Goal: Task Accomplishment & Management: Manage account settings

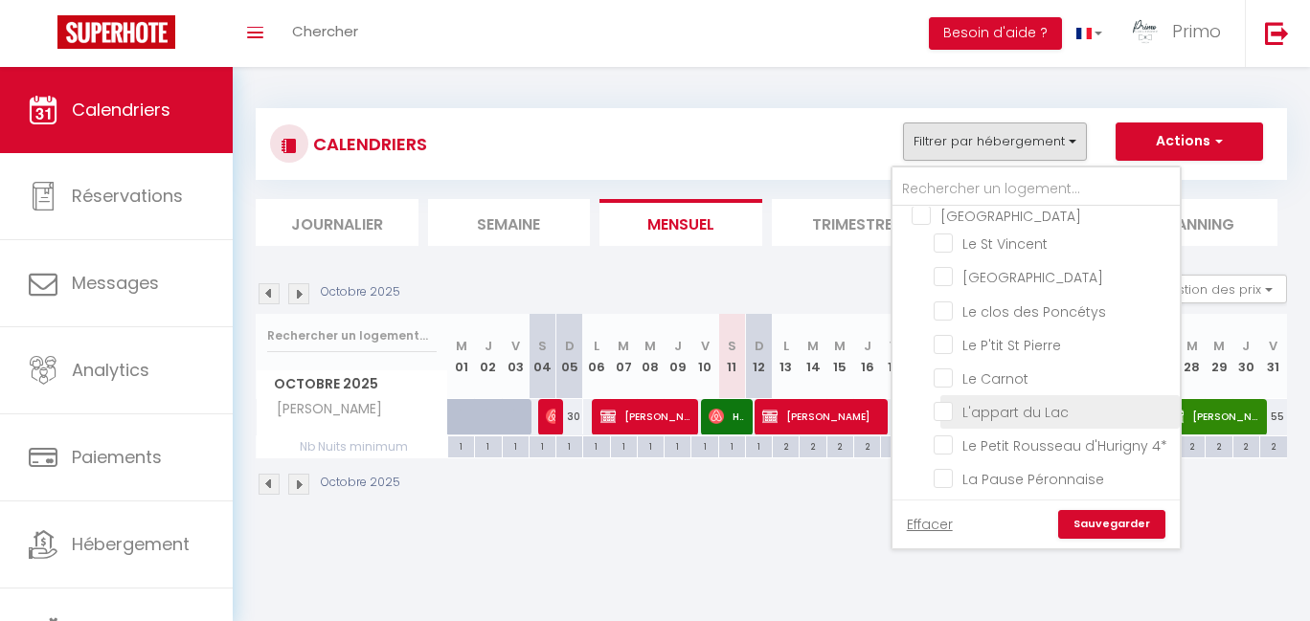
scroll to position [82, 0]
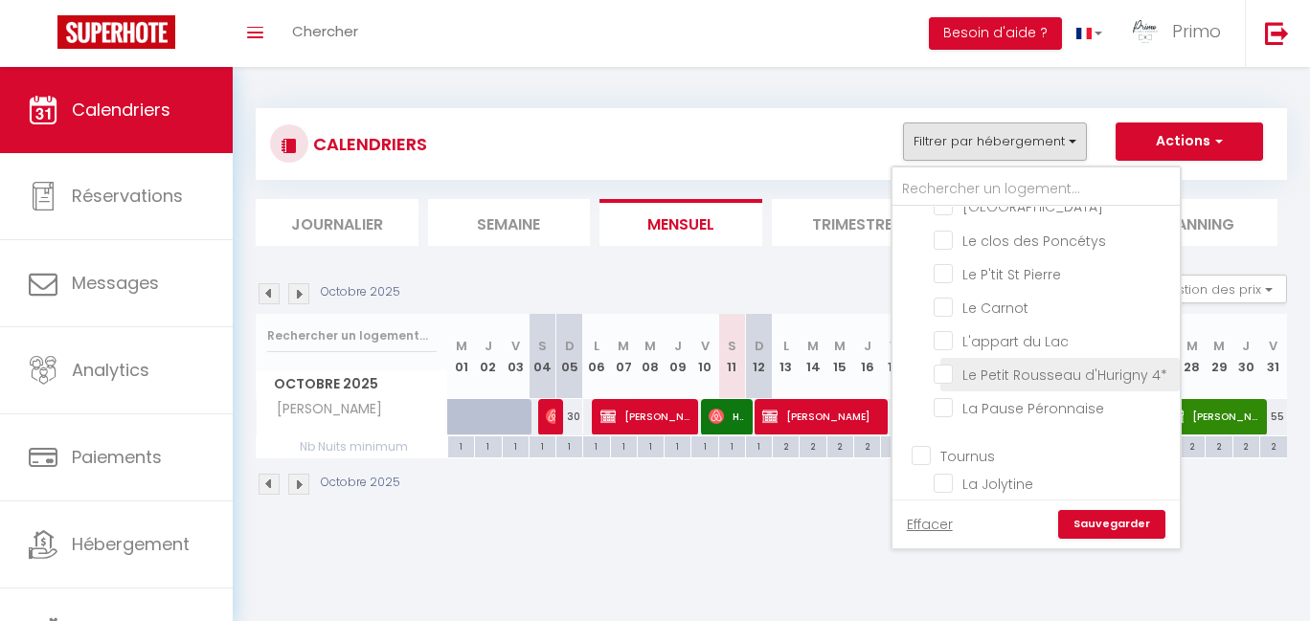
drag, startPoint x: 1003, startPoint y: 369, endPoint x: 1010, endPoint y: 376, distance: 10.2
click at [1003, 370] on input "Le Petit Rousseau d'Hurigny 4*" at bounding box center [1053, 373] width 239 height 19
checkbox input "true"
checkbox input "false"
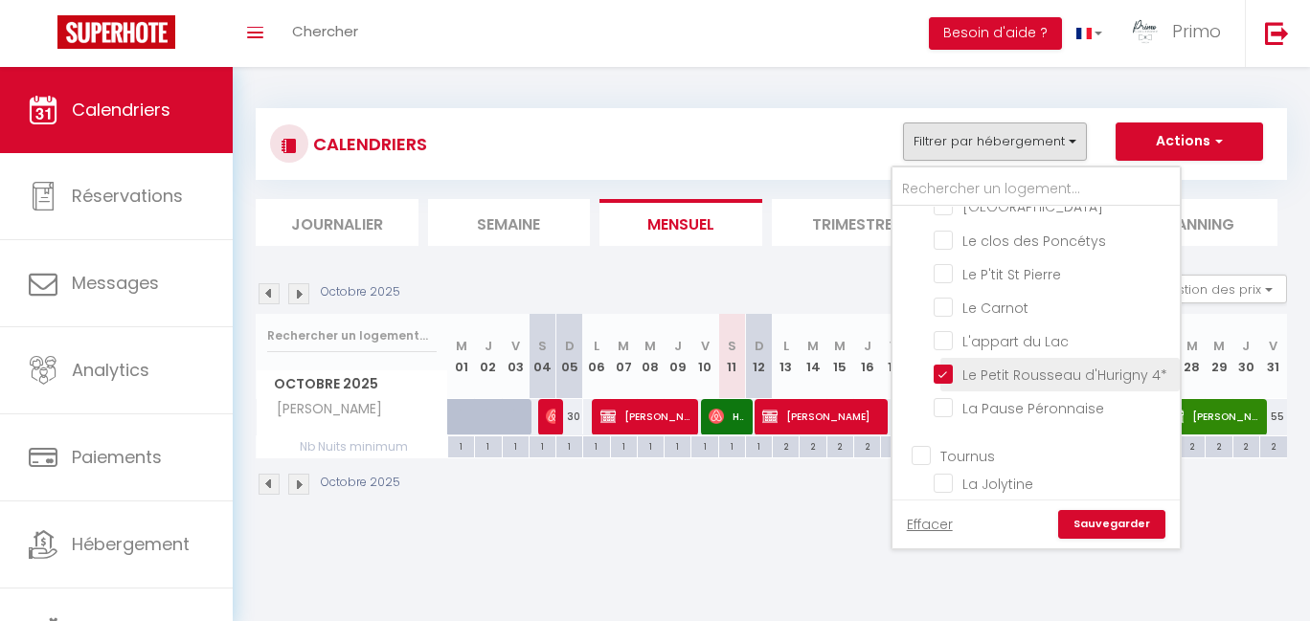
checkbox input "false"
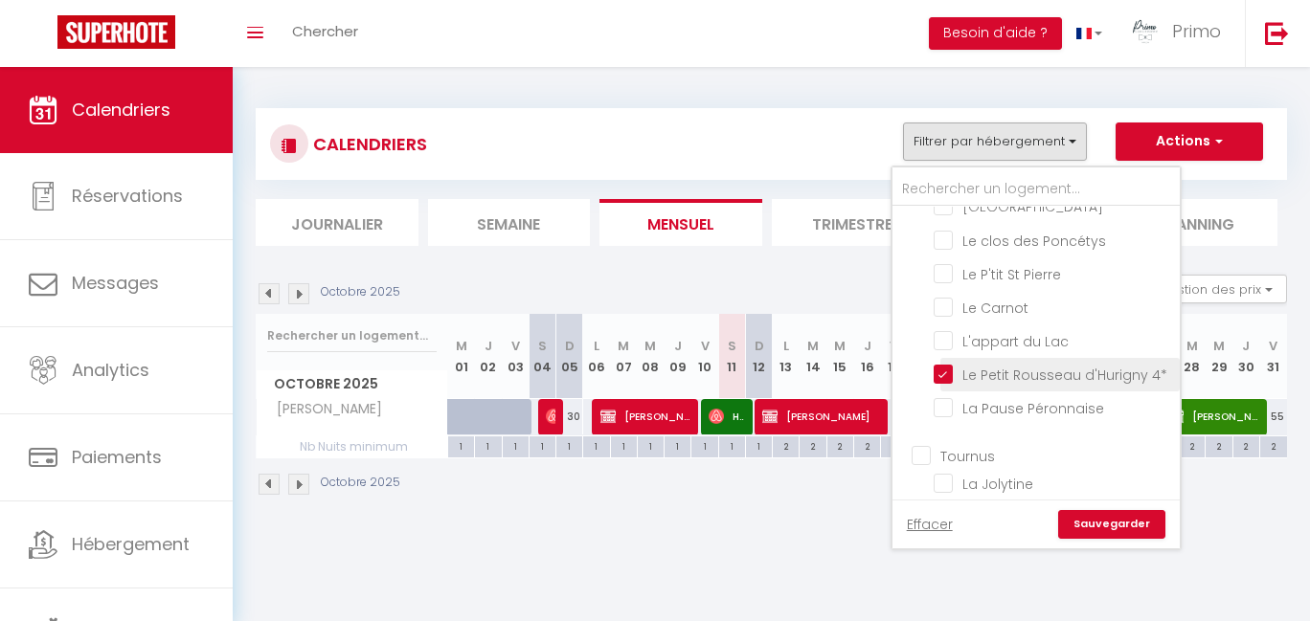
checkbox input "false"
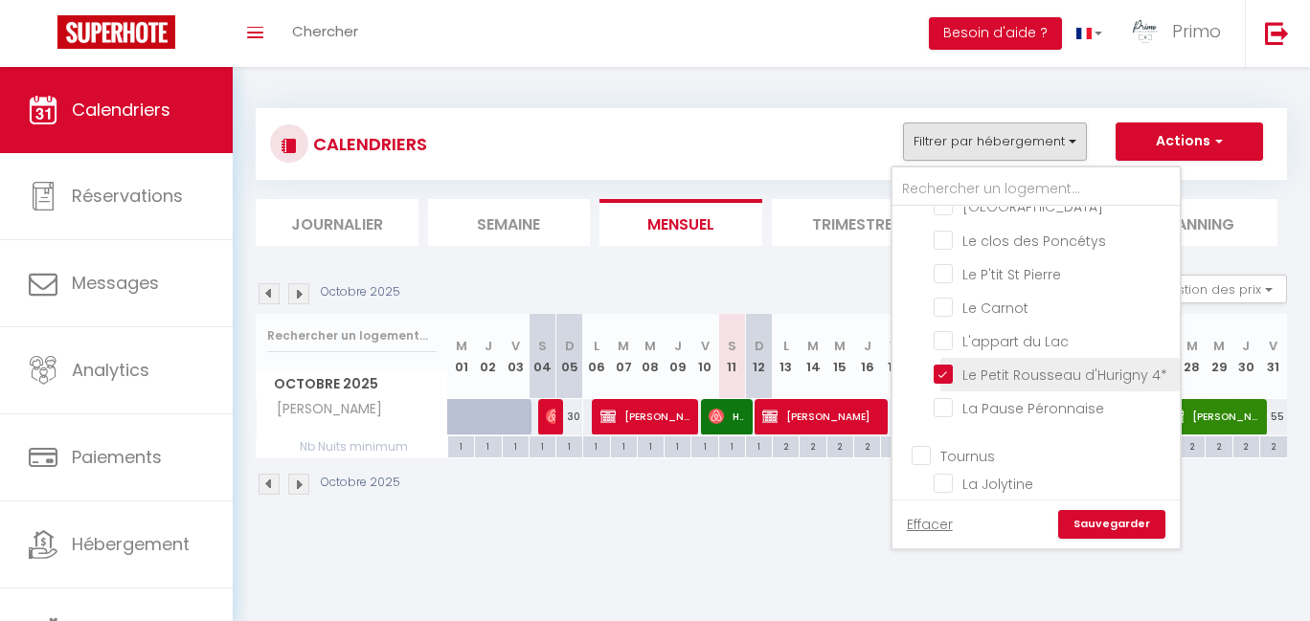
checkbox input "false"
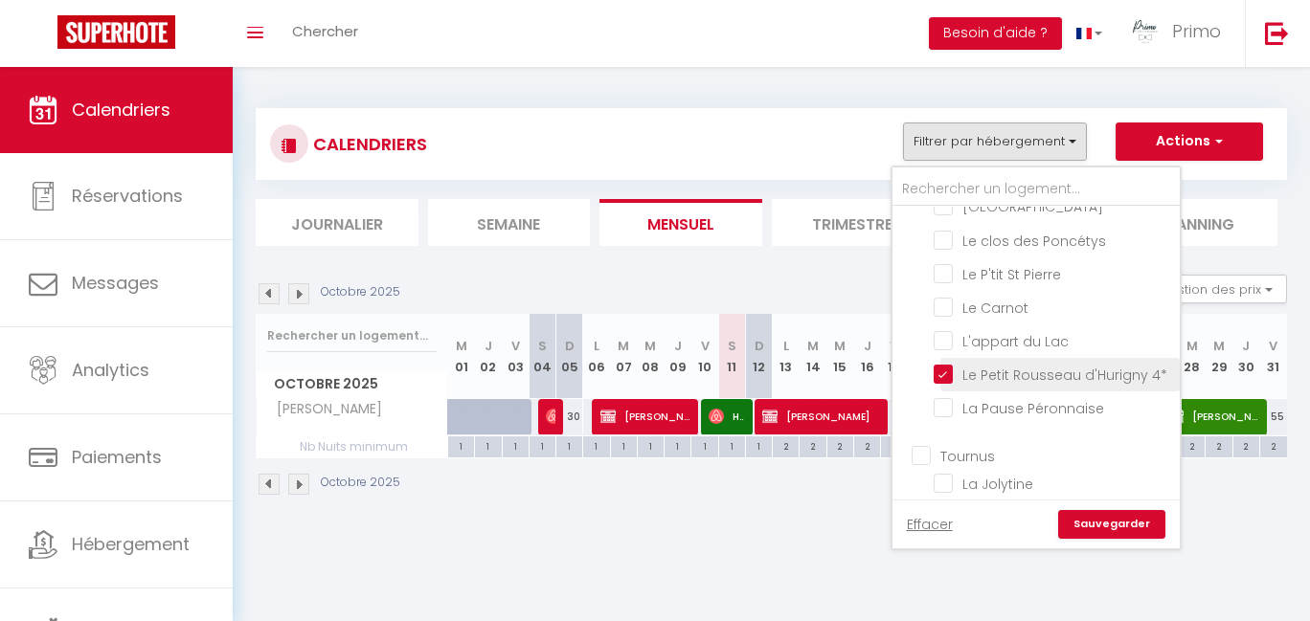
checkbox input "false"
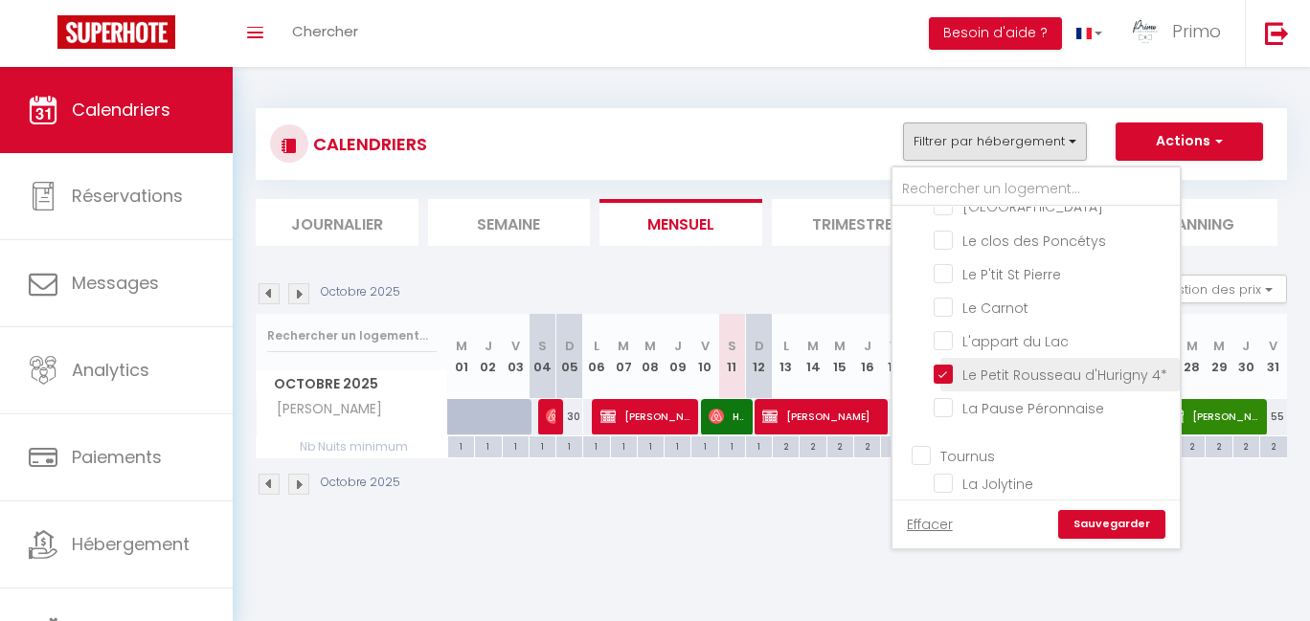
checkbox input "false"
click at [1128, 515] on link "Sauvegarder" at bounding box center [1111, 524] width 107 height 29
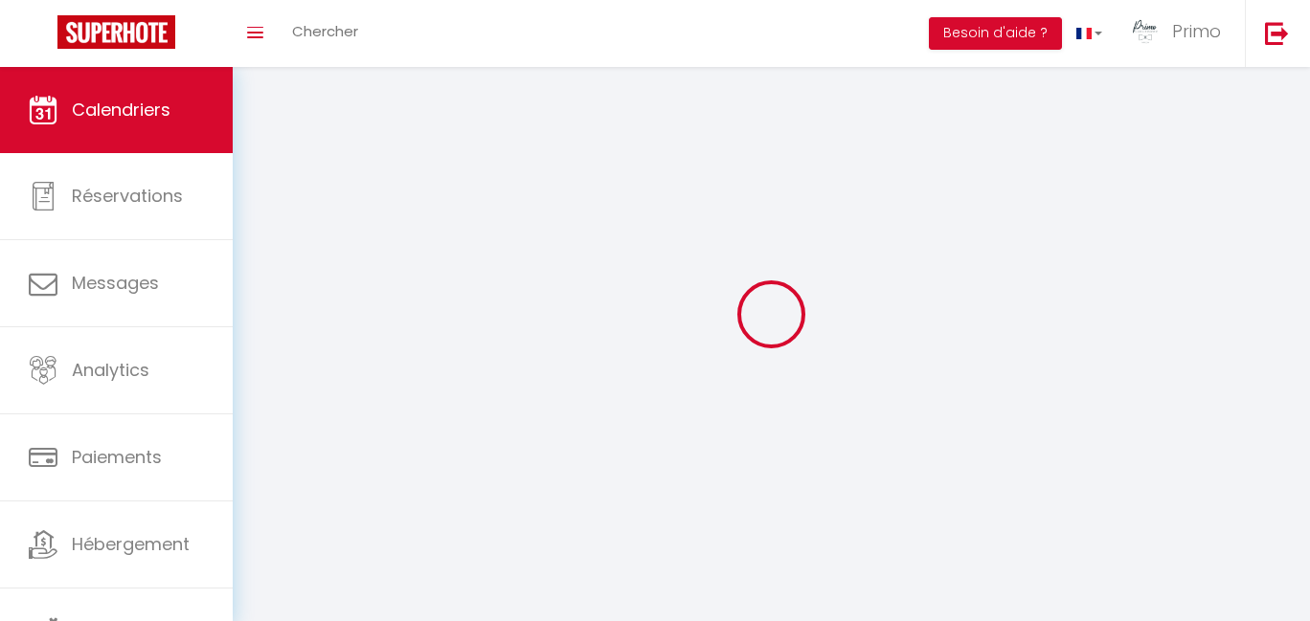
select select
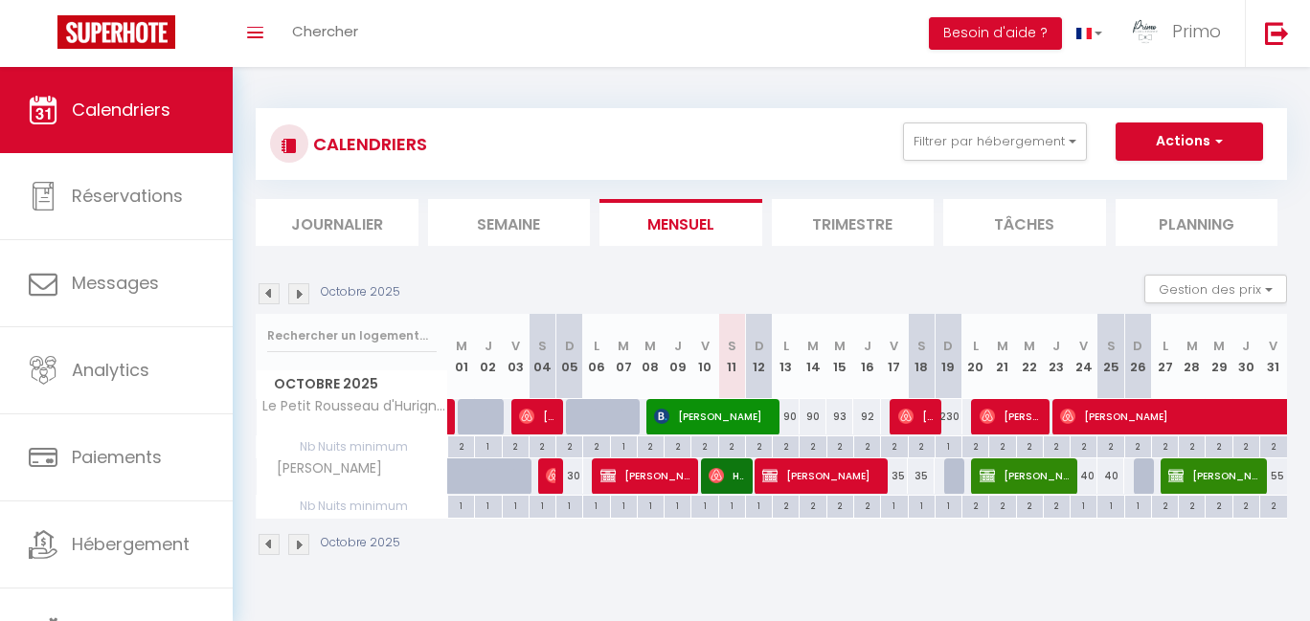
select select "OK"
select select "0"
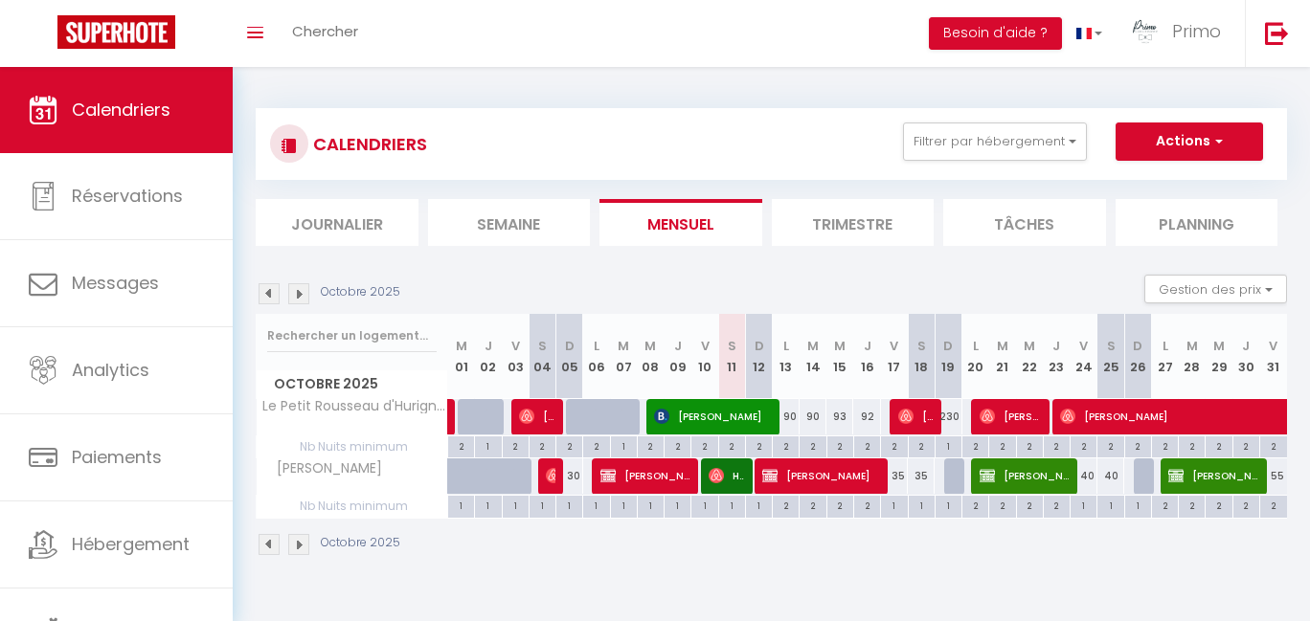
select select "1"
select select
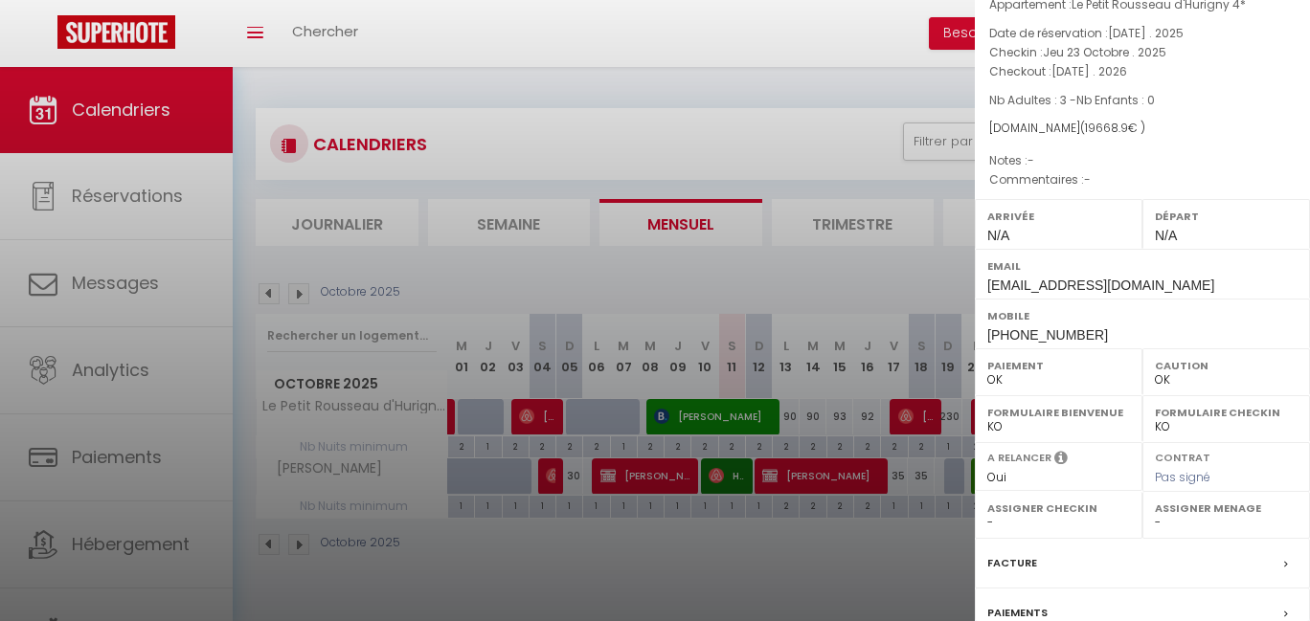
scroll to position [0, 0]
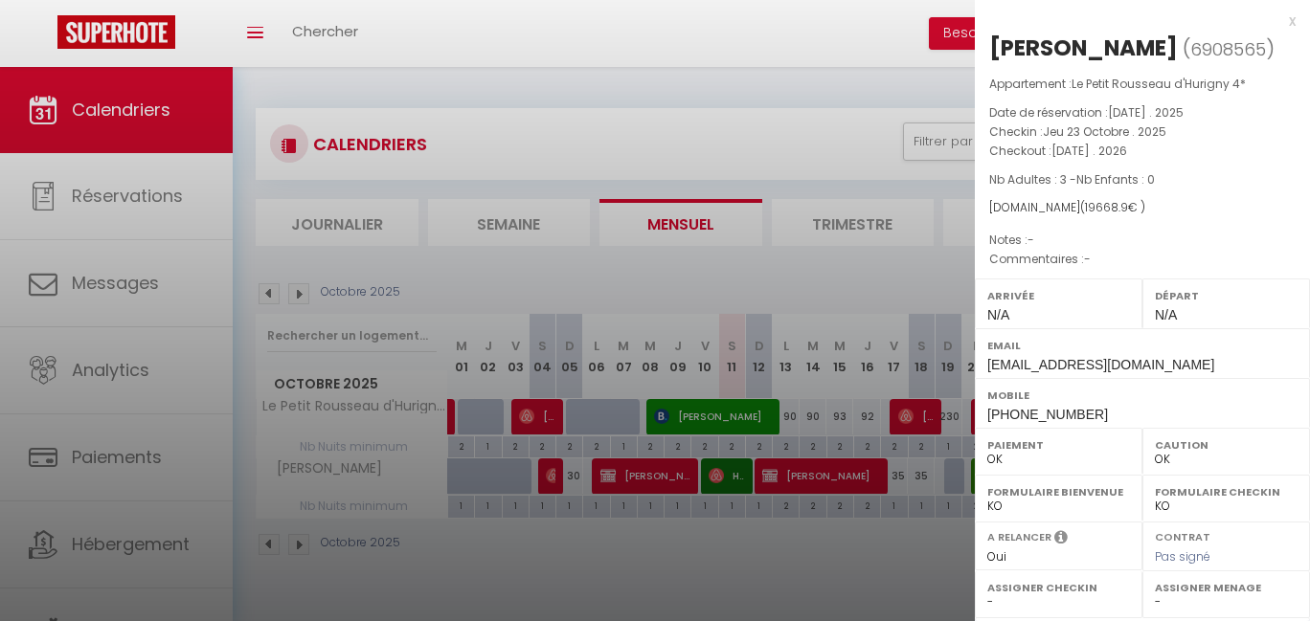
click at [700, 117] on div at bounding box center [655, 310] width 1310 height 621
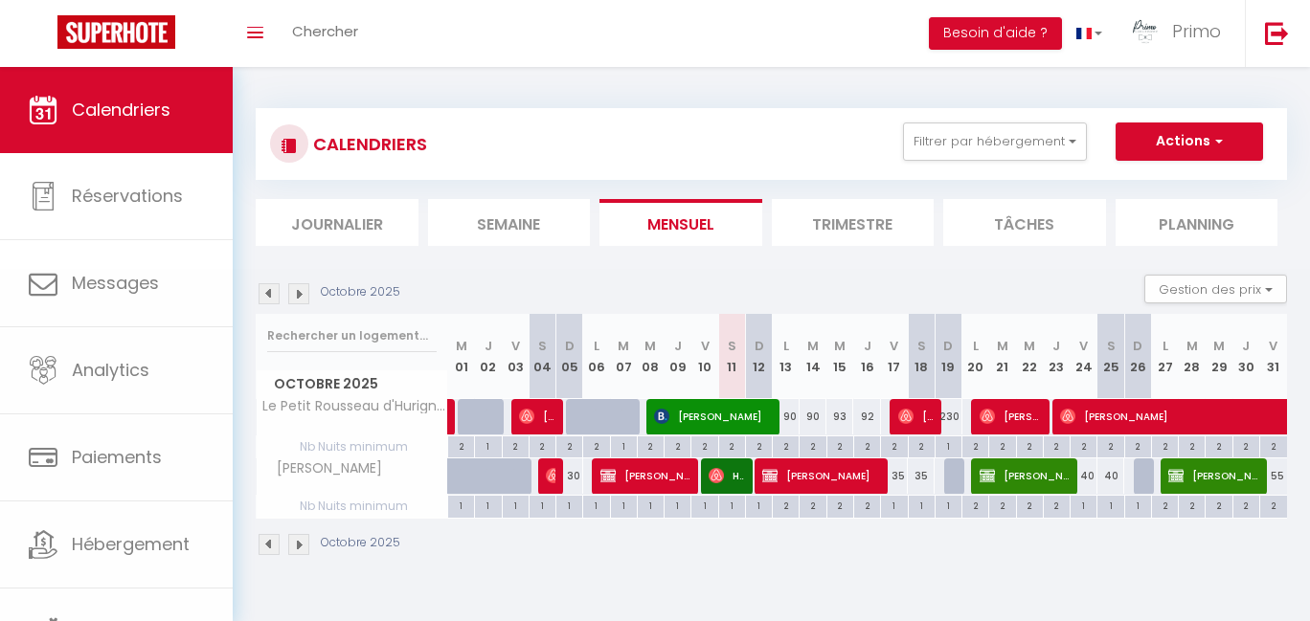
checkbox input "false"
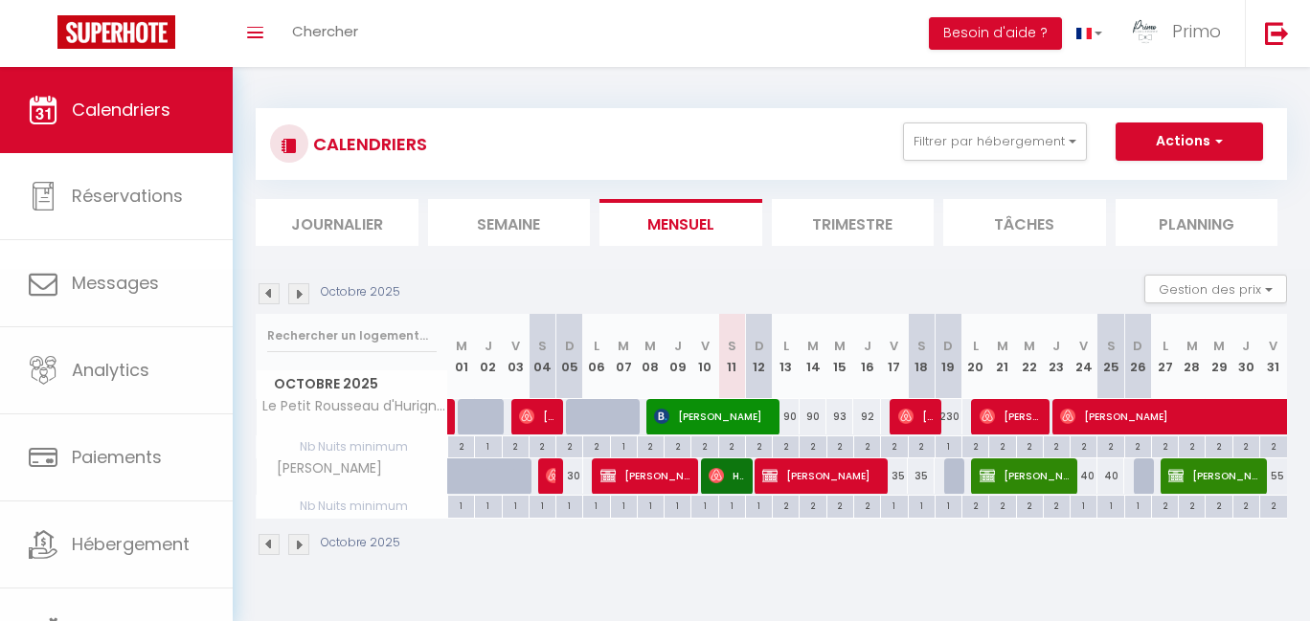
checkbox input "false"
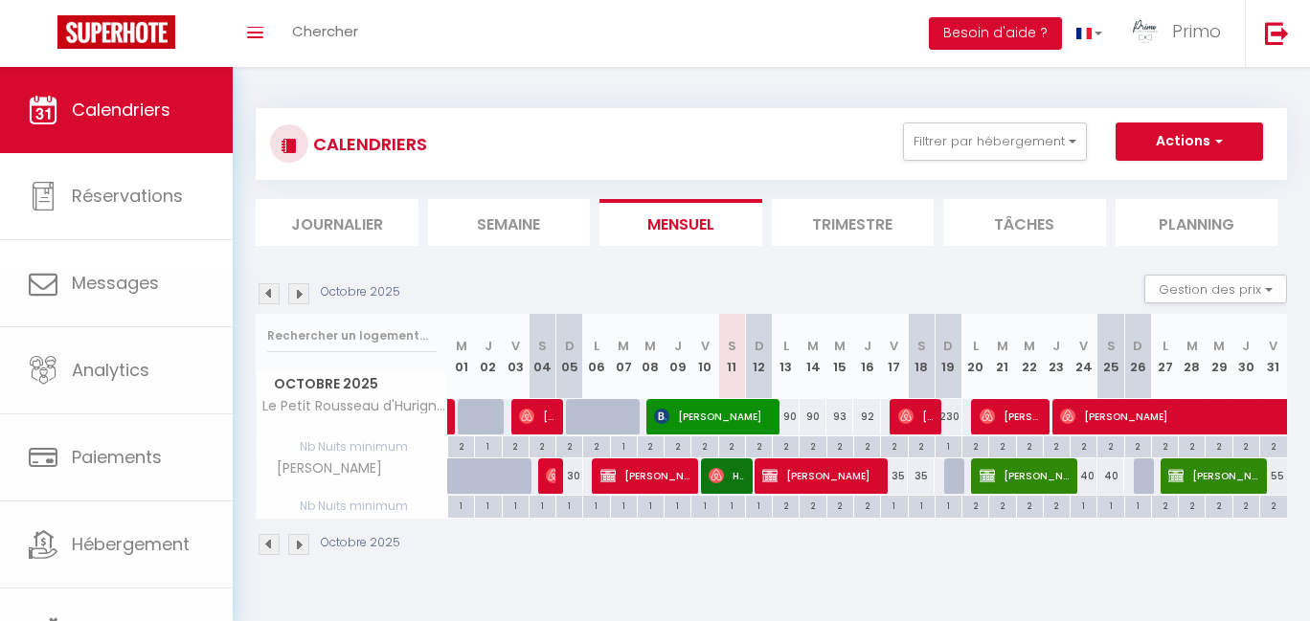
checkbox input "false"
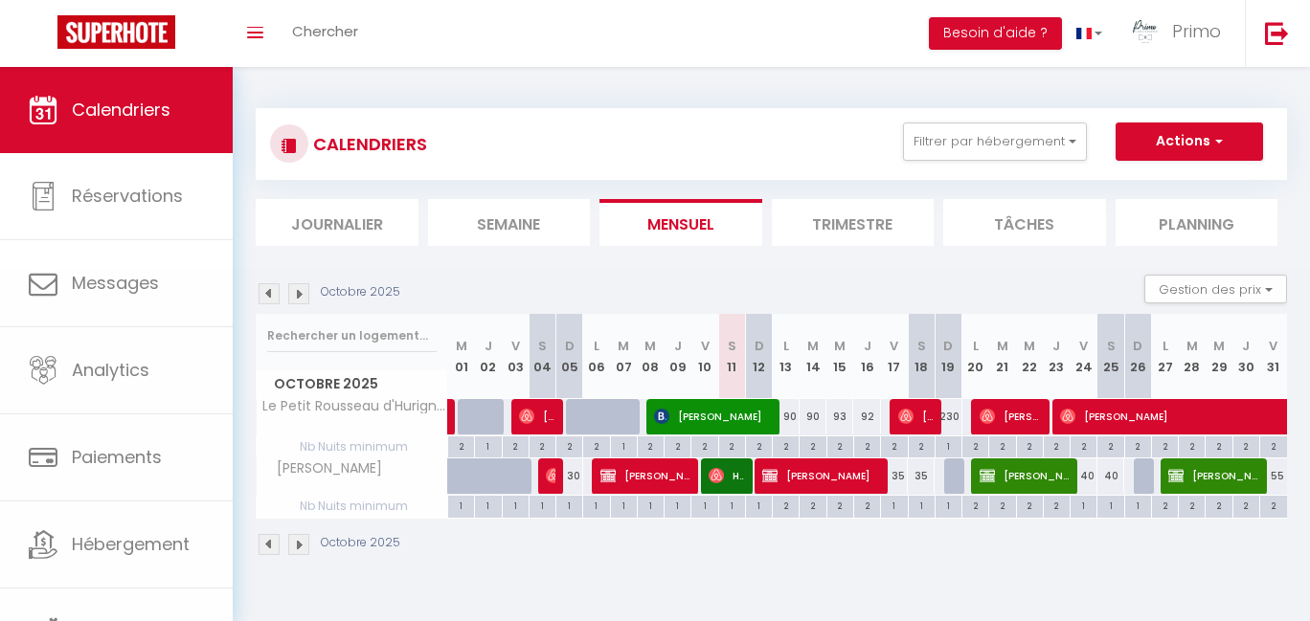
checkbox input "false"
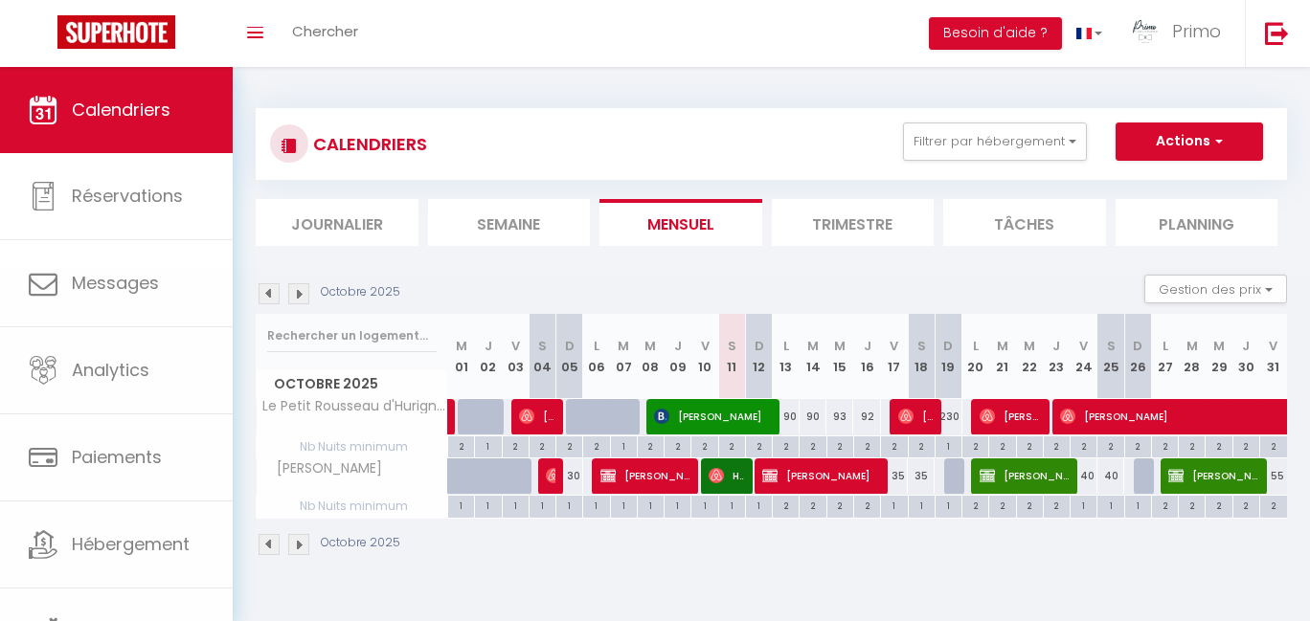
checkbox input "false"
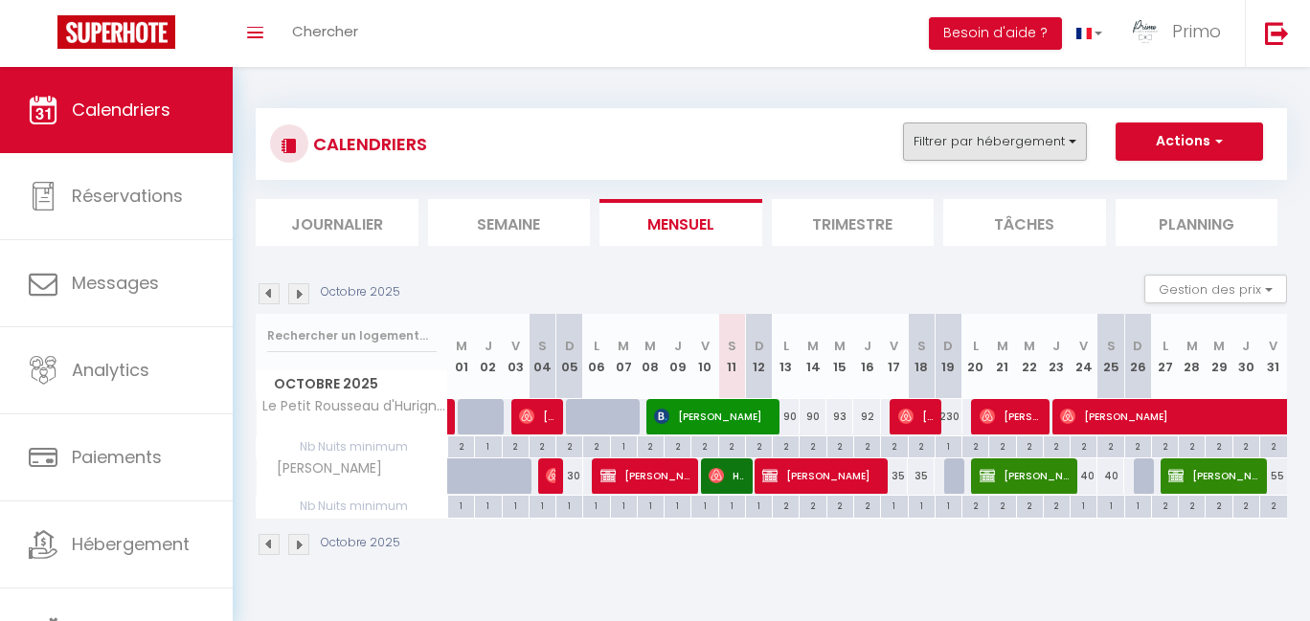
click at [973, 151] on button "Filtrer par hébergement" at bounding box center [995, 142] width 184 height 38
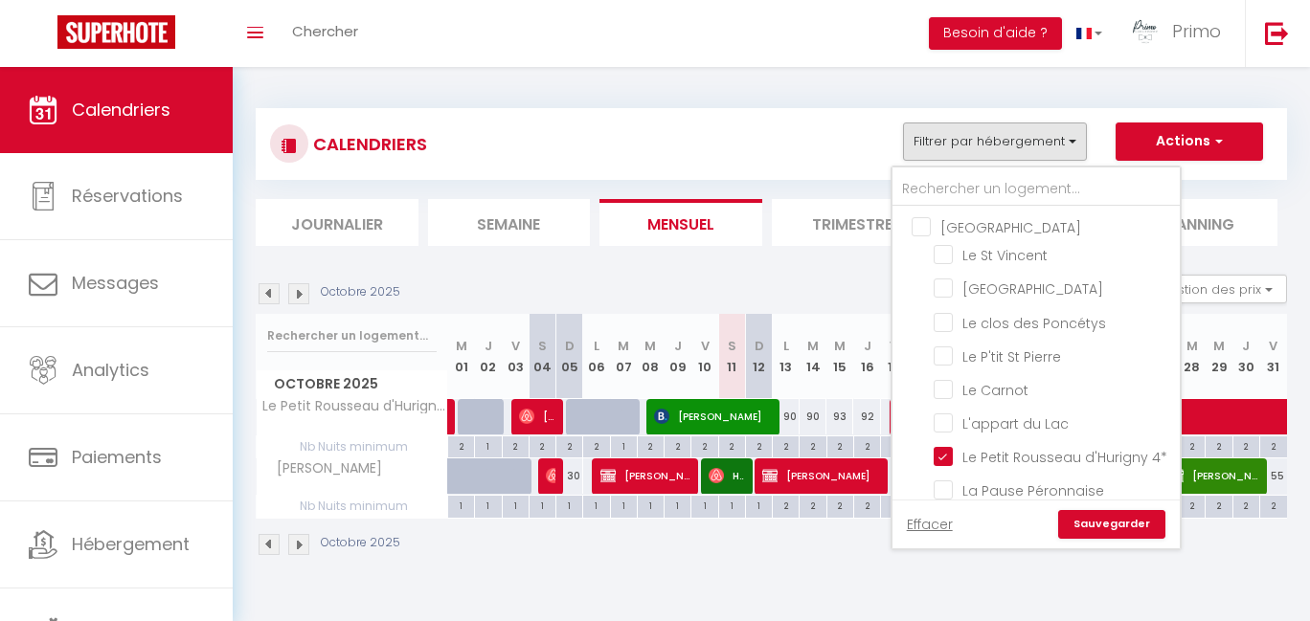
click at [979, 224] on input "[GEOGRAPHIC_DATA]" at bounding box center [1054, 225] width 287 height 19
checkbox input "true"
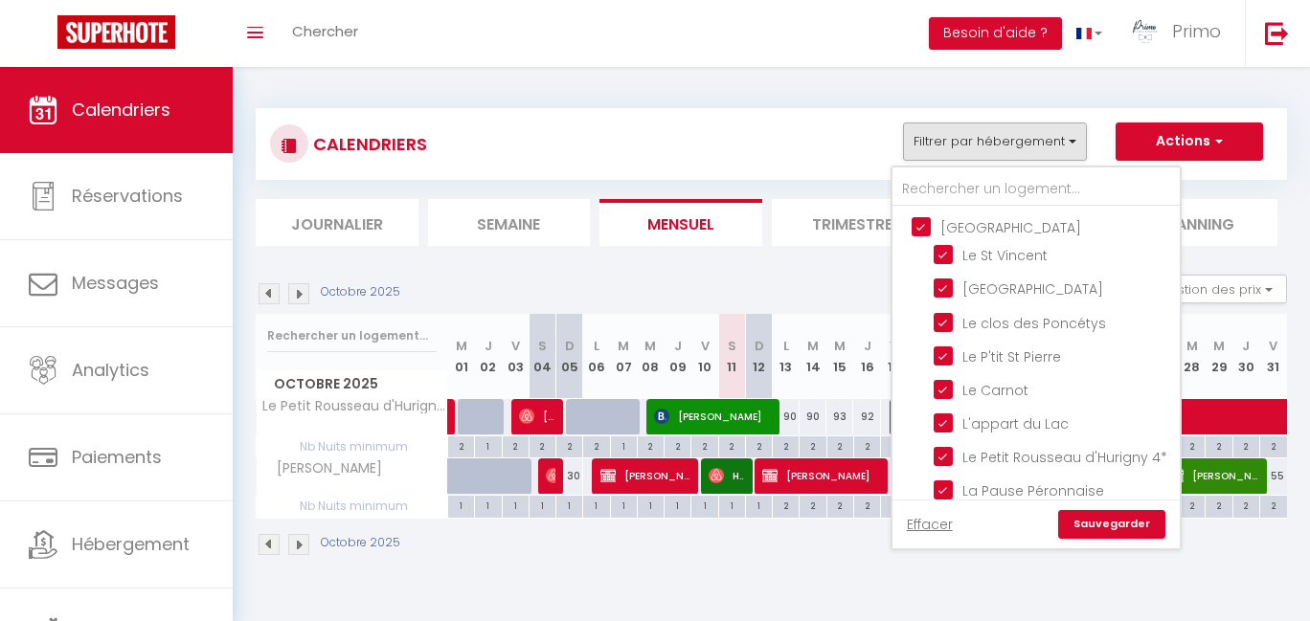
checkbox input "true"
checkbox input "false"
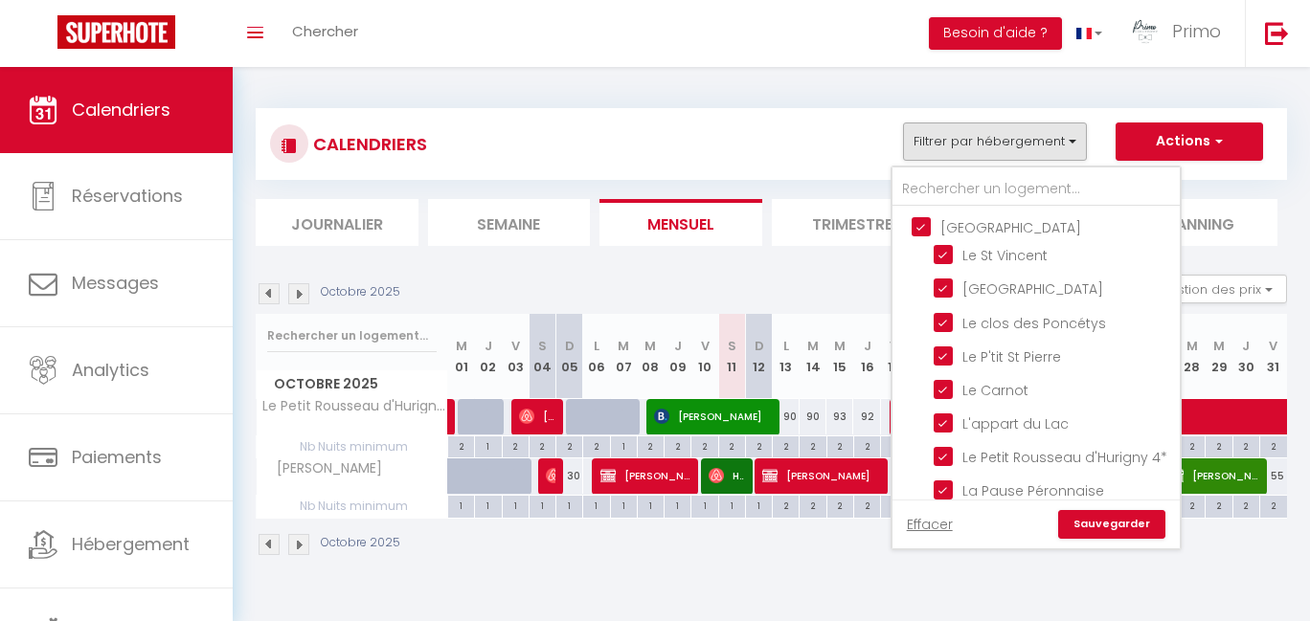
checkbox input "false"
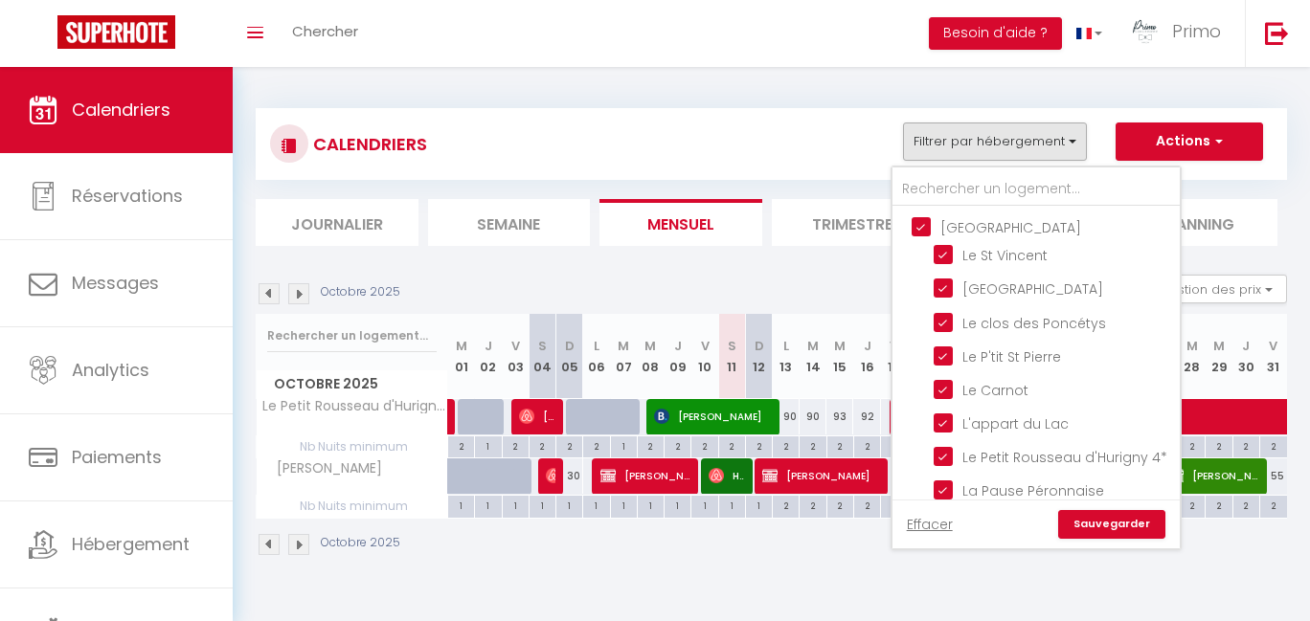
checkbox input "false"
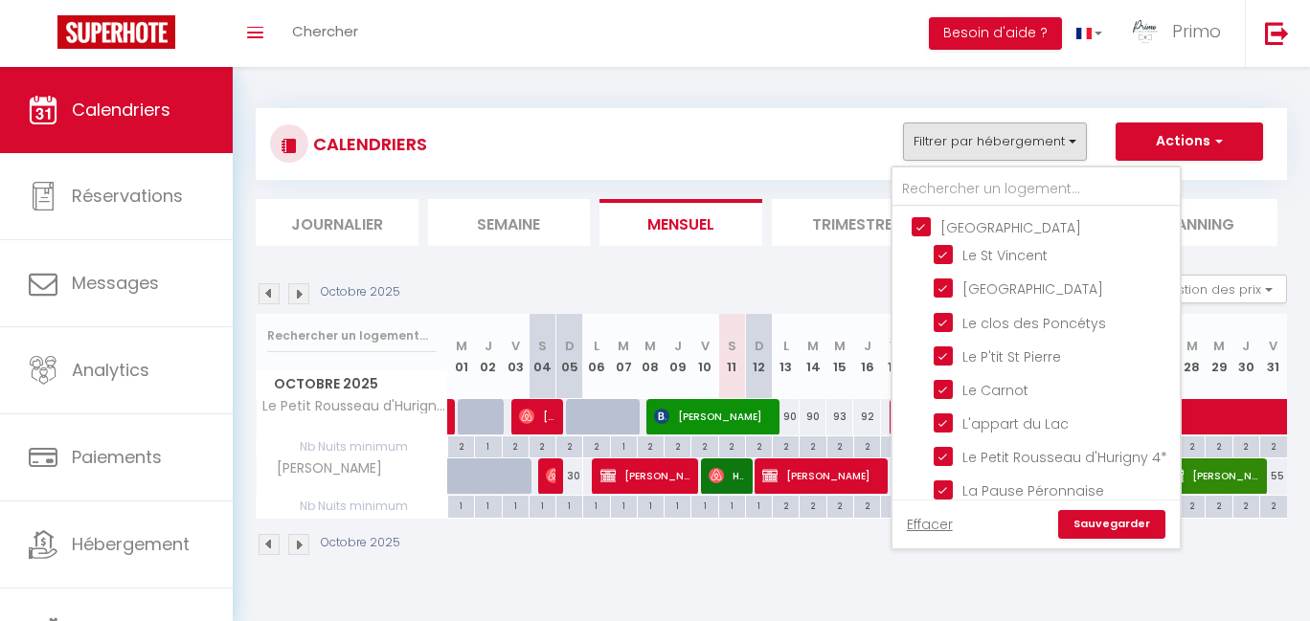
checkbox input "false"
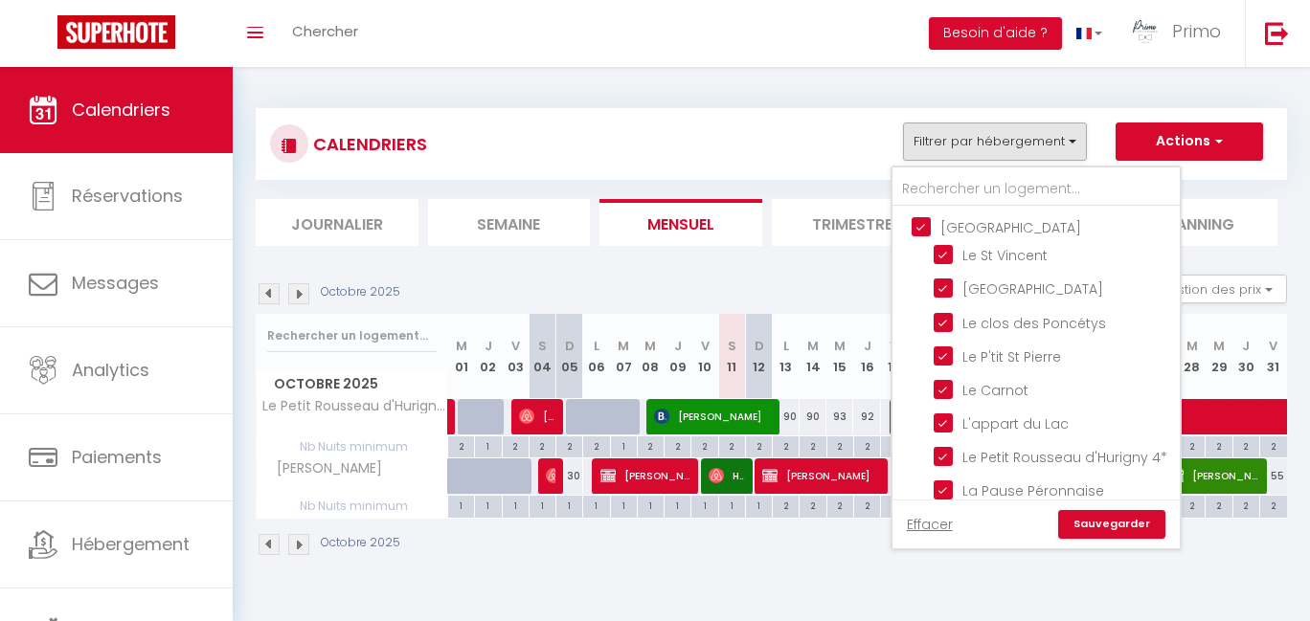
checkbox input "false"
click at [979, 224] on input "[GEOGRAPHIC_DATA]" at bounding box center [1054, 225] width 287 height 19
checkbox input "false"
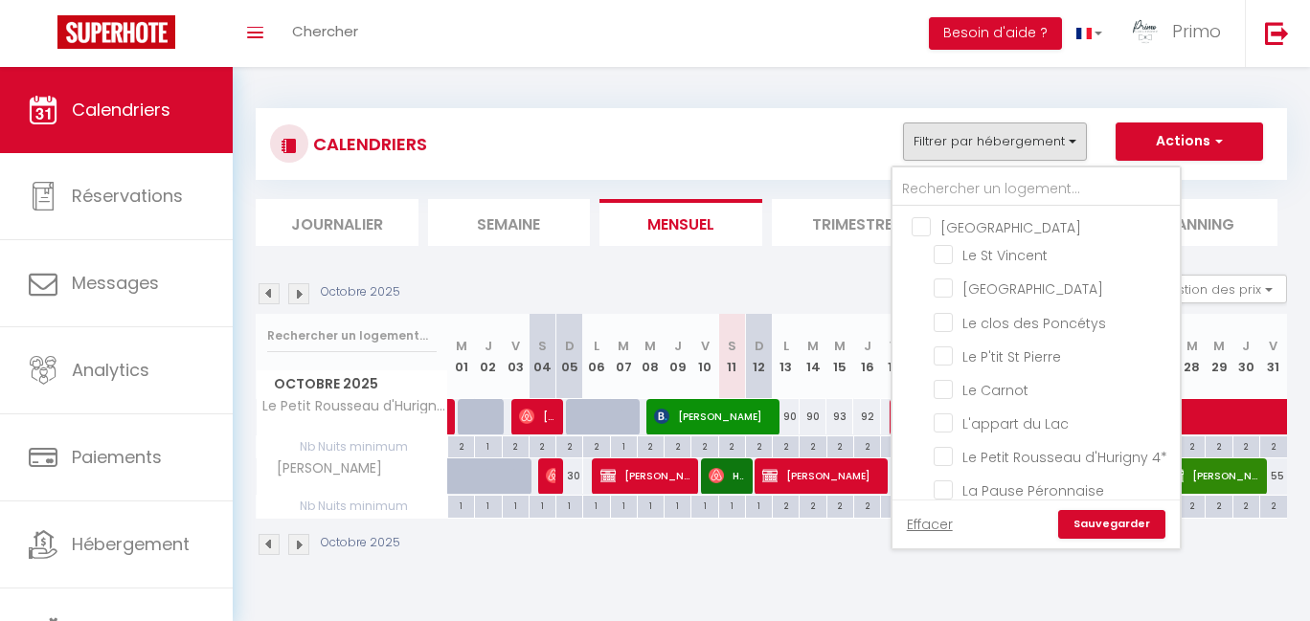
checkbox input "false"
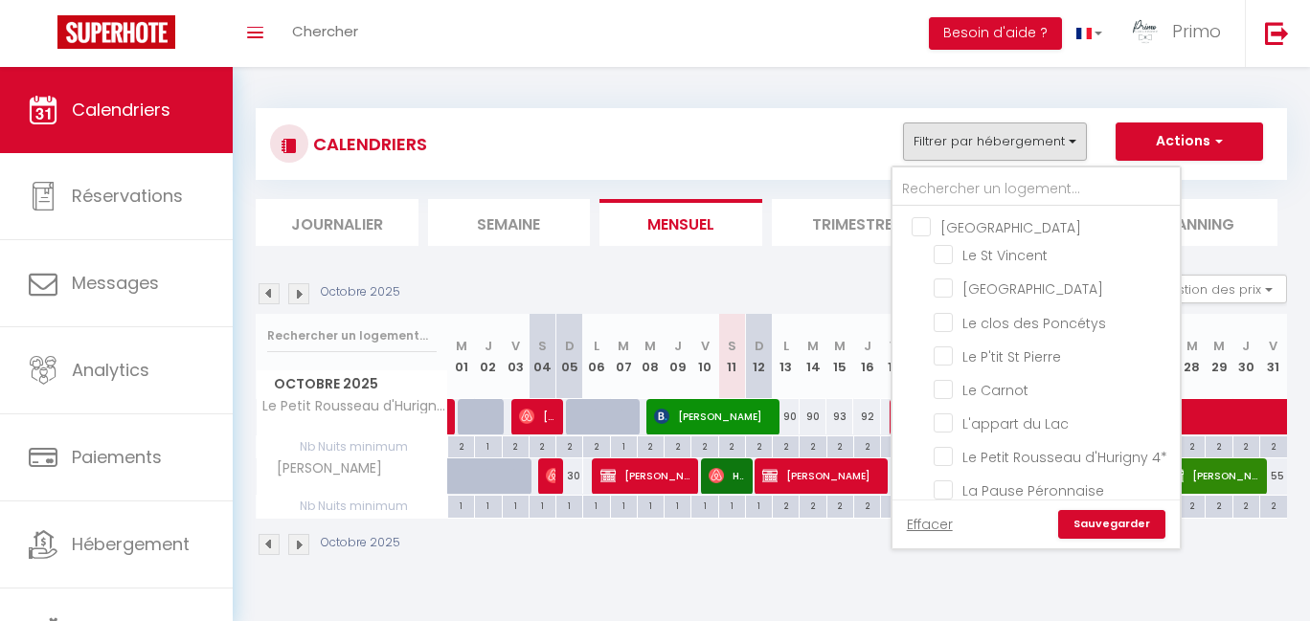
checkbox input "false"
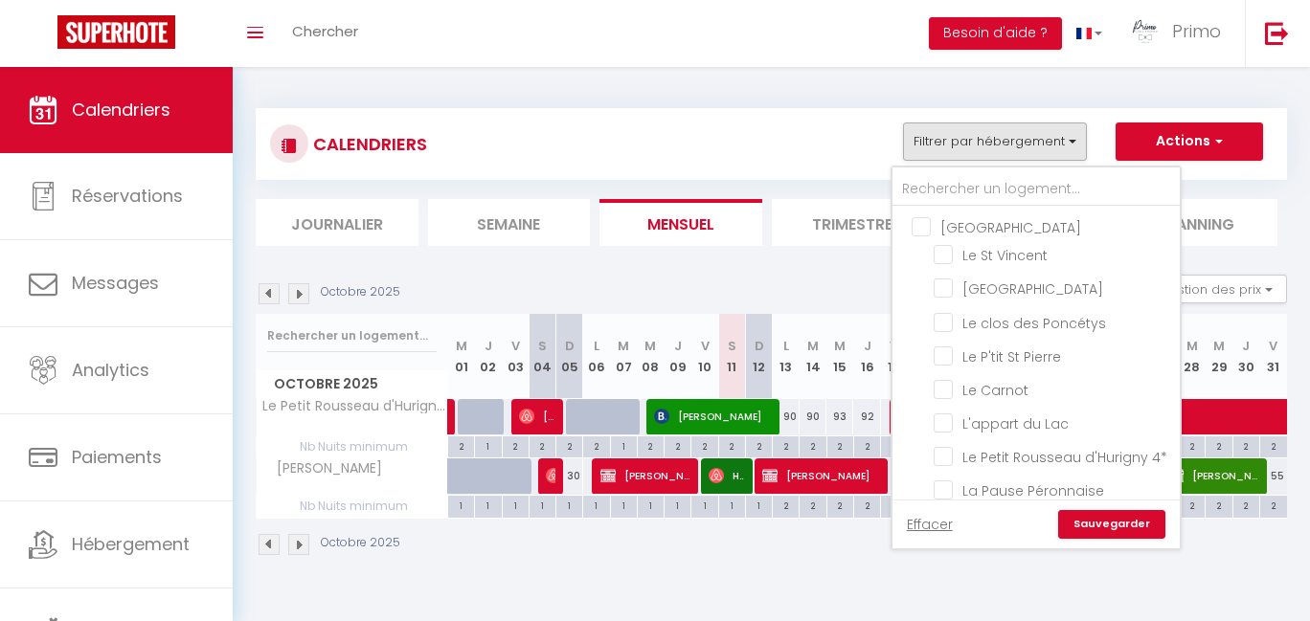
checkbox input "false"
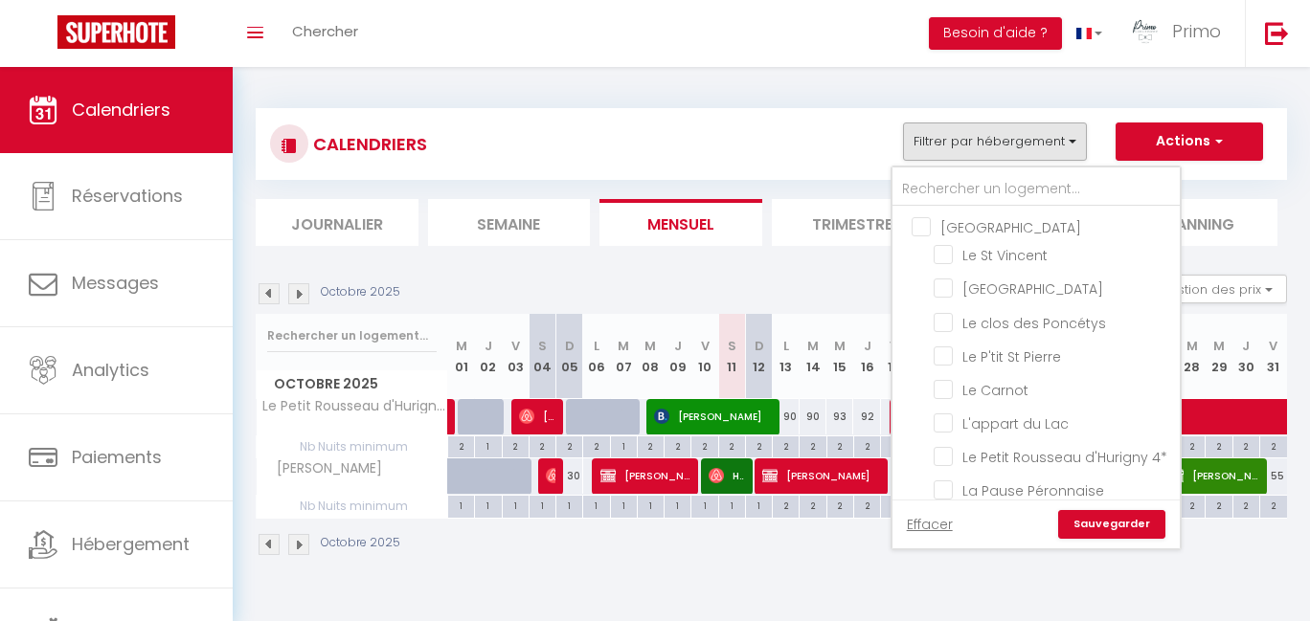
checkbox input "false"
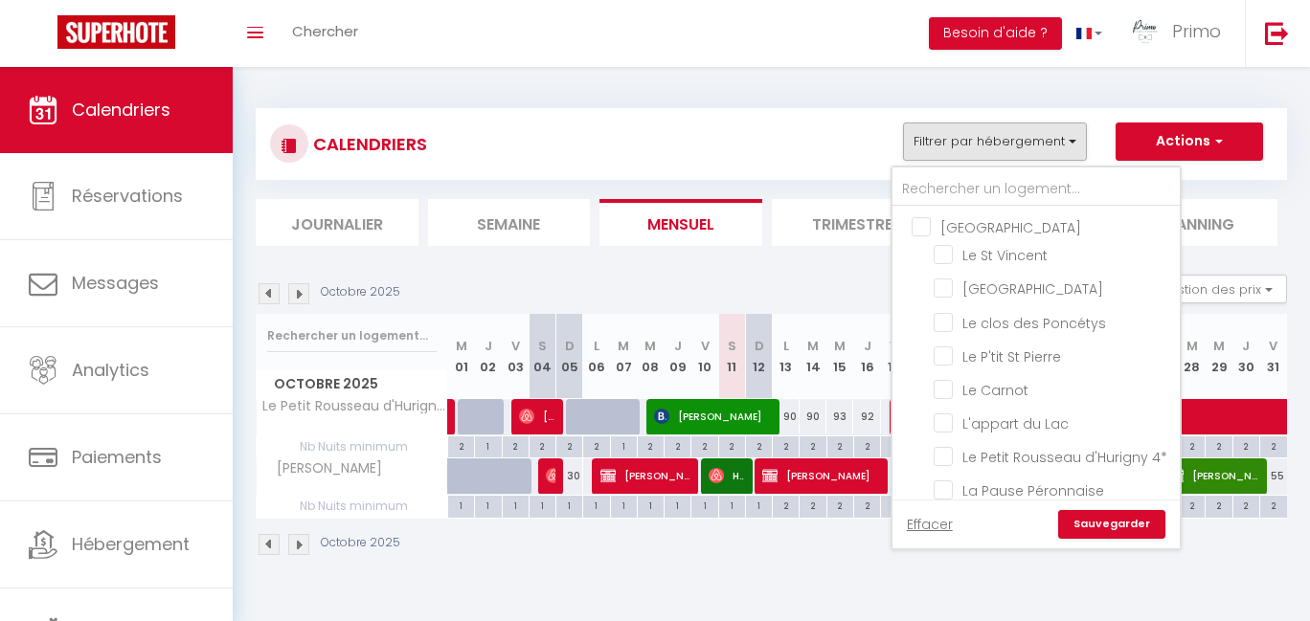
checkbox input "false"
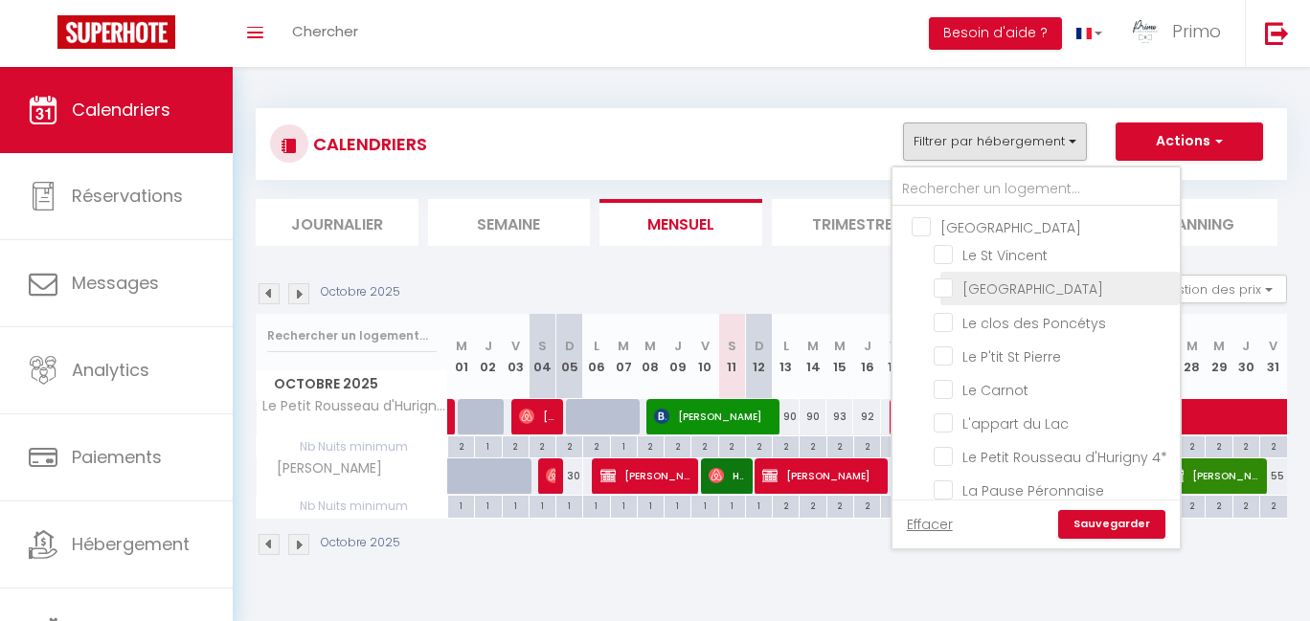
click at [1020, 287] on input "[GEOGRAPHIC_DATA]" at bounding box center [1053, 287] width 239 height 19
checkbox input "true"
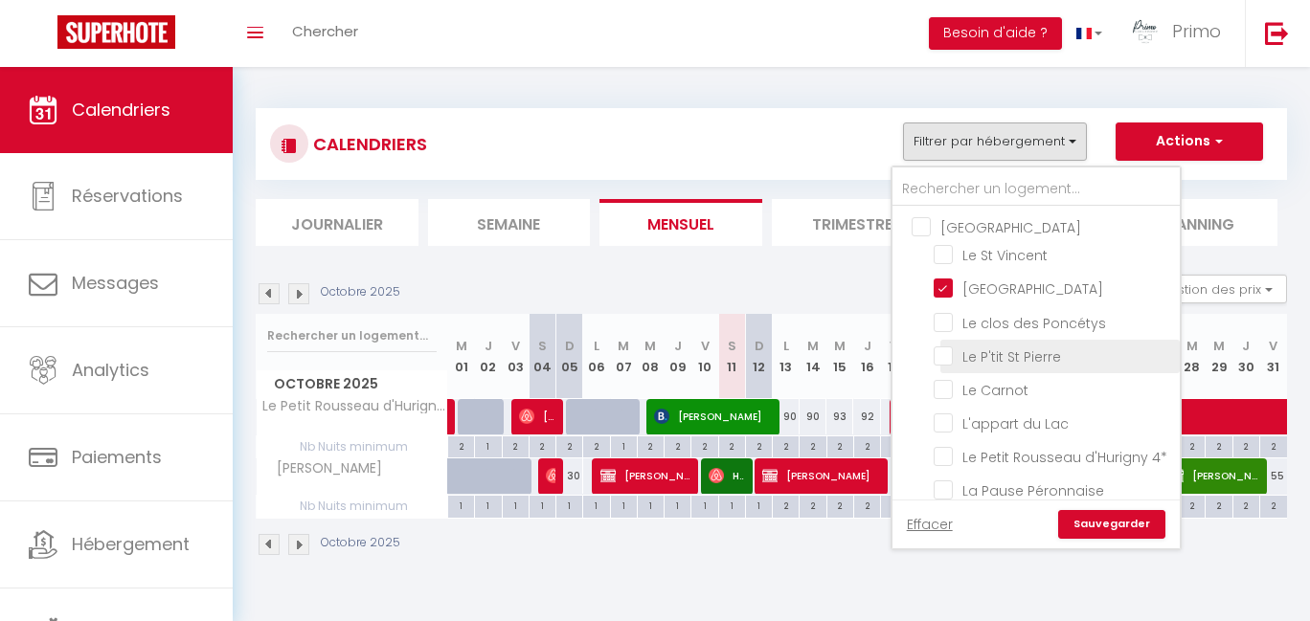
checkbox input "false"
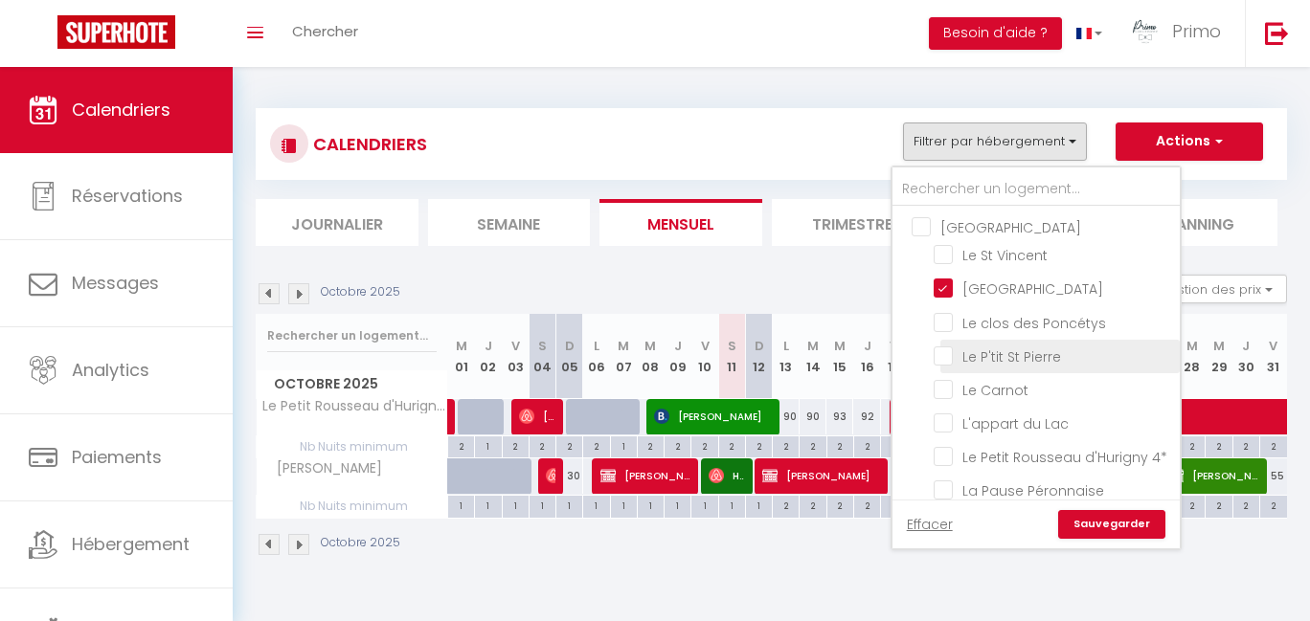
checkbox input "false"
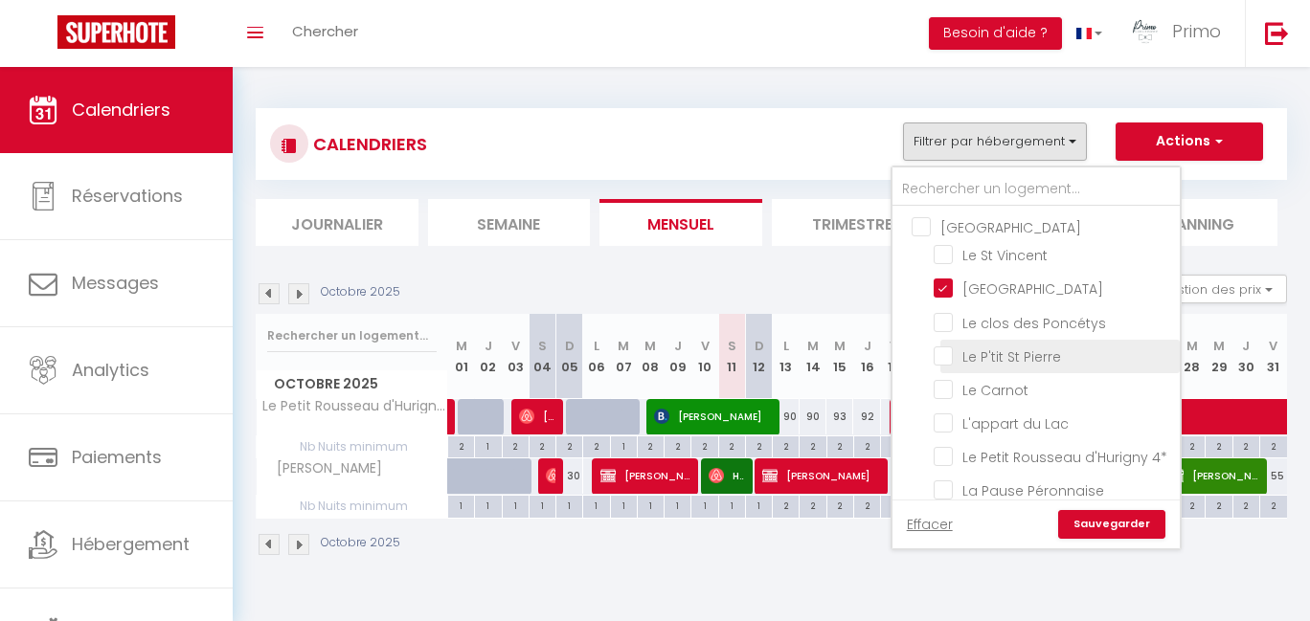
checkbox input "false"
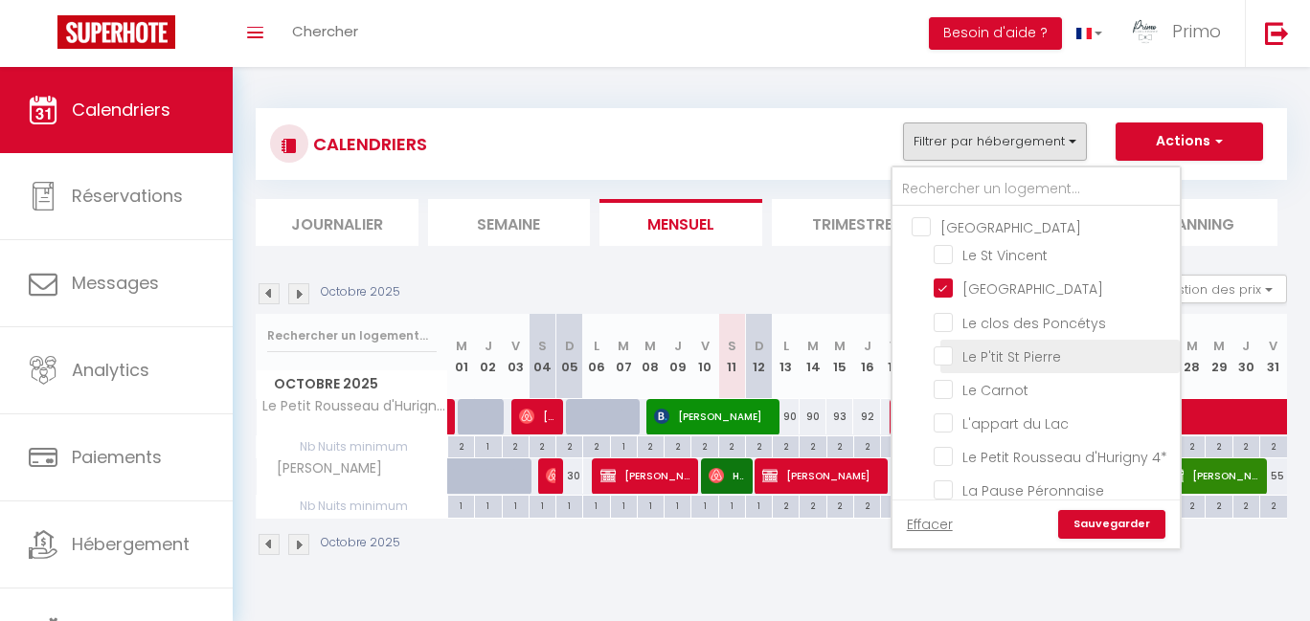
checkbox input "false"
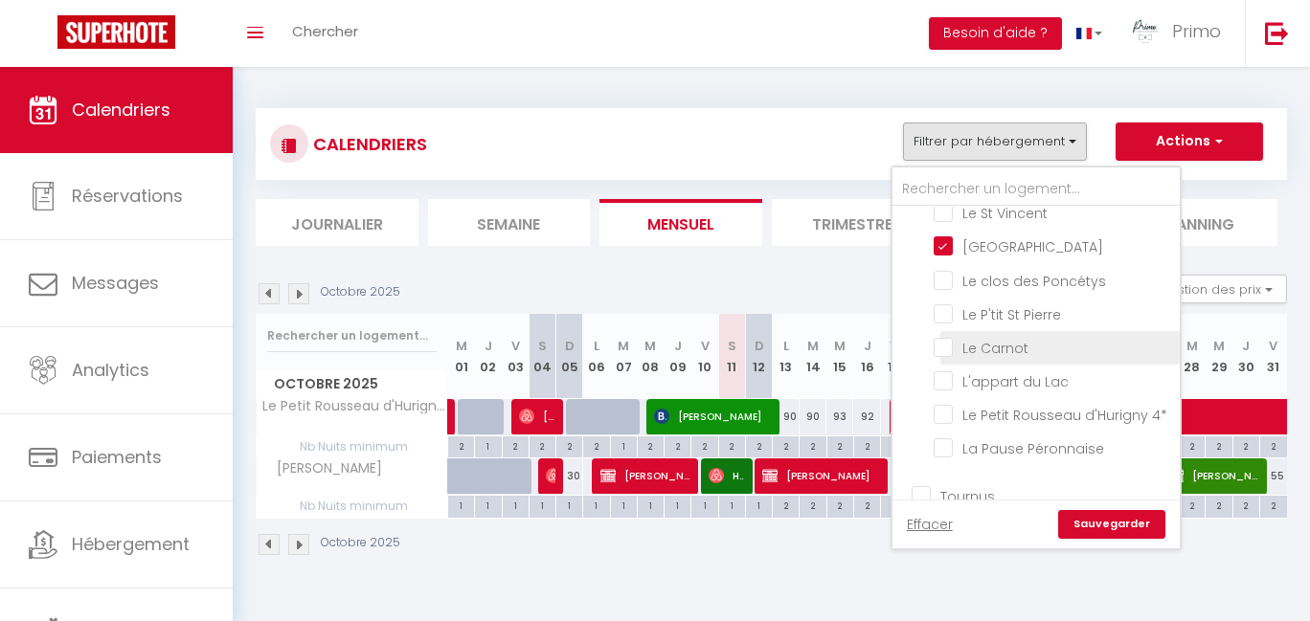
scroll to position [67, 0]
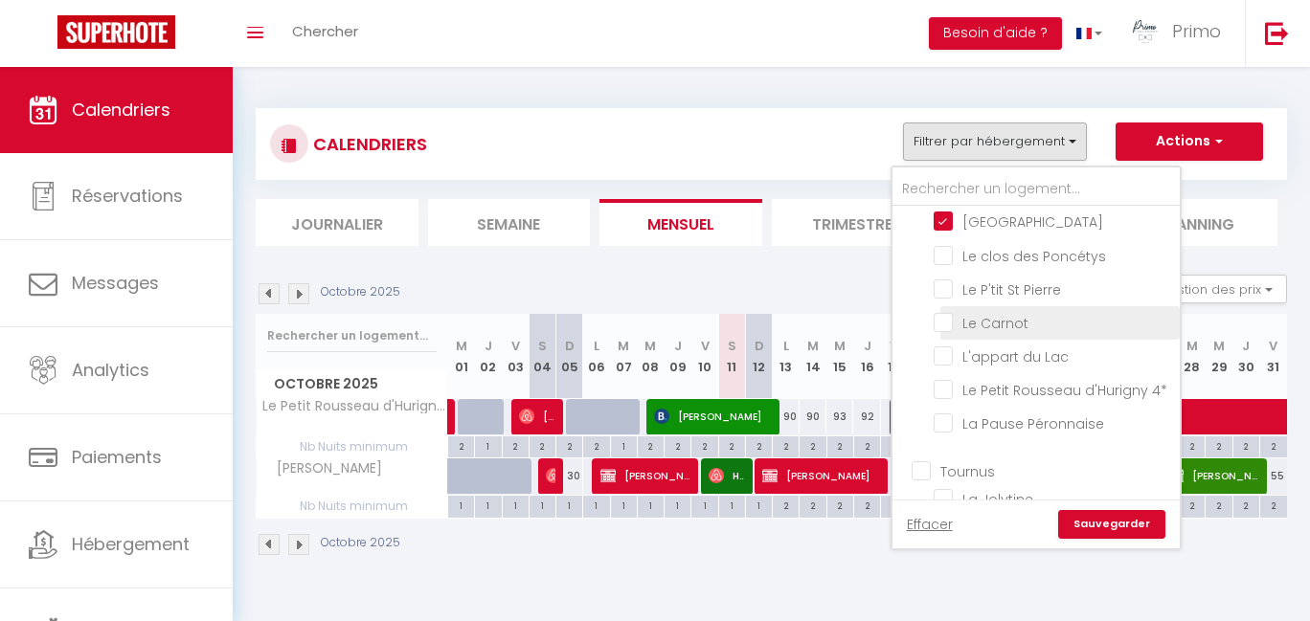
click at [1028, 323] on input "Le Carnot" at bounding box center [1053, 321] width 239 height 19
checkbox input "true"
checkbox input "false"
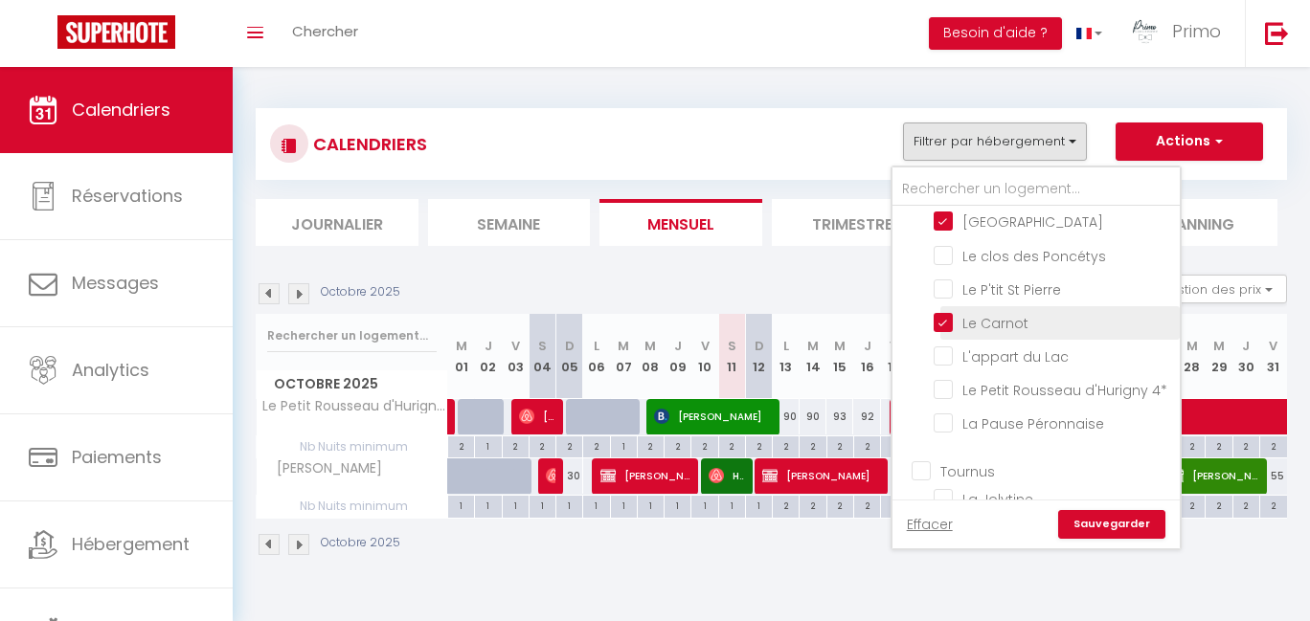
checkbox input "false"
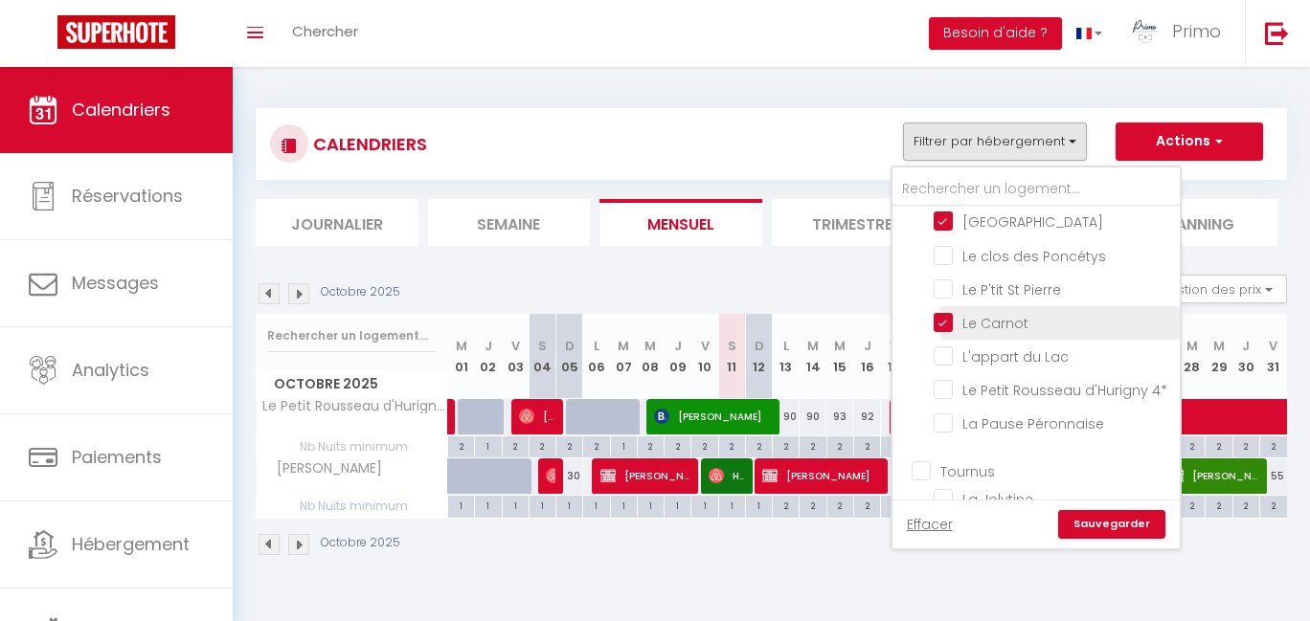
checkbox input "false"
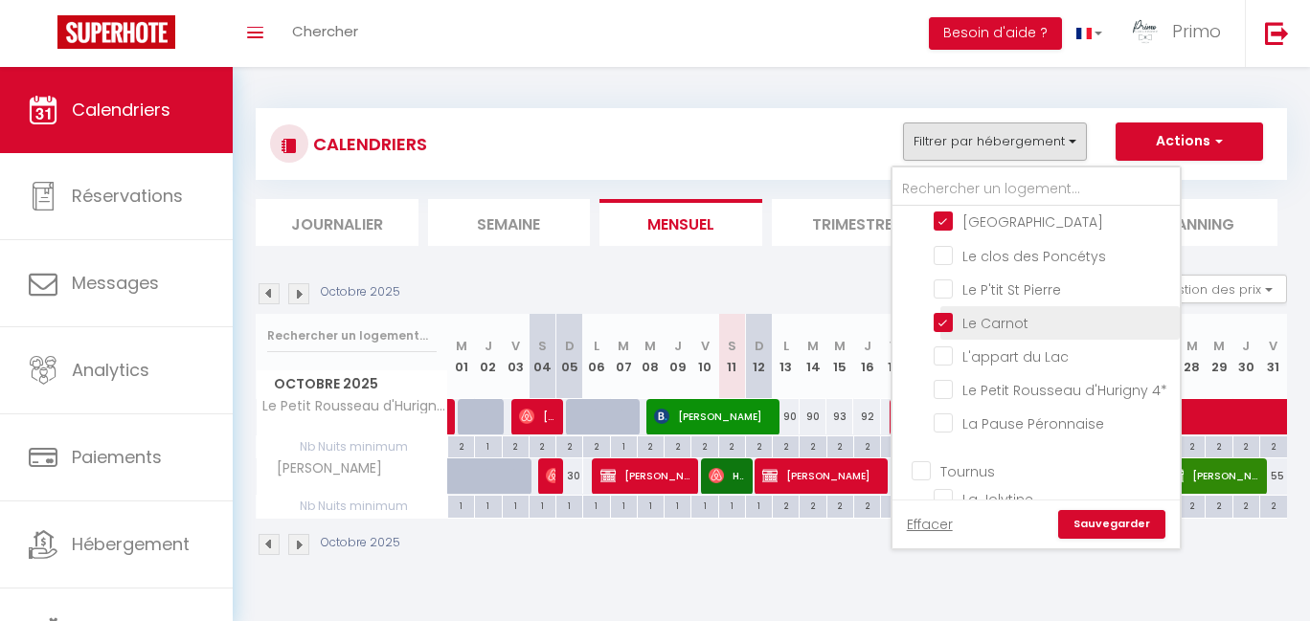
checkbox input "false"
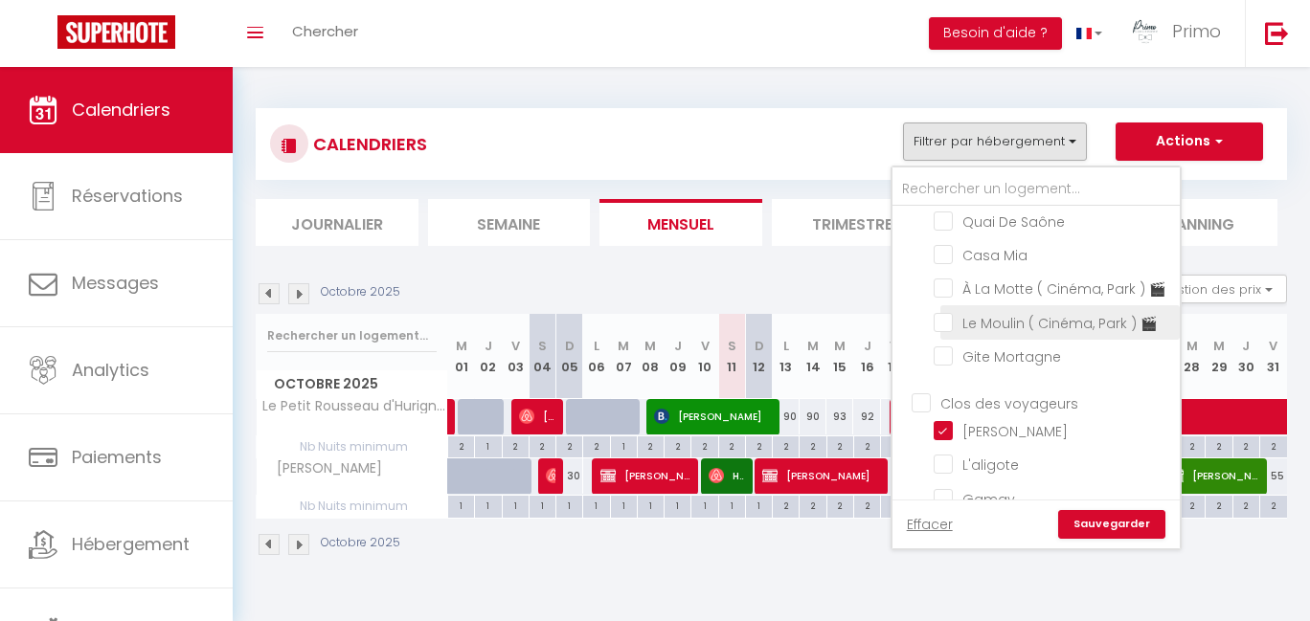
scroll to position [779, 0]
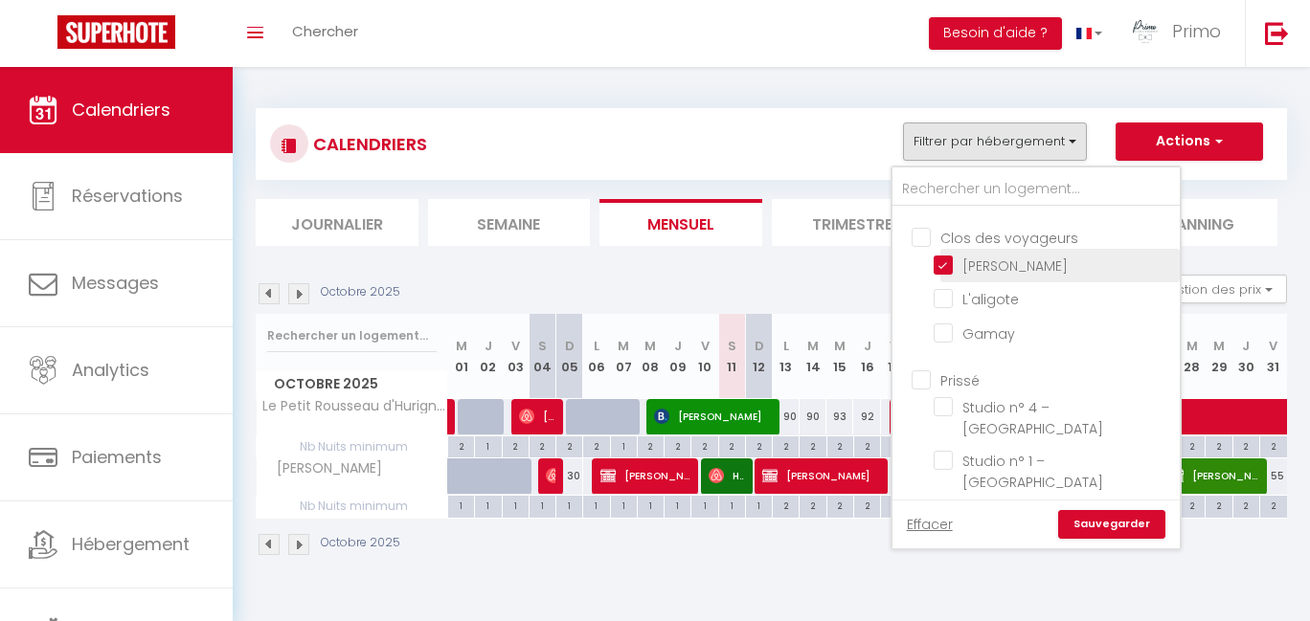
click at [976, 274] on input "[PERSON_NAME]" at bounding box center [1053, 264] width 239 height 19
checkbox input "false"
click at [1102, 522] on link "Sauvegarder" at bounding box center [1111, 524] width 107 height 29
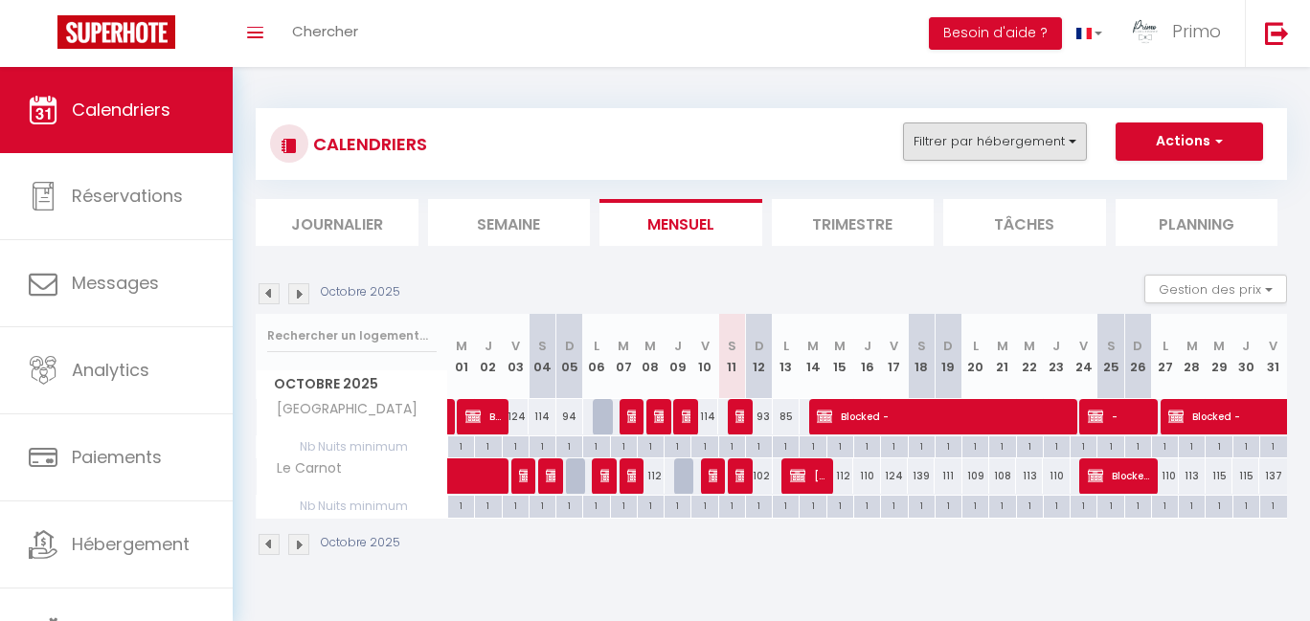
click at [991, 143] on button "Filtrer par hébergement" at bounding box center [995, 142] width 184 height 38
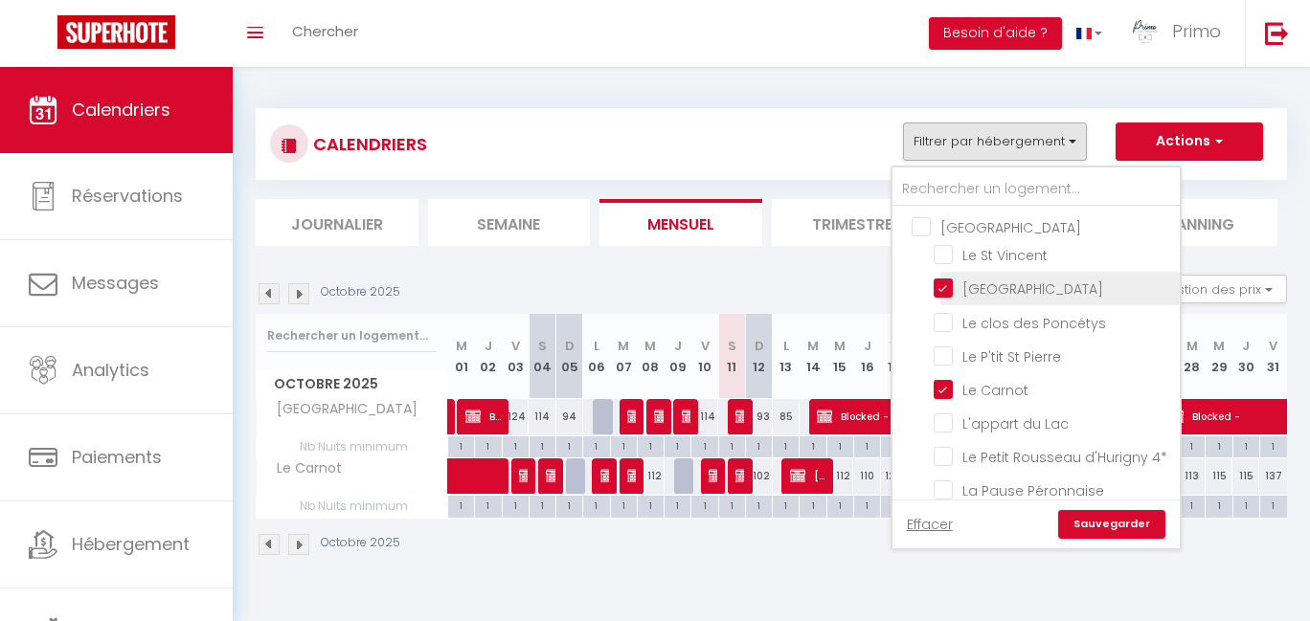
click at [1024, 283] on input "[GEOGRAPHIC_DATA]" at bounding box center [1053, 287] width 239 height 19
checkbox input "false"
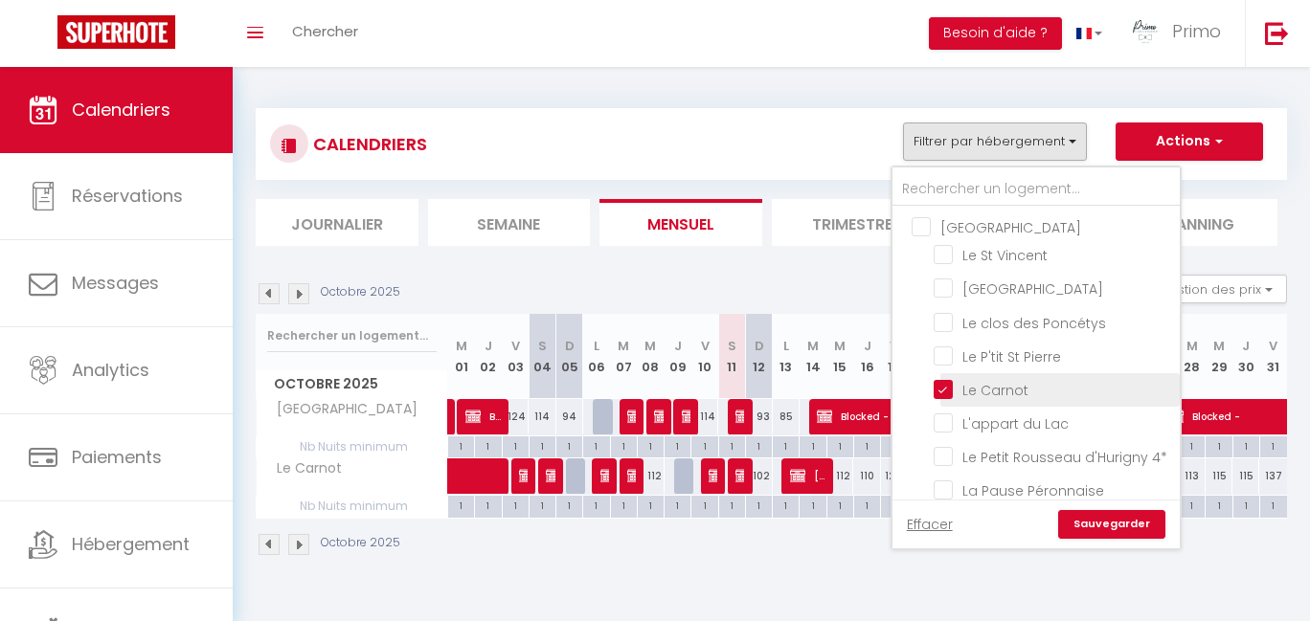
checkbox input "false"
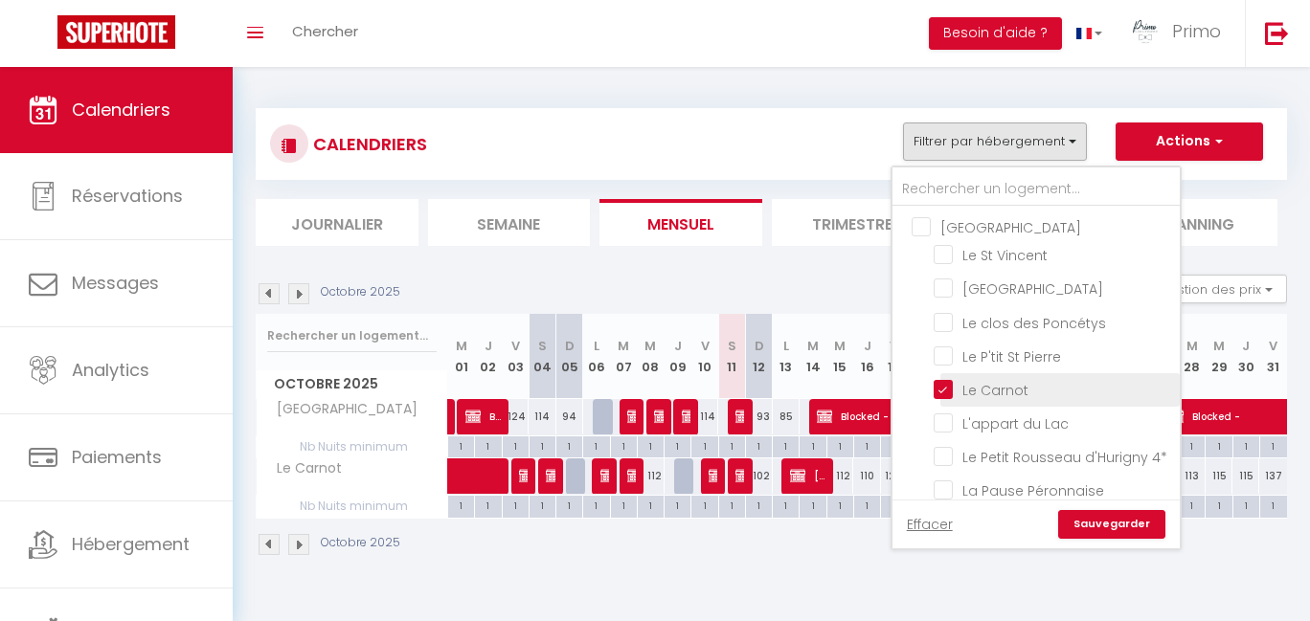
checkbox input "false"
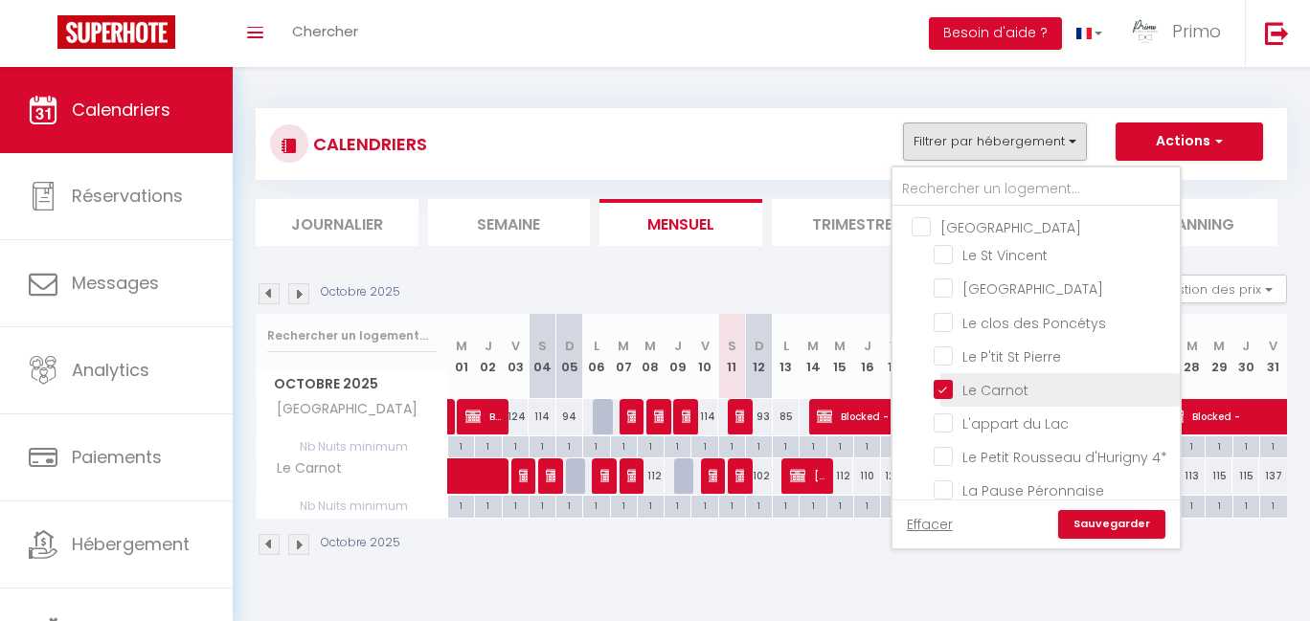
checkbox input "false"
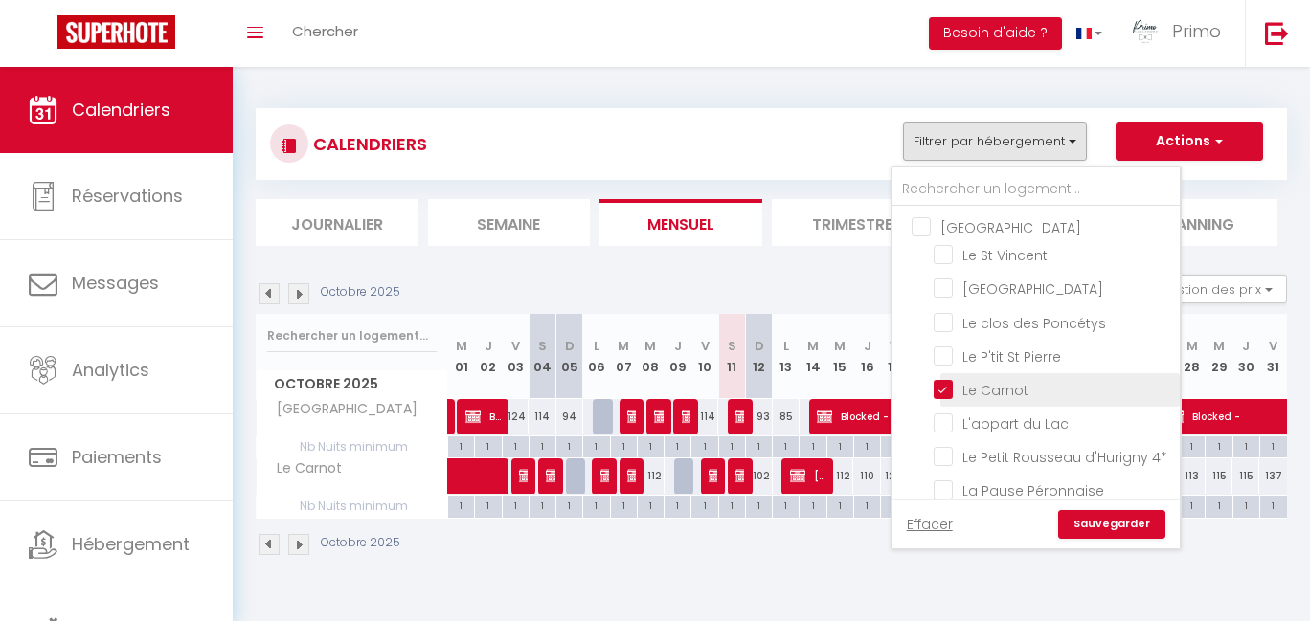
checkbox input "false"
click at [1038, 392] on input "Le Carnot" at bounding box center [1053, 388] width 239 height 19
checkbox input "false"
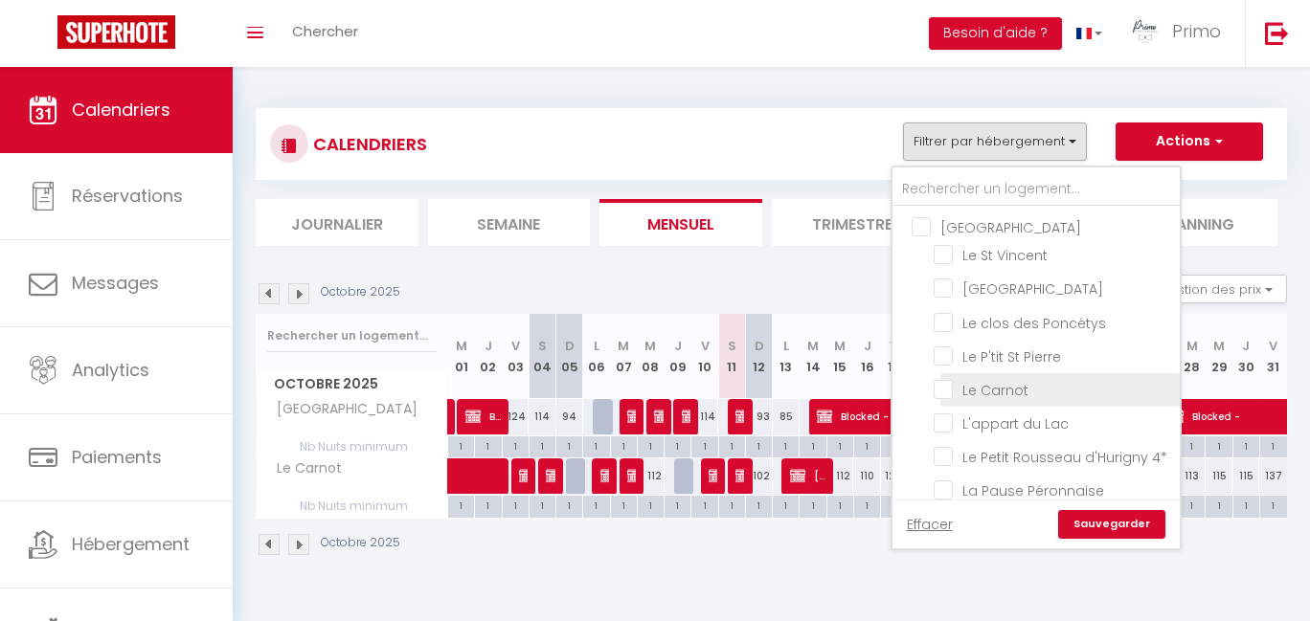
checkbox input "false"
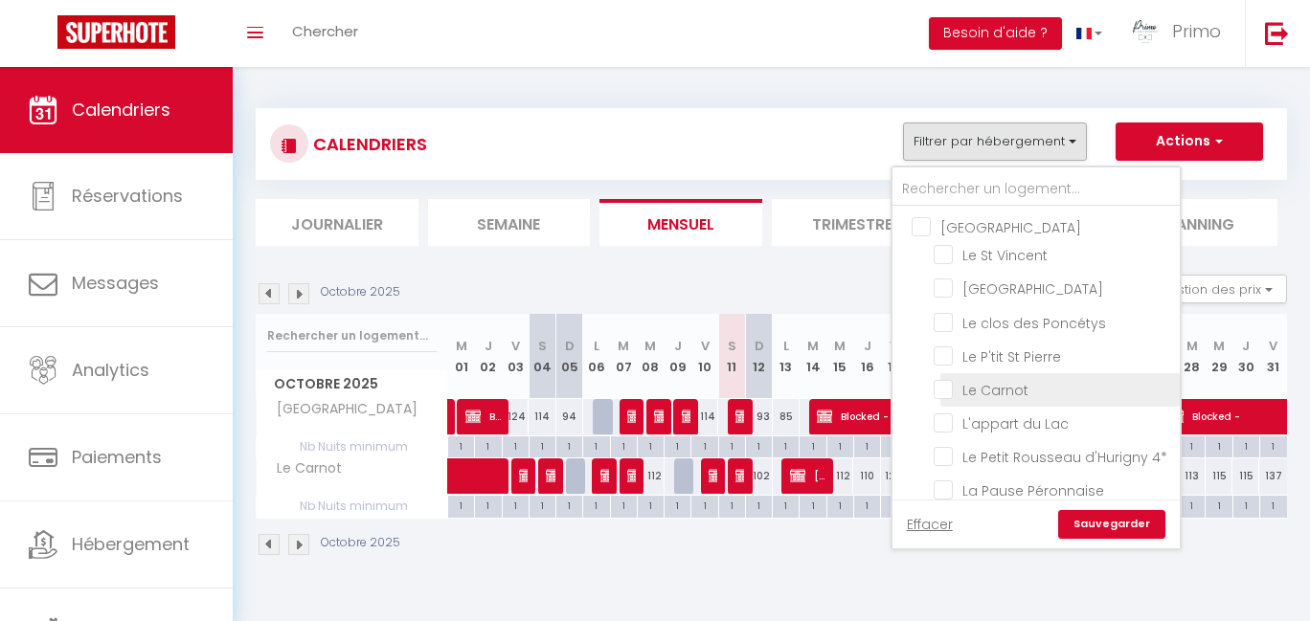
checkbox input "false"
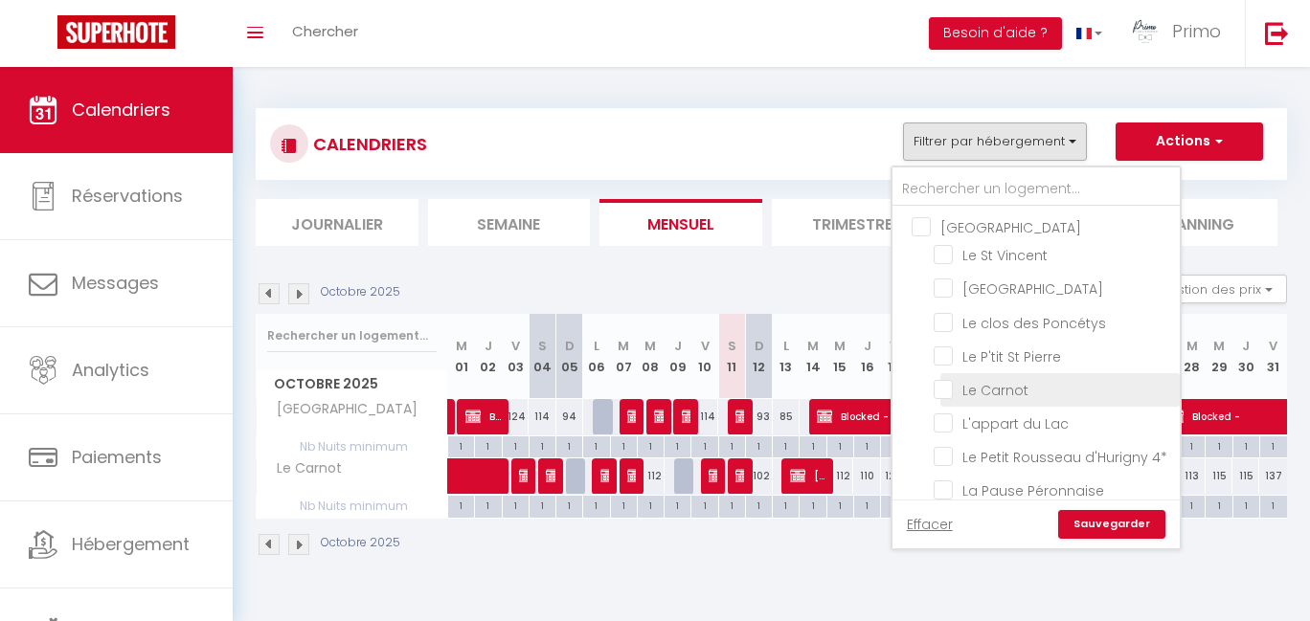
checkbox input "false"
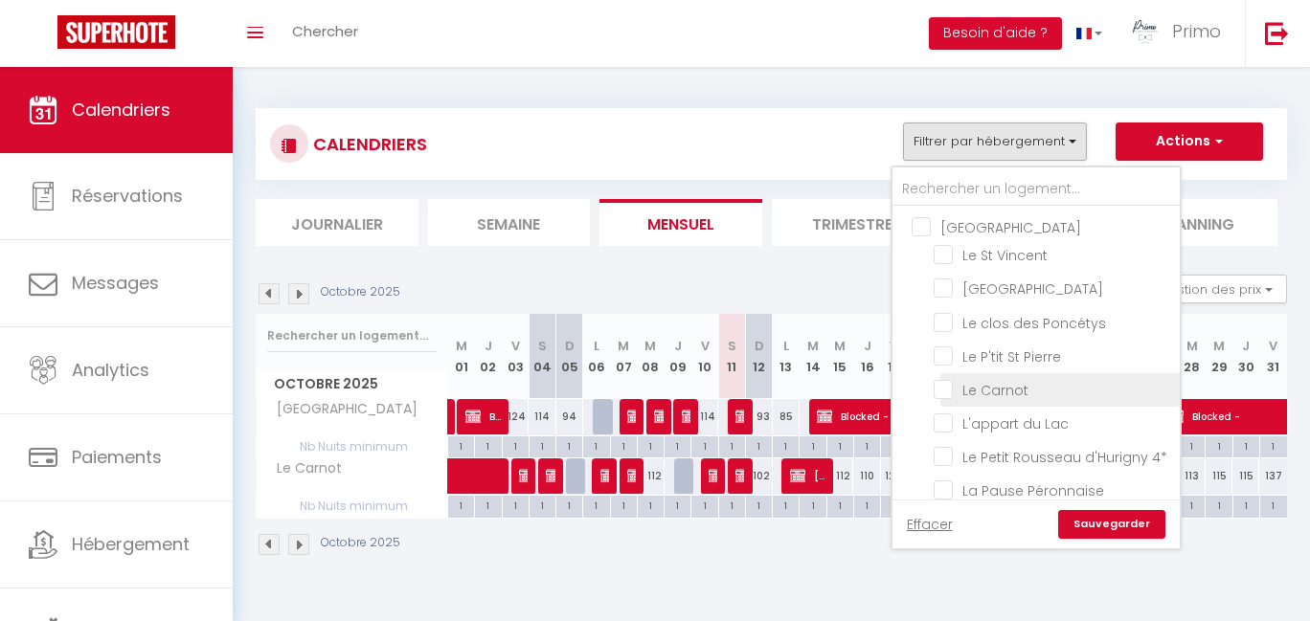
checkbox input "false"
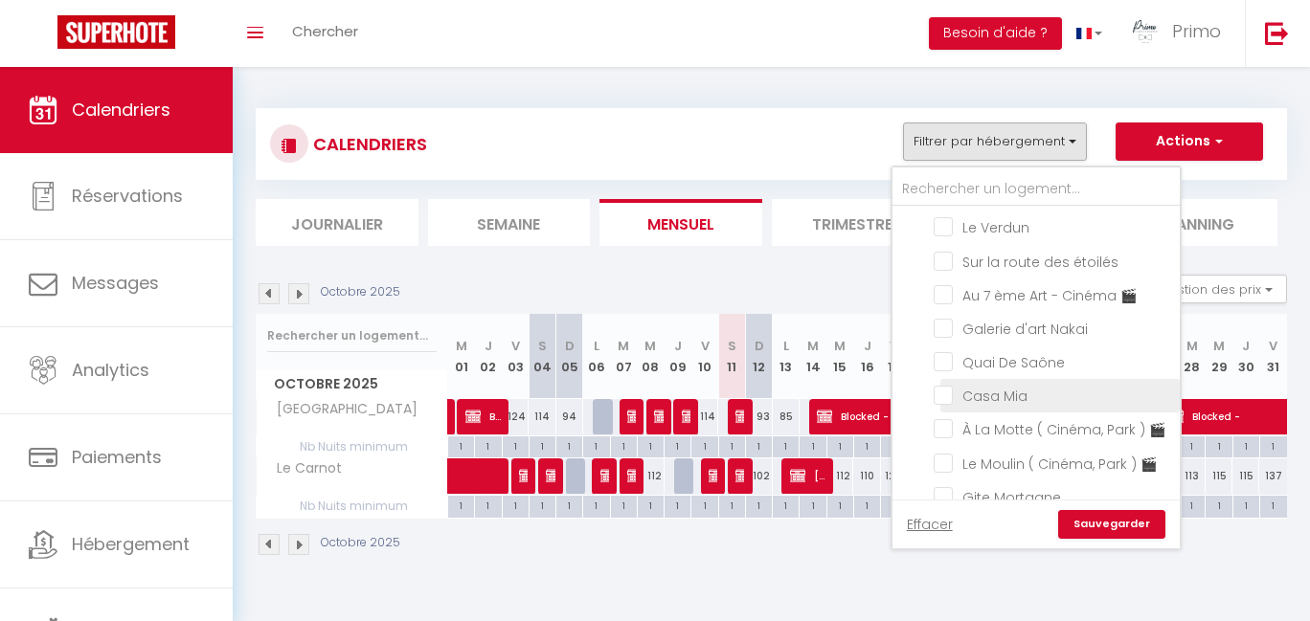
scroll to position [434, 0]
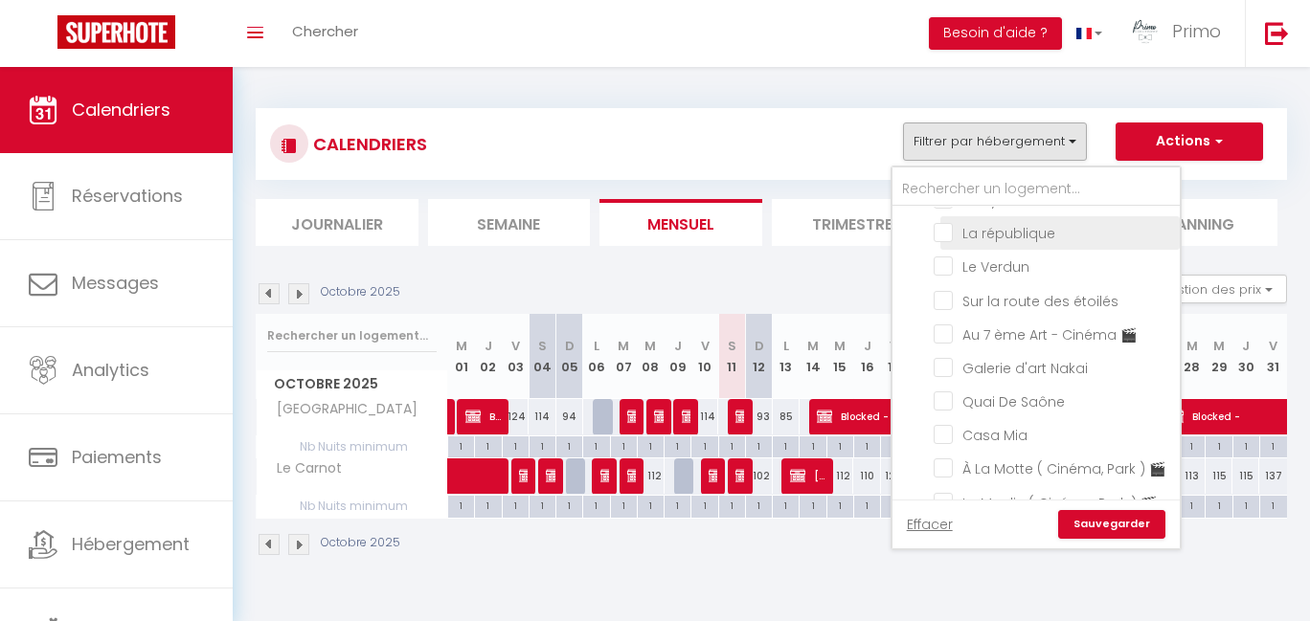
click at [1057, 241] on input "La république" at bounding box center [1053, 231] width 239 height 19
checkbox input "true"
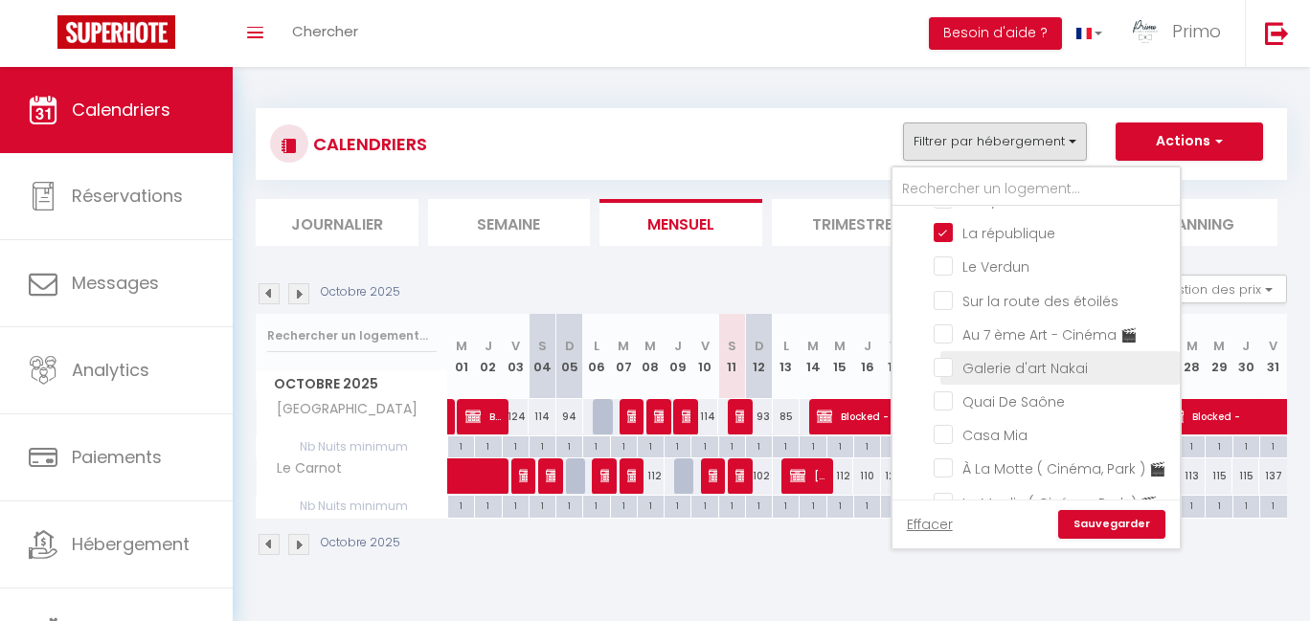
checkbox input "false"
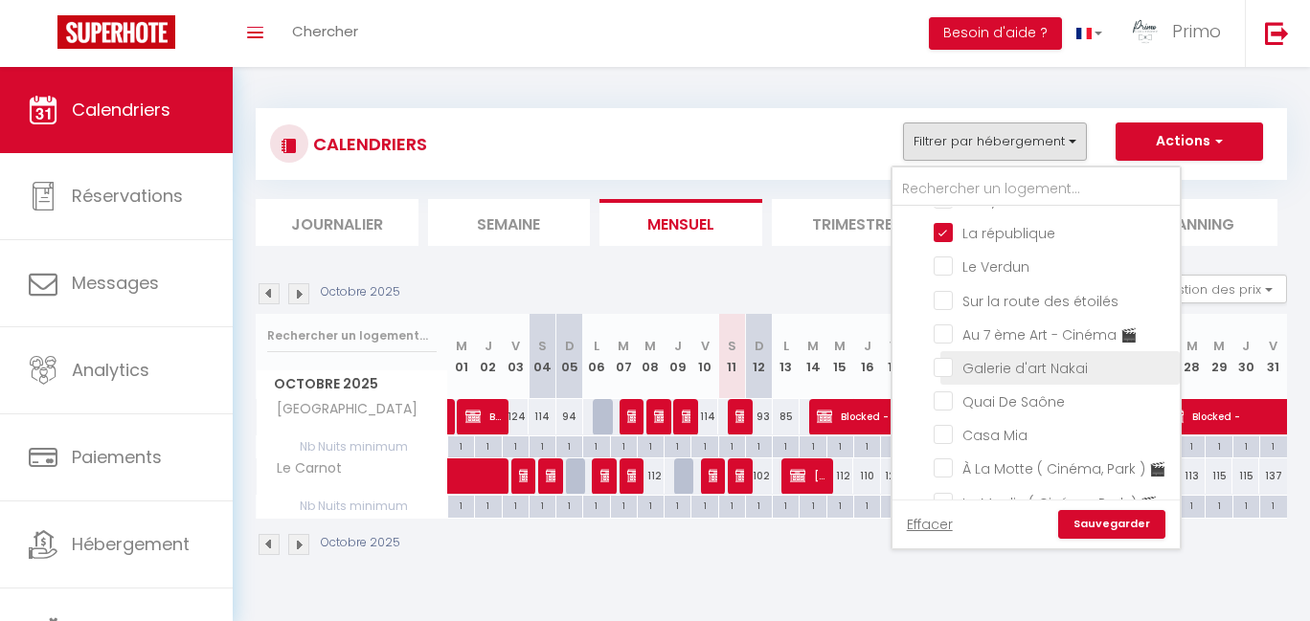
checkbox input "false"
click at [1131, 535] on link "Sauvegarder" at bounding box center [1111, 524] width 107 height 29
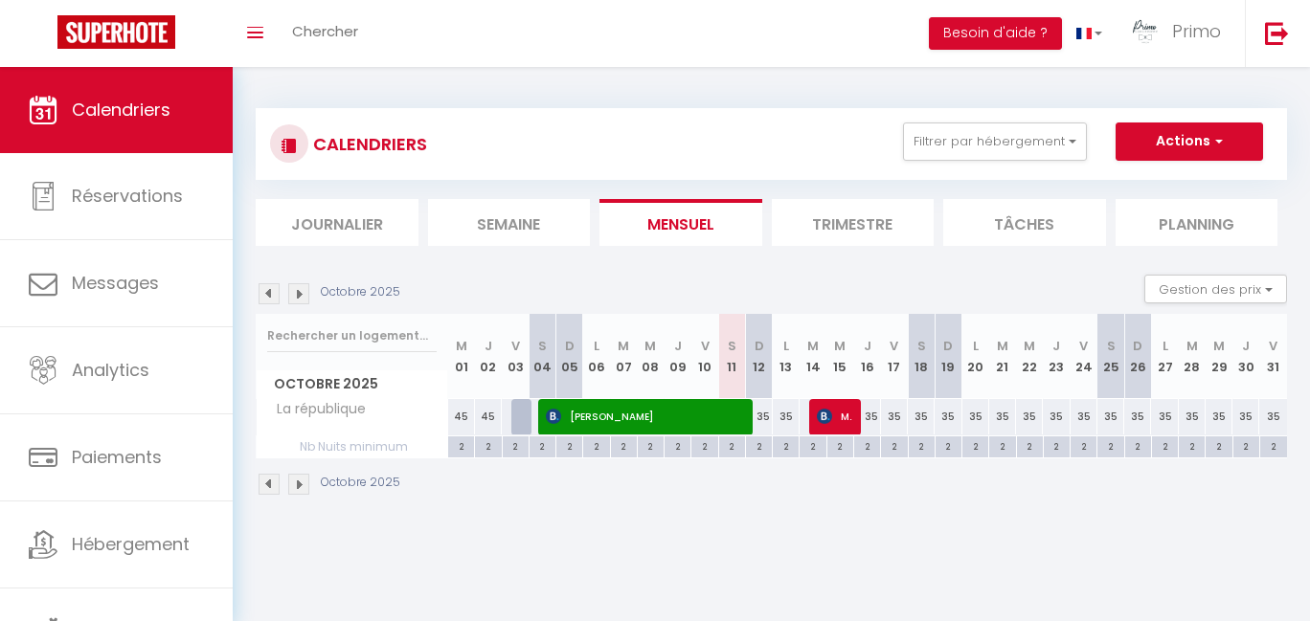
click at [838, 418] on span "Mourad titouche" at bounding box center [834, 416] width 35 height 36
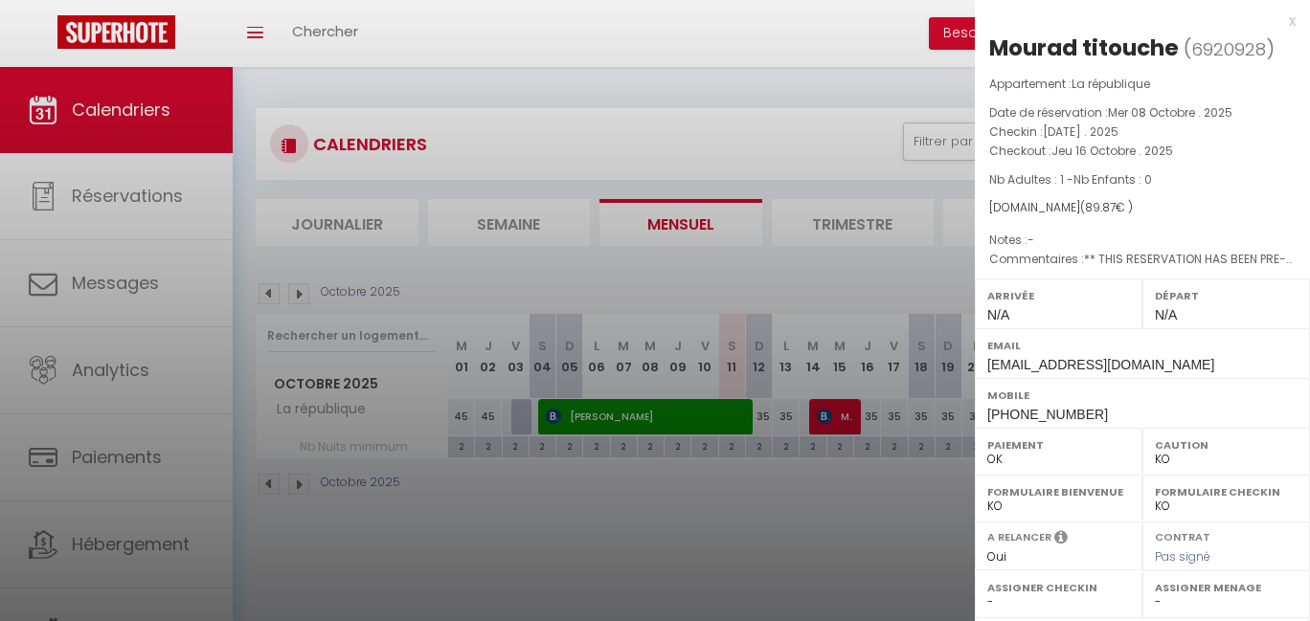
scroll to position [265, 0]
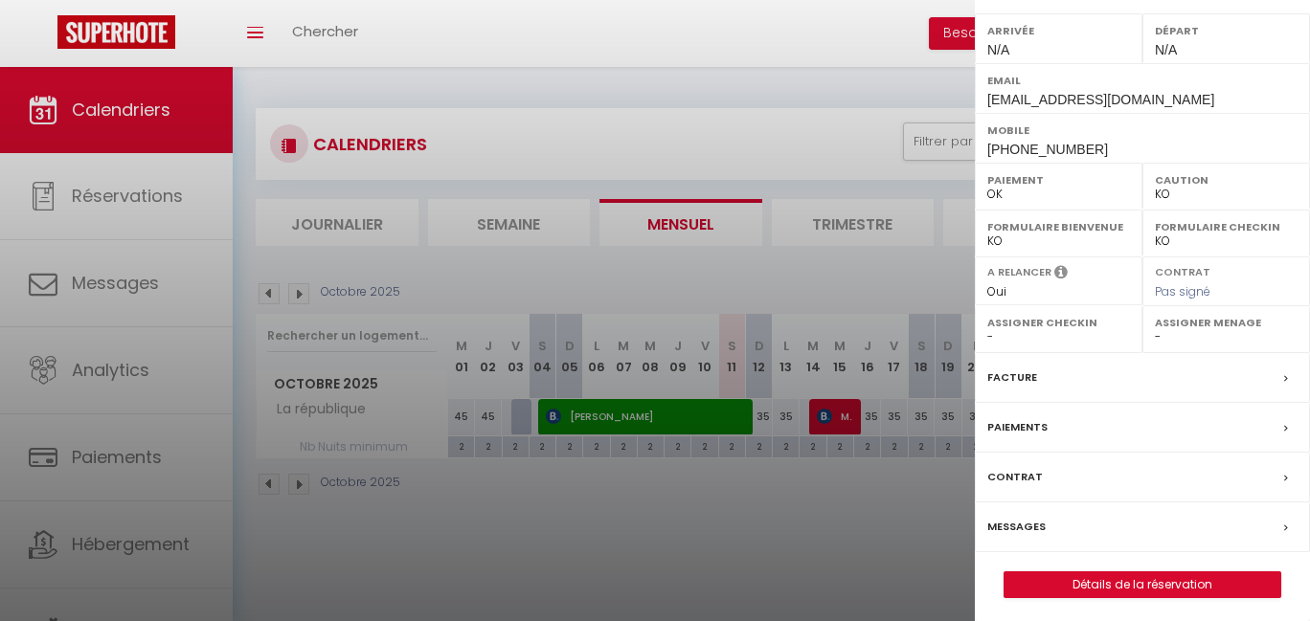
click at [1165, 577] on link "Détails de la réservation" at bounding box center [1142, 585] width 276 height 25
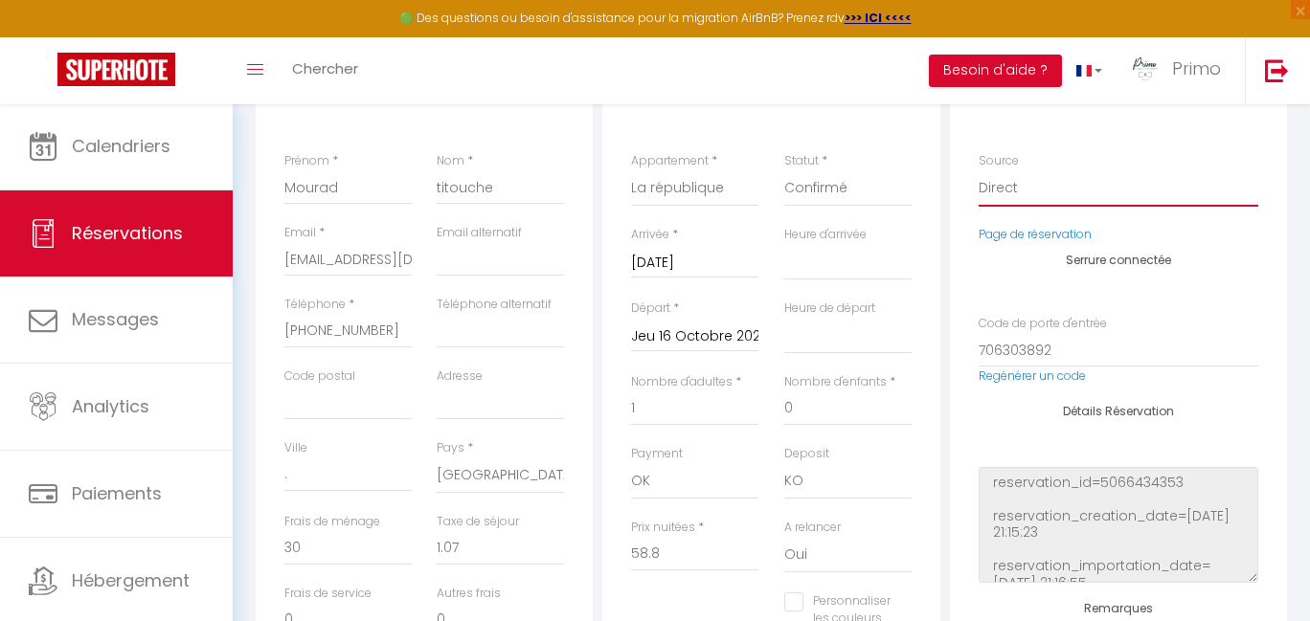
scroll to position [331, 0]
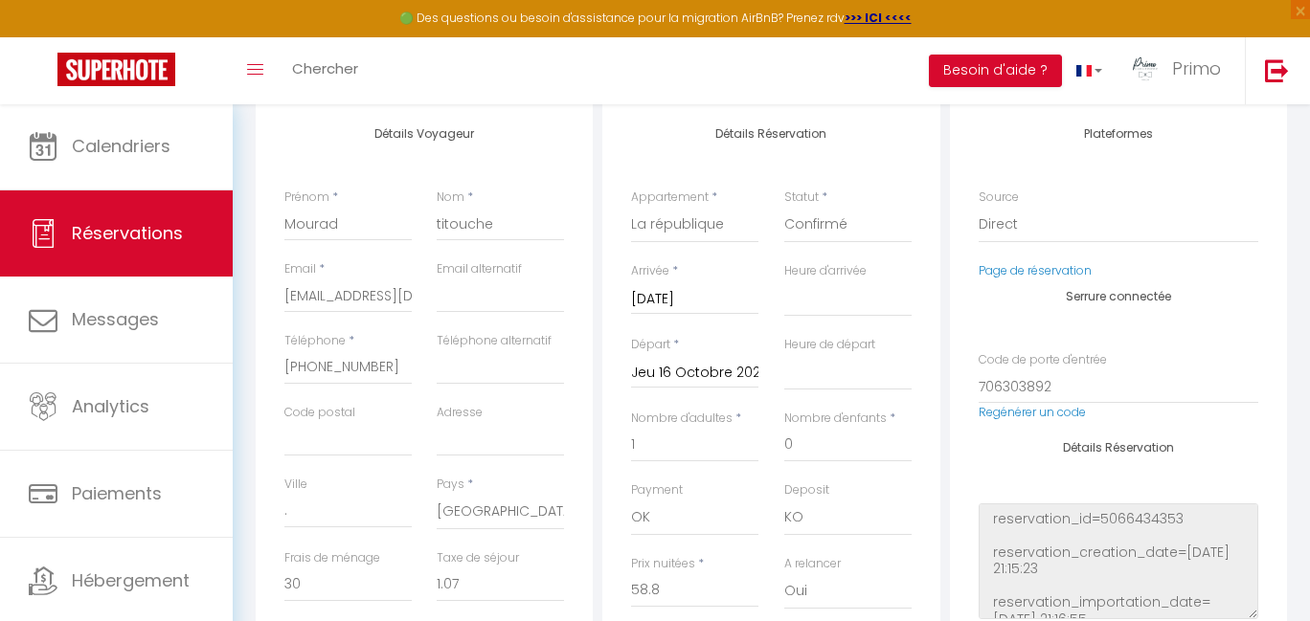
click at [738, 374] on input "Jeu 16 Octobre 2025" at bounding box center [694, 373] width 127 height 25
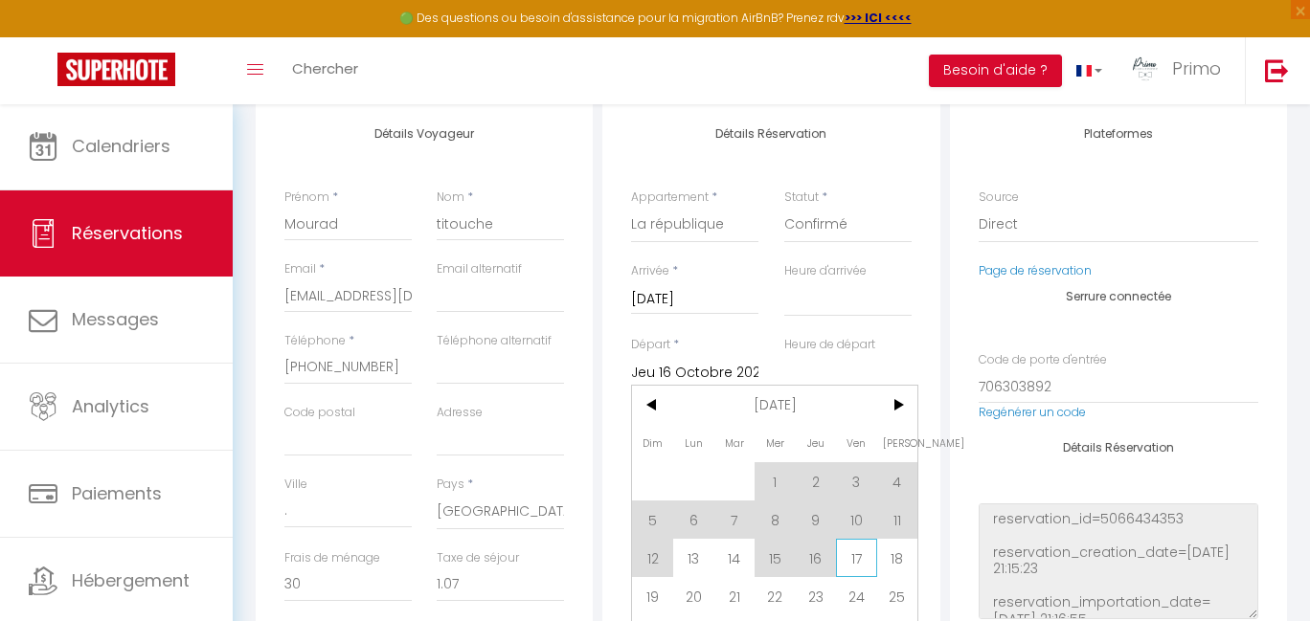
click at [846, 560] on span "17" at bounding box center [856, 558] width 41 height 38
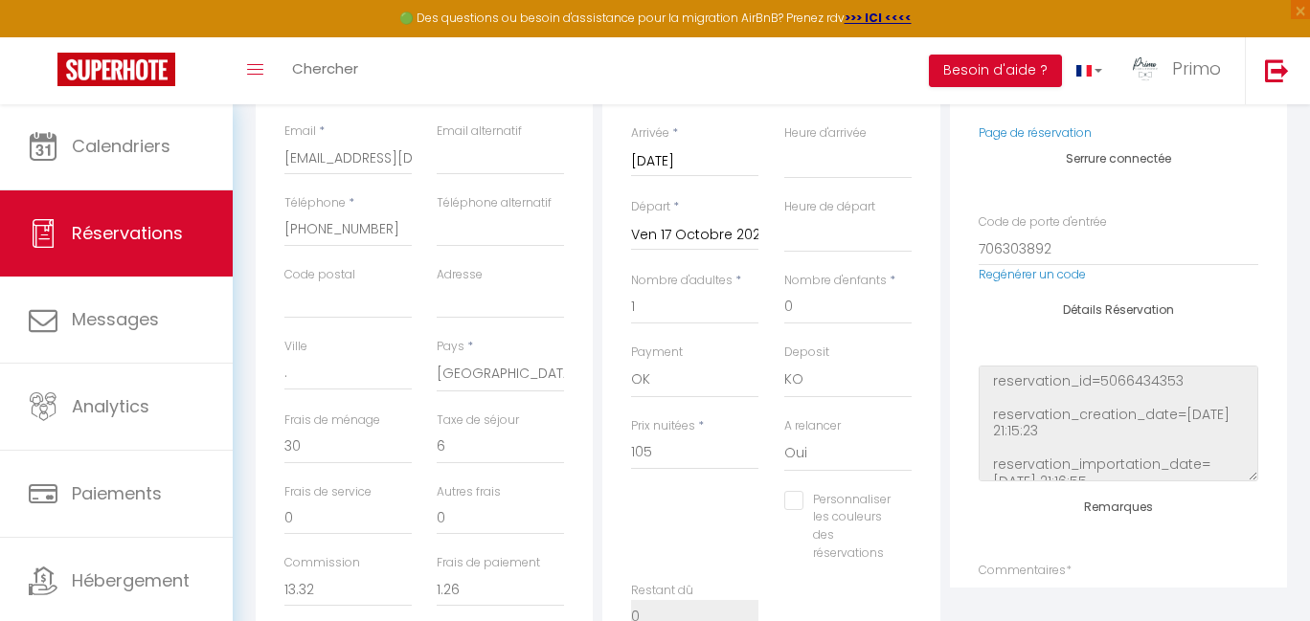
scroll to position [430, 0]
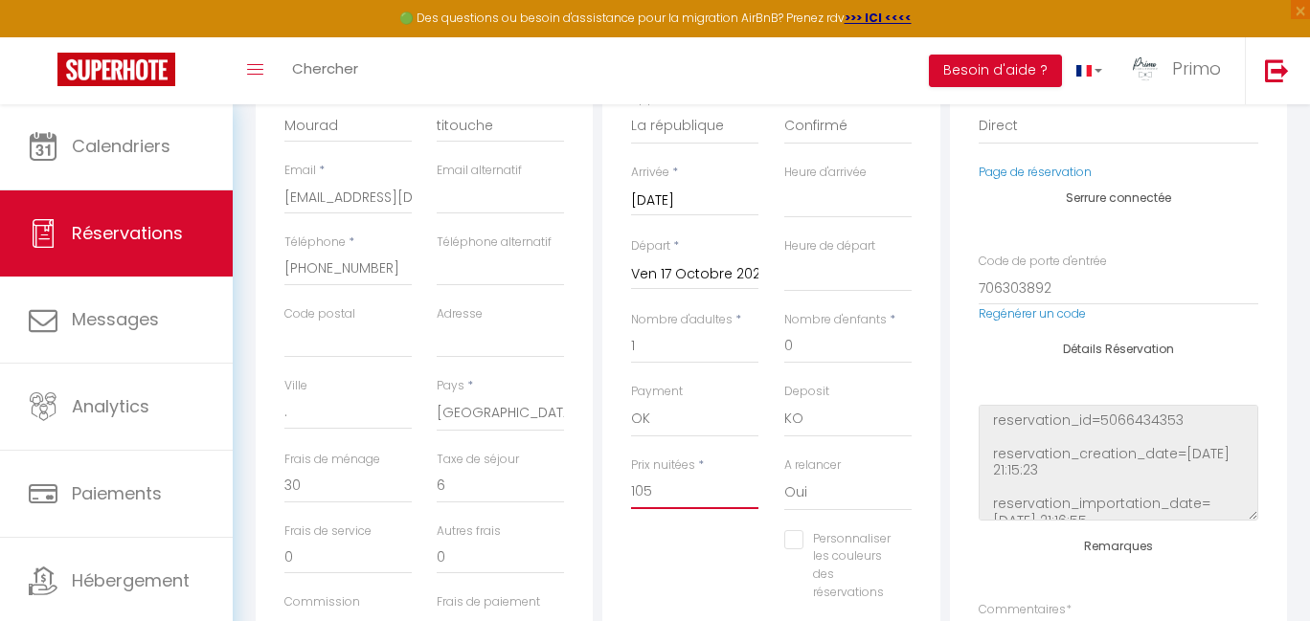
click at [697, 489] on input "105" at bounding box center [694, 492] width 127 height 34
click at [719, 556] on div "Personnaliser les couleurs des réservations #D7092E" at bounding box center [771, 575] width 305 height 91
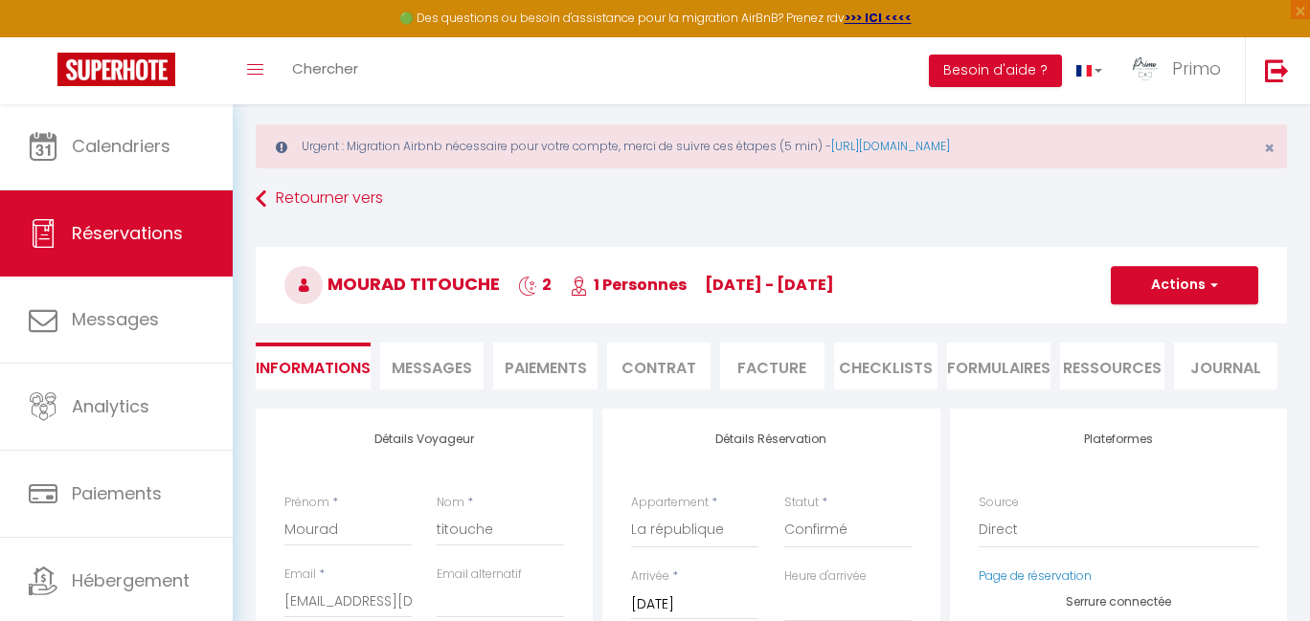
scroll to position [0, 0]
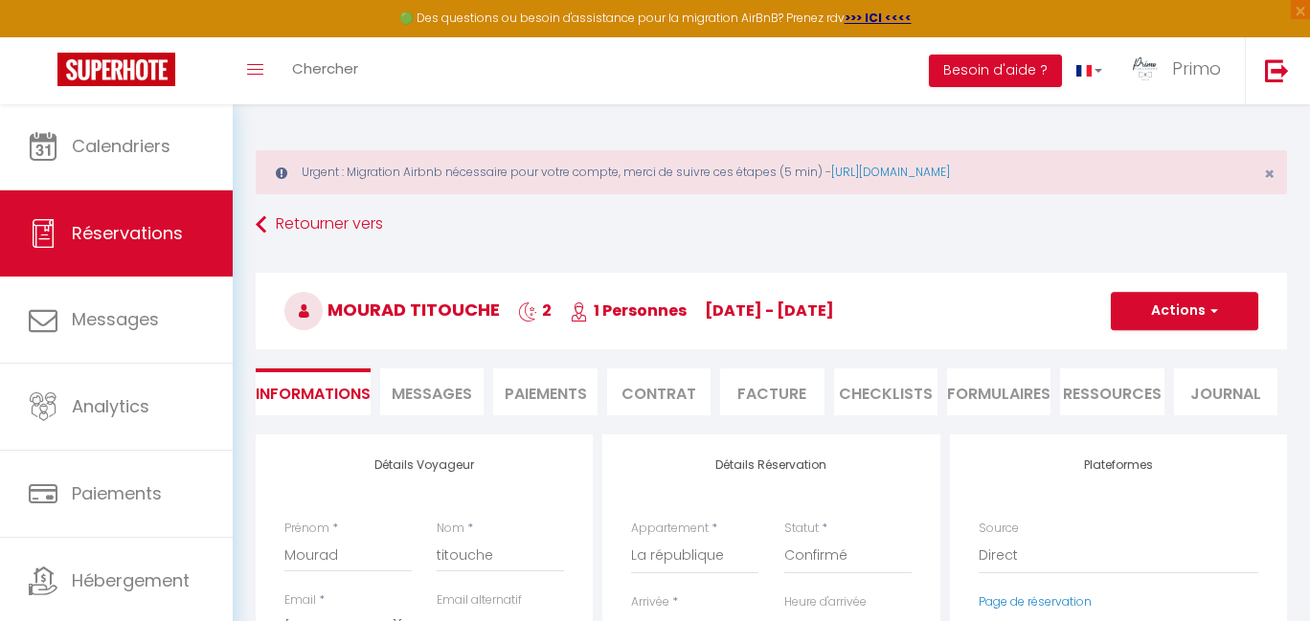
click at [1189, 321] on button "Actions" at bounding box center [1184, 311] width 147 height 38
click at [1159, 348] on link "Enregistrer" at bounding box center [1165, 353] width 151 height 25
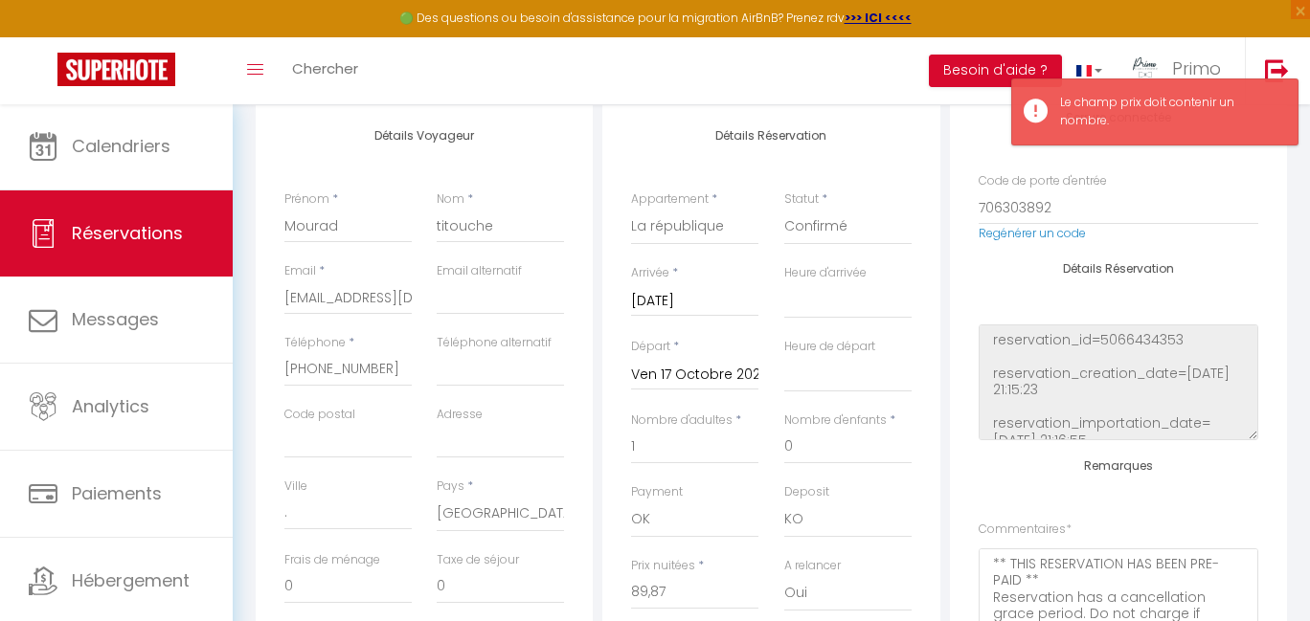
scroll to position [517, 0]
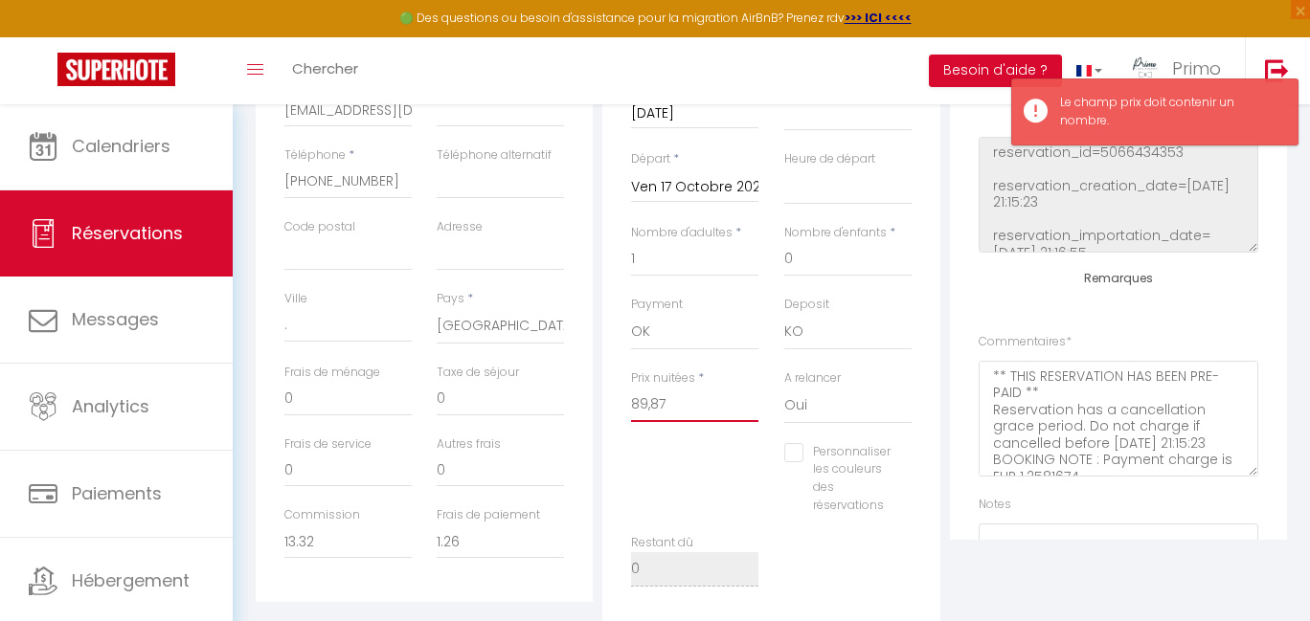
drag, startPoint x: 649, startPoint y: 402, endPoint x: 727, endPoint y: 394, distance: 77.9
click at [650, 402] on input "89,87" at bounding box center [694, 405] width 127 height 34
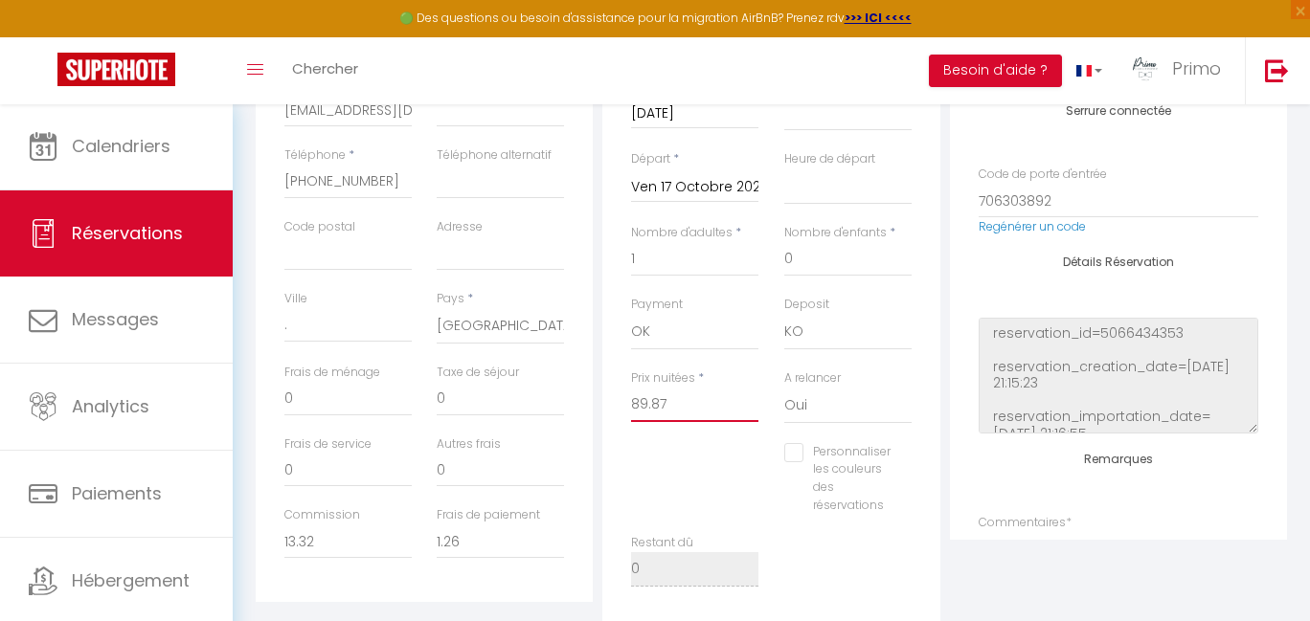
scroll to position [0, 0]
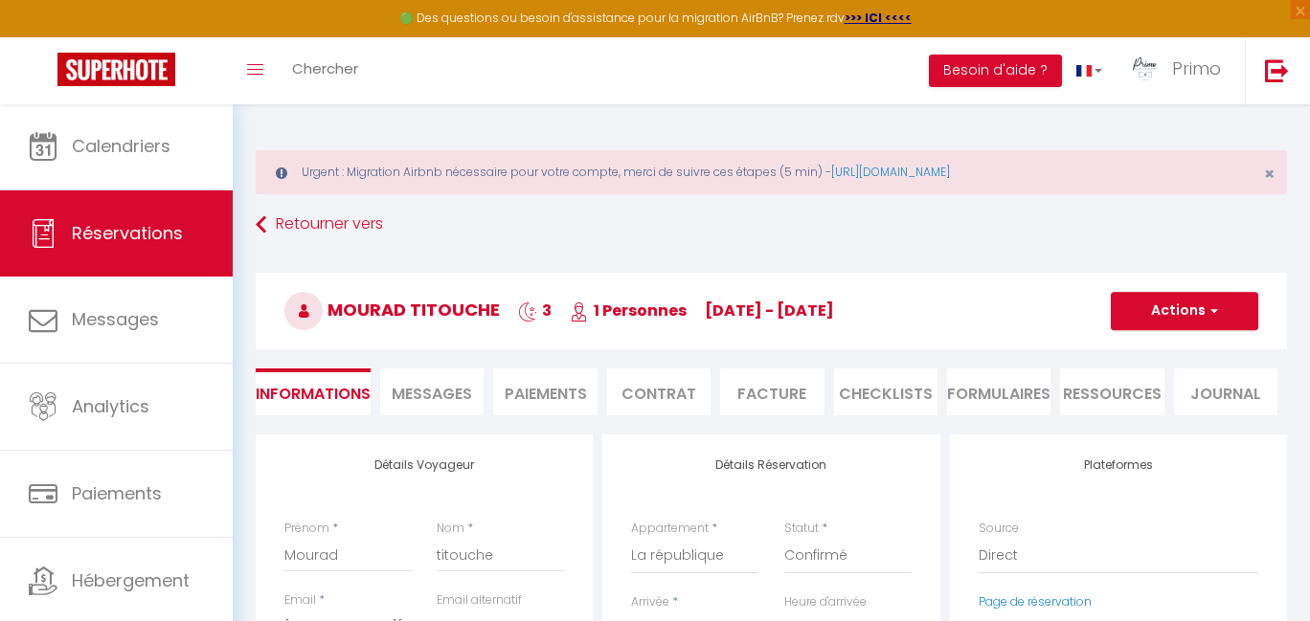
click at [1159, 327] on button "Actions" at bounding box center [1184, 311] width 147 height 38
click at [1156, 349] on link "Enregistrer" at bounding box center [1165, 353] width 151 height 25
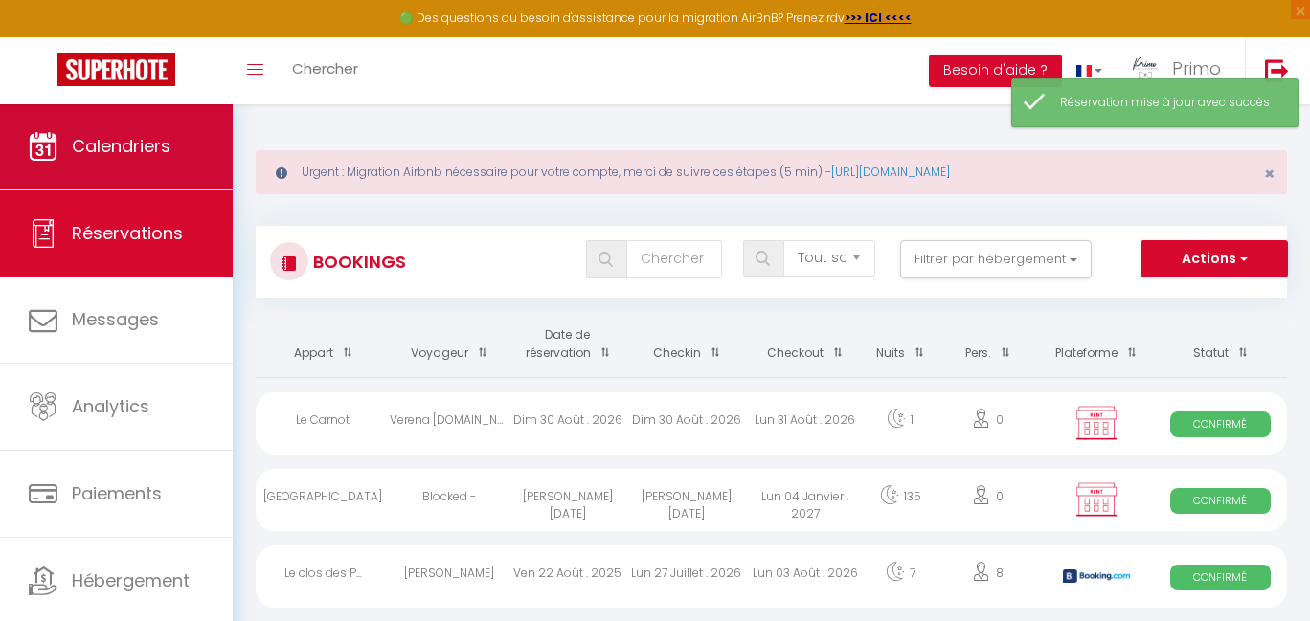
click at [115, 137] on span "Calendriers" at bounding box center [121, 146] width 99 height 24
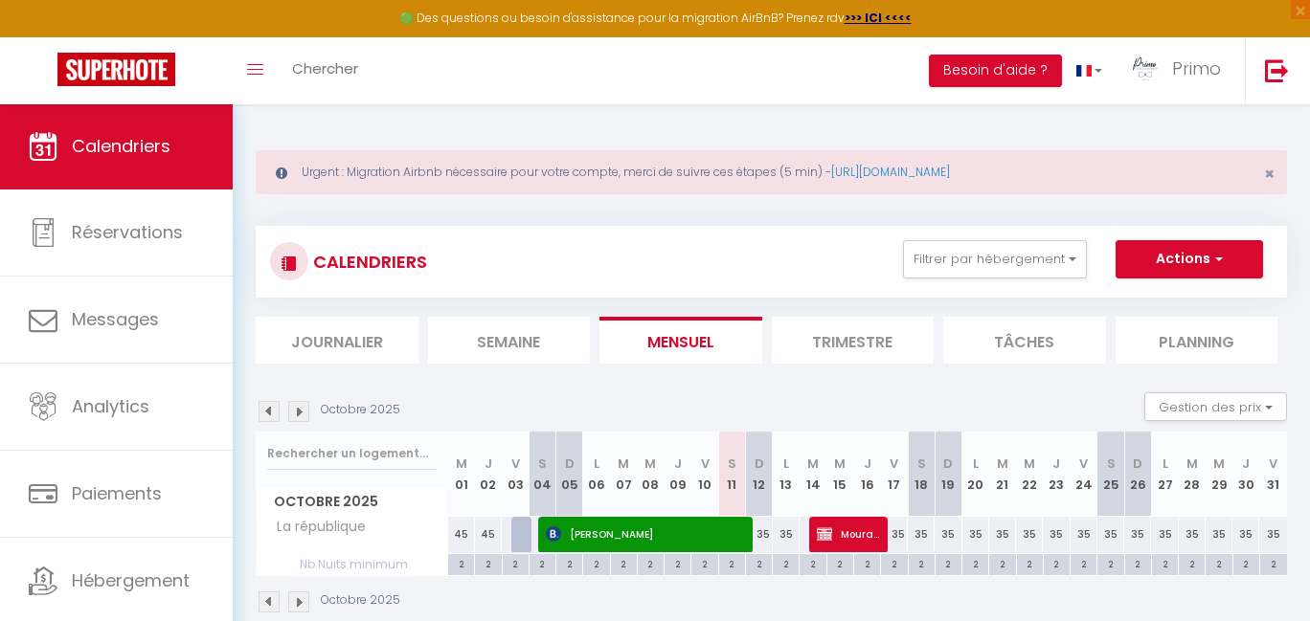
click at [860, 529] on span "Mourad titouche" at bounding box center [848, 534] width 62 height 36
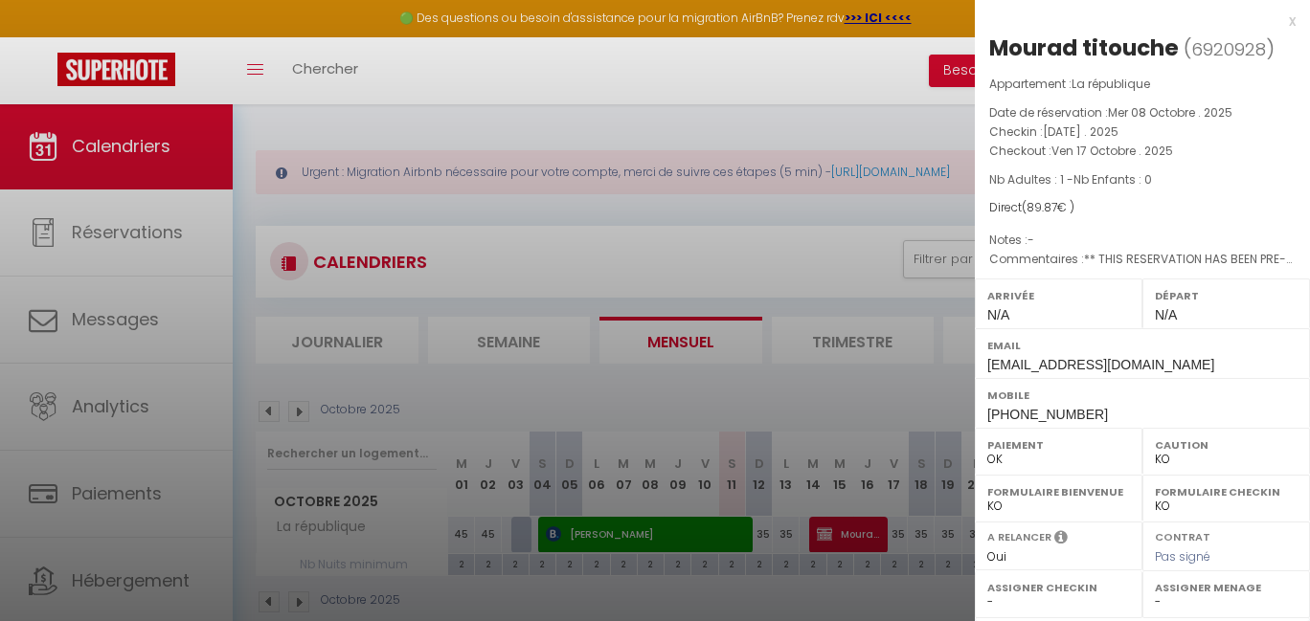
scroll to position [265, 0]
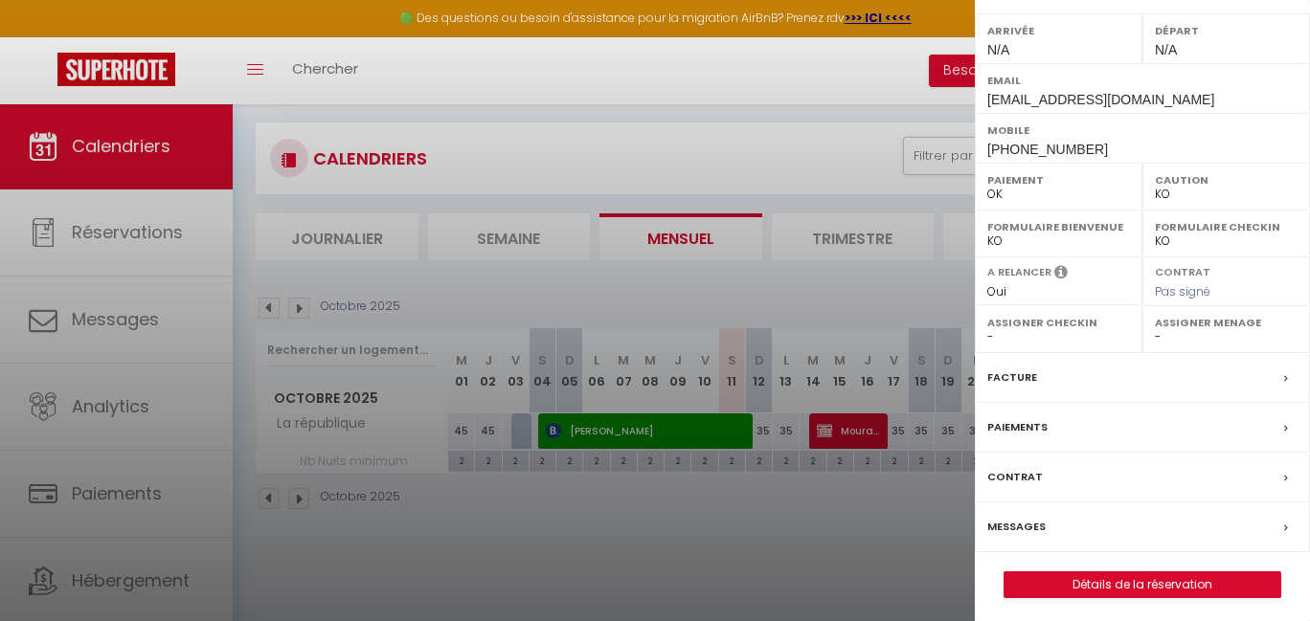
click at [1043, 581] on link "Détails de la réservation" at bounding box center [1142, 585] width 276 height 25
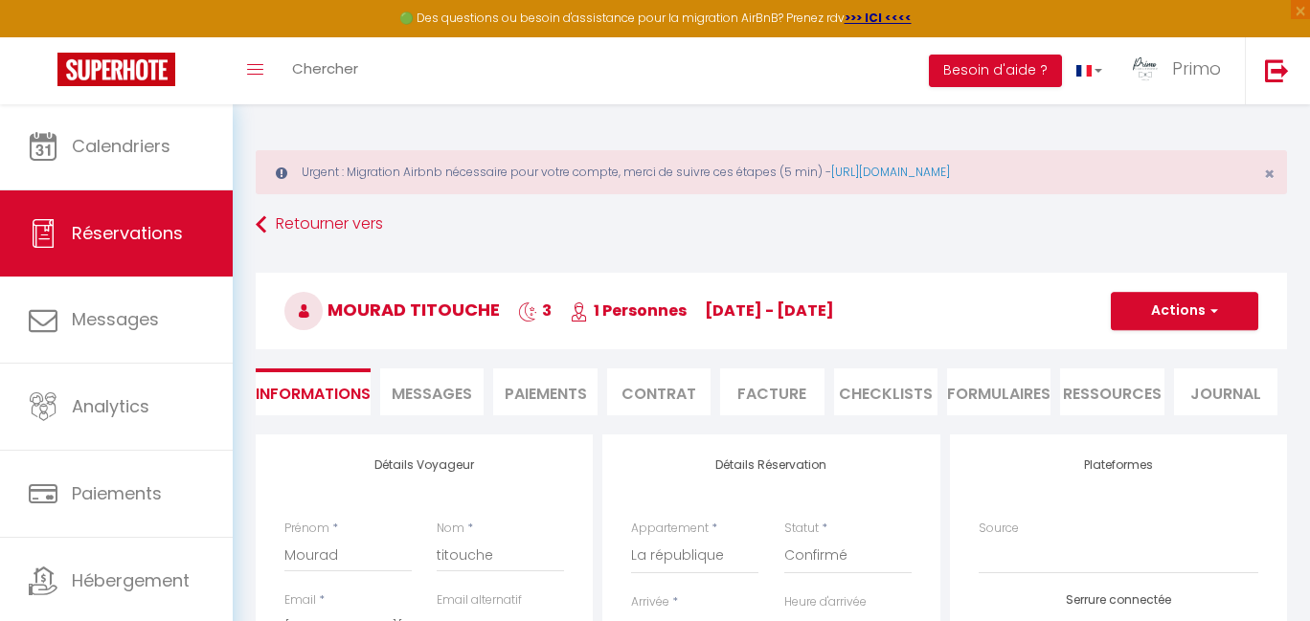
click at [1274, 170] on div "Urgent : Migration Airbnb nécessaire pour votre compte, merci de suivre ces éta…" at bounding box center [771, 172] width 1031 height 44
click at [1272, 174] on span "×" at bounding box center [1269, 174] width 11 height 24
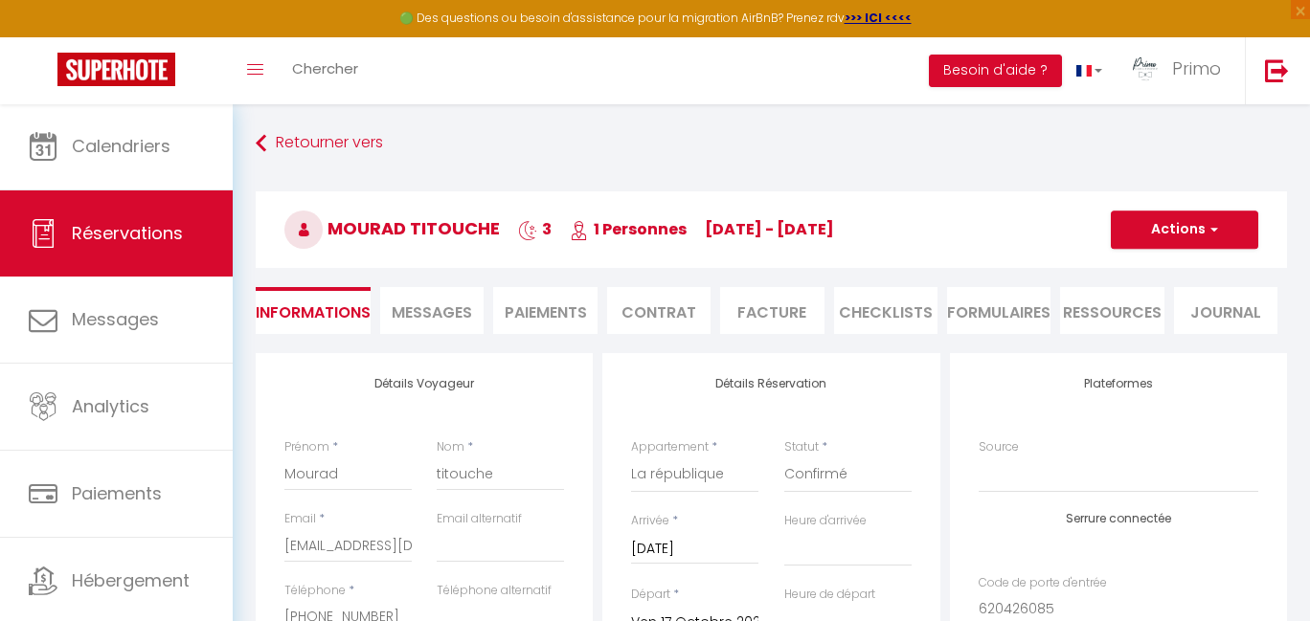
scroll to position [113, 0]
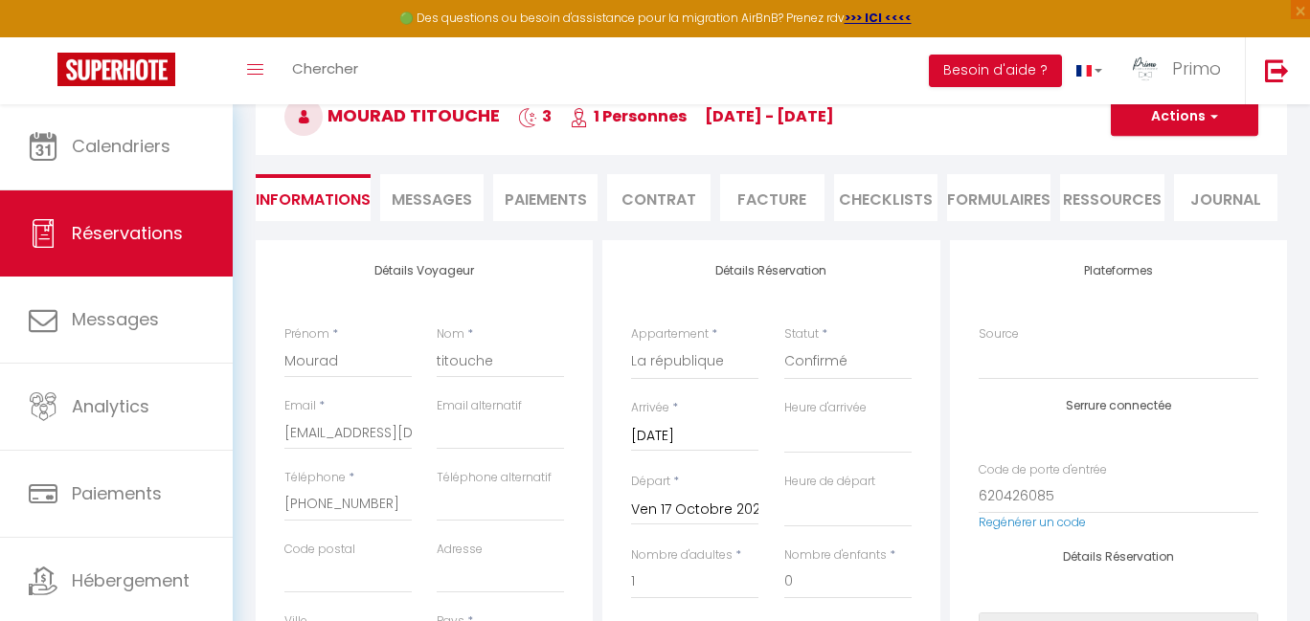
click at [543, 195] on li "Paiements" at bounding box center [544, 197] width 103 height 47
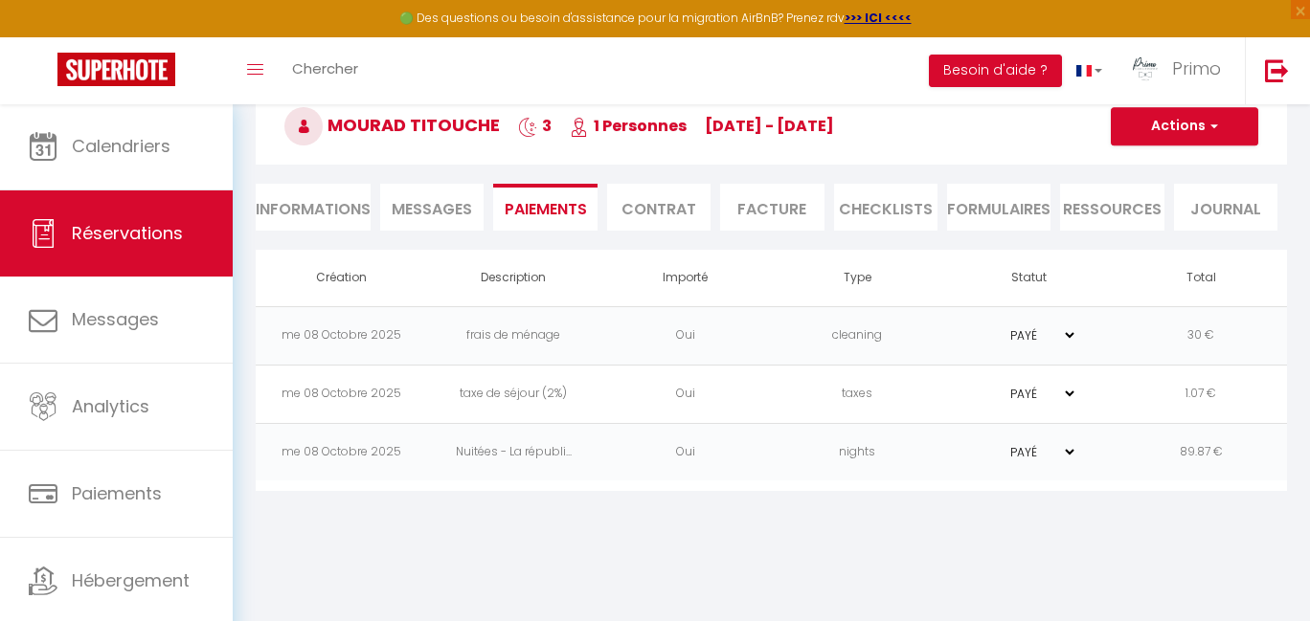
drag, startPoint x: 331, startPoint y: 124, endPoint x: 902, endPoint y: 132, distance: 570.7
click at [902, 132] on h3 "Mourad titouche 3 1 Personnes [DATE] - [DATE]" at bounding box center [771, 126] width 1031 height 77
copy h3 "Mourad titouche 3 1 Personnes [DATE] - [DATE]"
click at [1173, 124] on button "Actions" at bounding box center [1184, 126] width 147 height 38
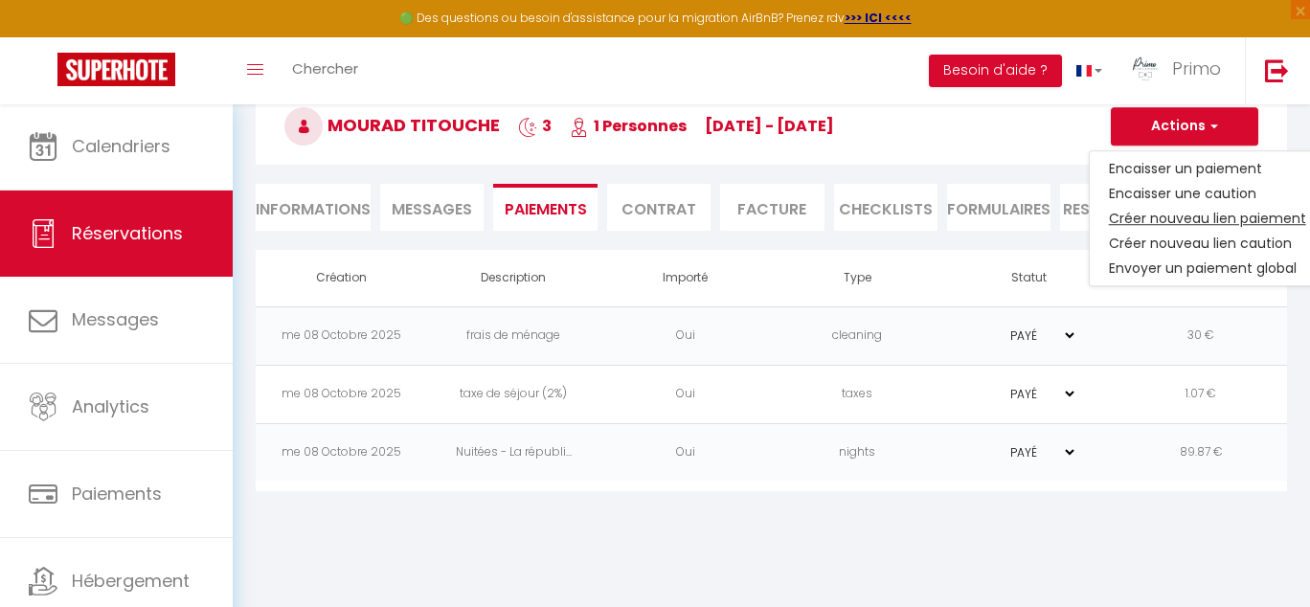
click at [1174, 214] on link "Créer nouveau lien paiement" at bounding box center [1208, 218] width 236 height 25
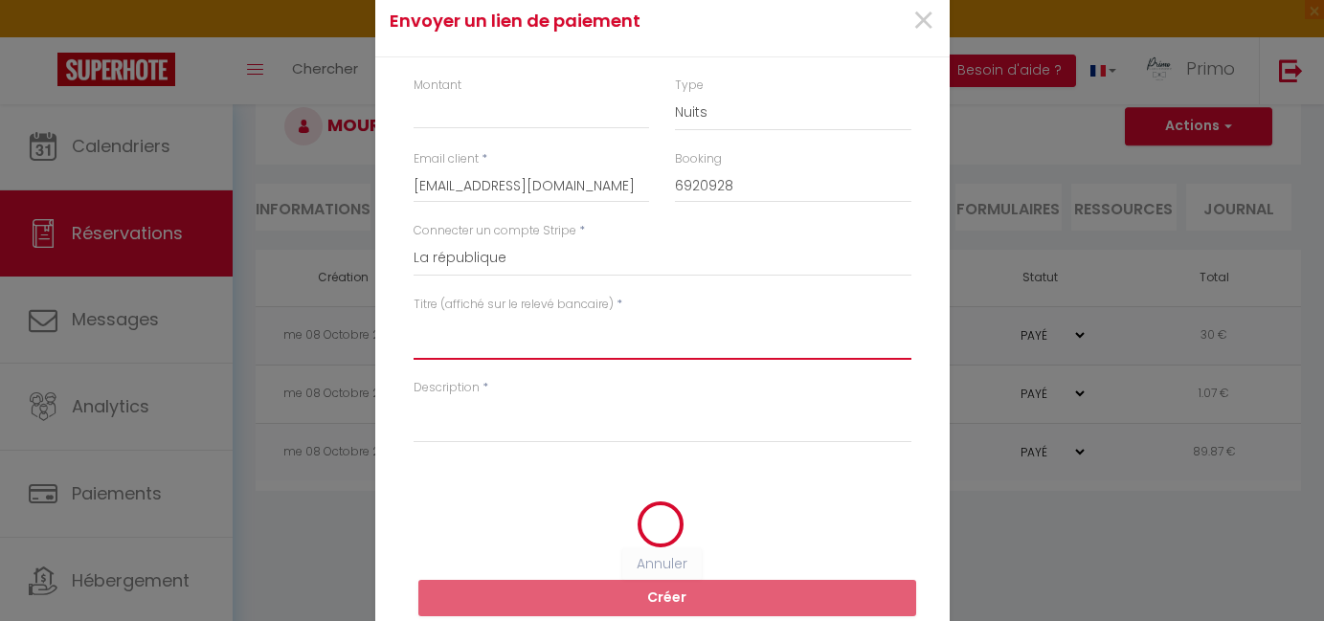
click at [459, 345] on textarea "Titre (affiché sur le relevé bancaire)" at bounding box center [663, 337] width 498 height 46
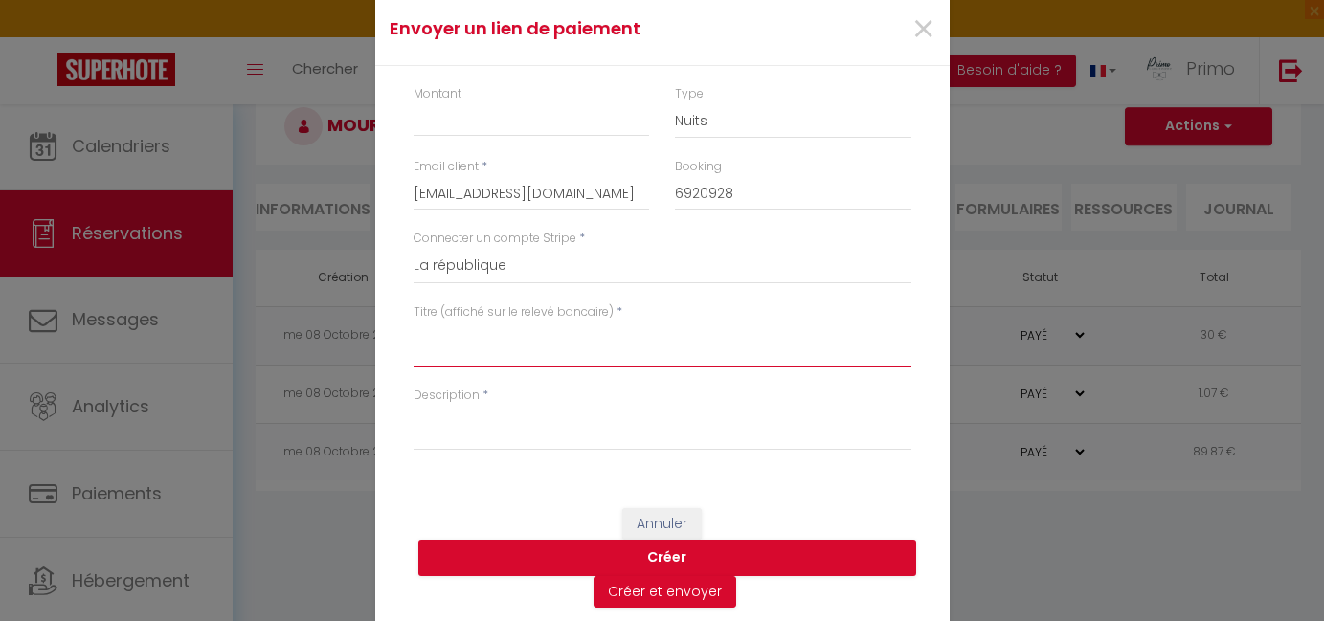
paste textarea "[PERSON_NAME] 3 1 Personnes [DATE] - [DATE]"
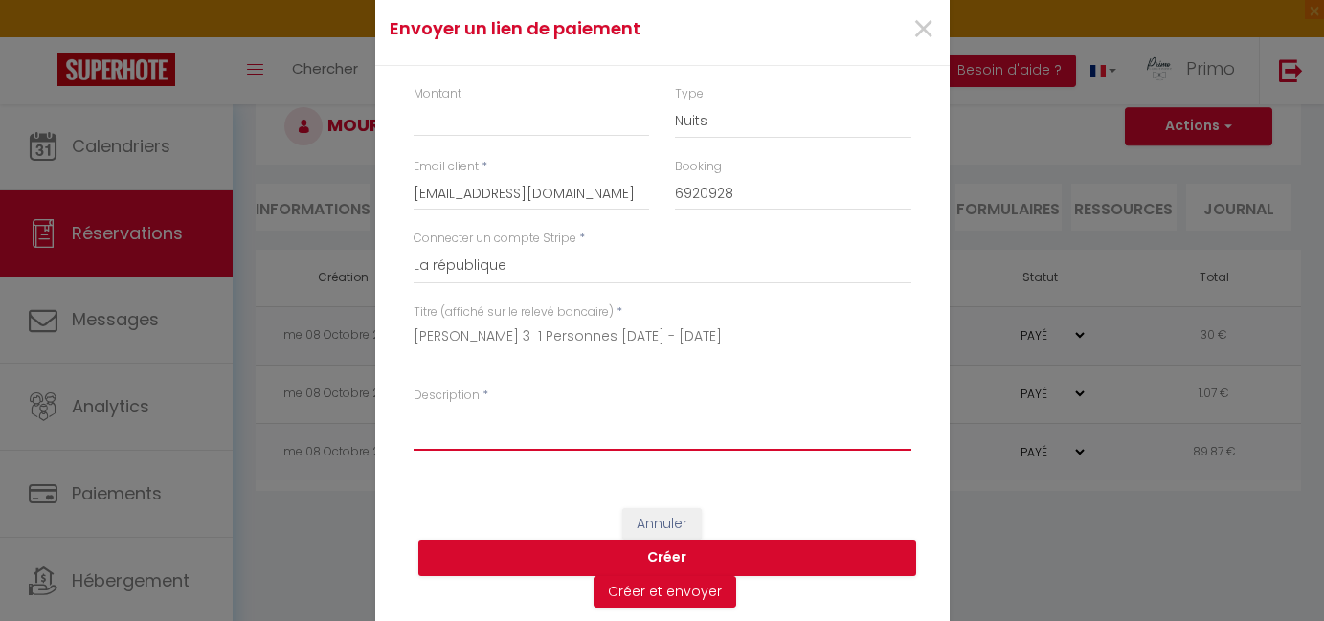
click at [506, 430] on textarea "Description" at bounding box center [663, 428] width 498 height 46
click at [477, 418] on textarea "Nuit suplemen,taire" at bounding box center [663, 428] width 498 height 46
drag, startPoint x: 548, startPoint y: 418, endPoint x: 391, endPoint y: 401, distance: 158.0
click at [391, 401] on div "Montant Type Nuits Frais de ménage Taxe de séjour Autre Email client * [EMAIL_A…" at bounding box center [662, 277] width 574 height 423
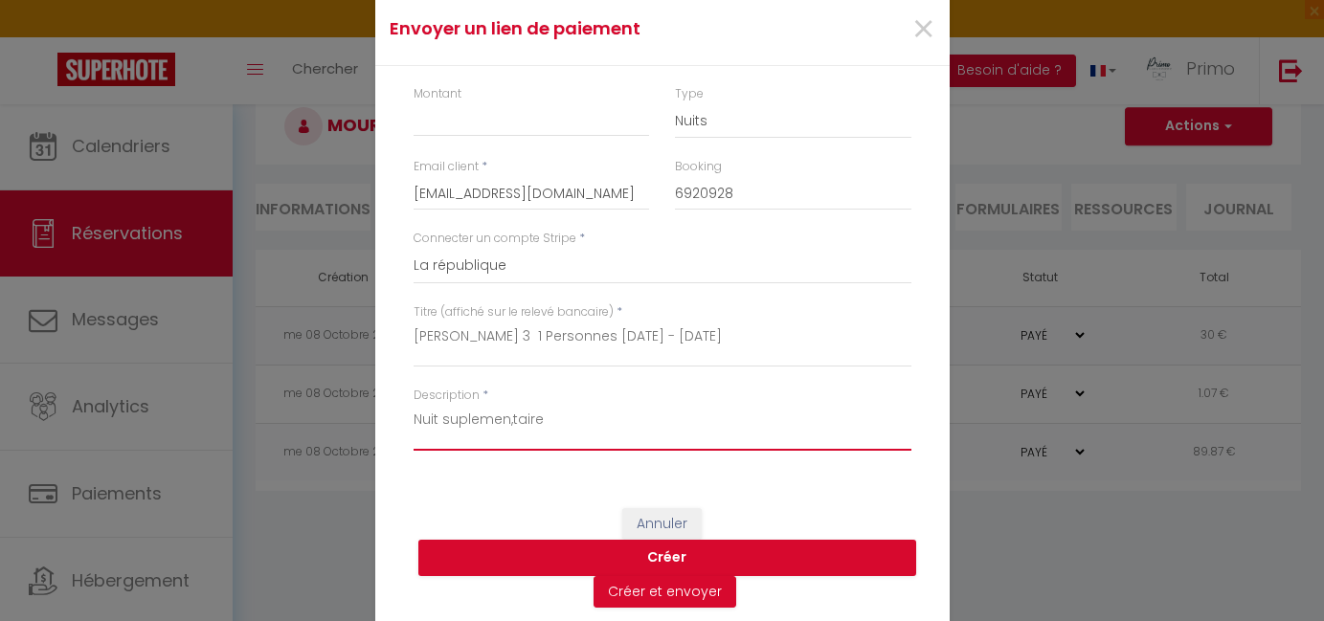
click at [470, 417] on textarea "Nuit suplemen,taire" at bounding box center [663, 428] width 498 height 46
drag, startPoint x: 439, startPoint y: 420, endPoint x: 551, endPoint y: 424, distance: 112.1
click at [551, 424] on textarea "Nuit suplemen,taire" at bounding box center [663, 428] width 498 height 46
click at [502, 420] on textarea "Nuit suplemen,taire" at bounding box center [663, 428] width 498 height 46
click at [504, 418] on textarea "Nuit suplemen,taire" at bounding box center [663, 428] width 498 height 46
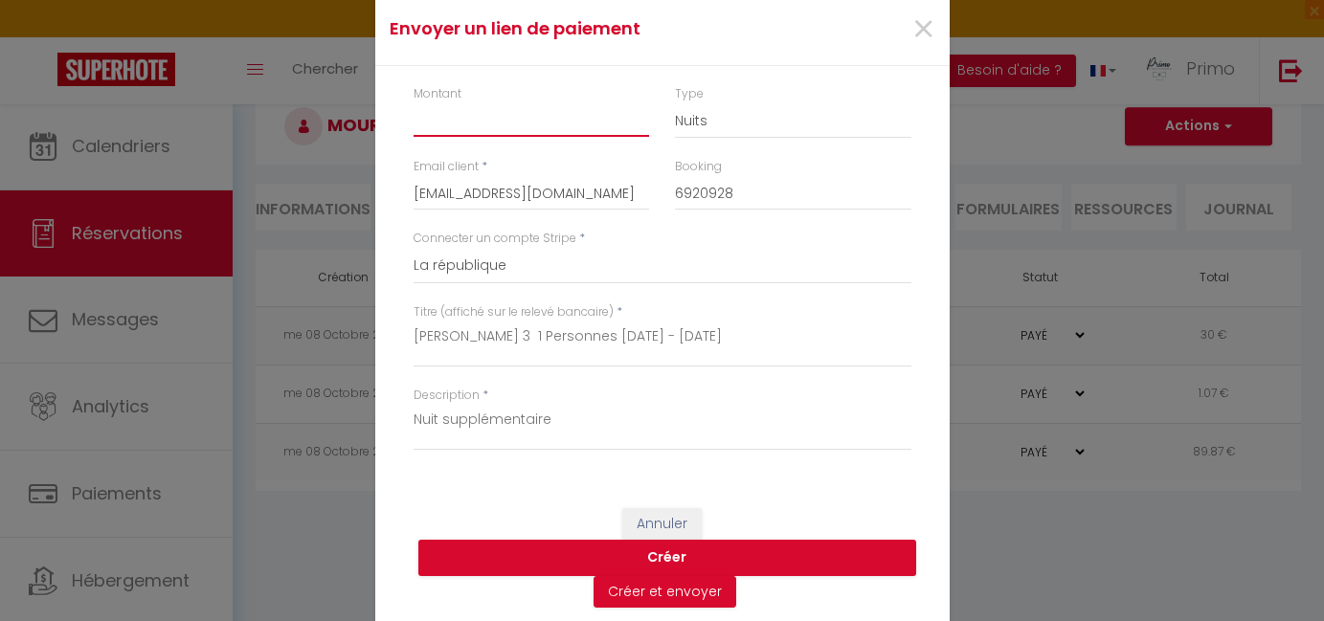
click at [495, 133] on input "Montant" at bounding box center [532, 119] width 236 height 34
click at [586, 555] on button "Créer" at bounding box center [667, 558] width 498 height 36
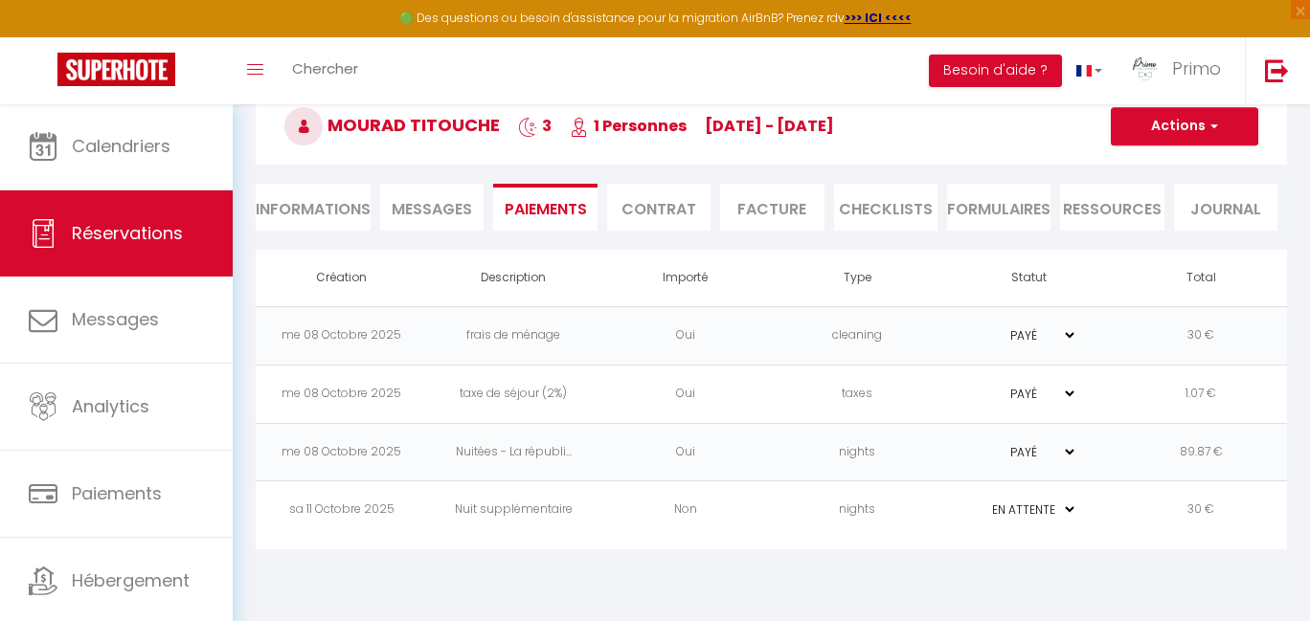
click at [601, 523] on td "Non" at bounding box center [685, 511] width 172 height 58
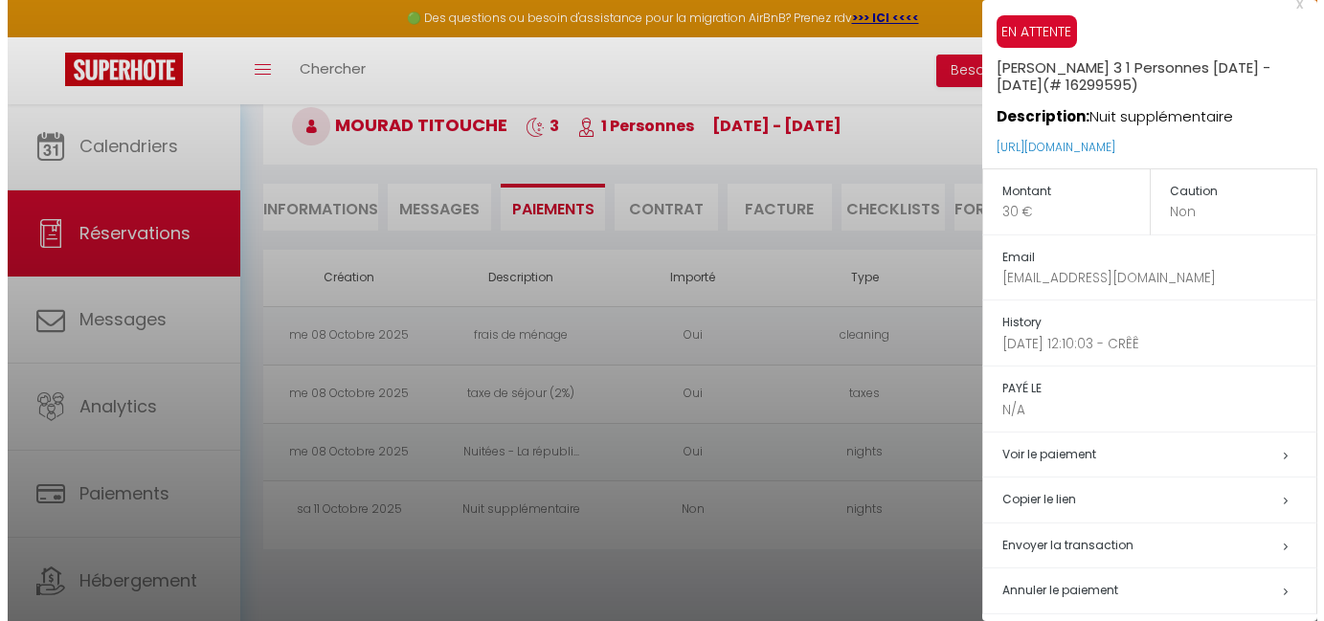
scroll to position [31, 0]
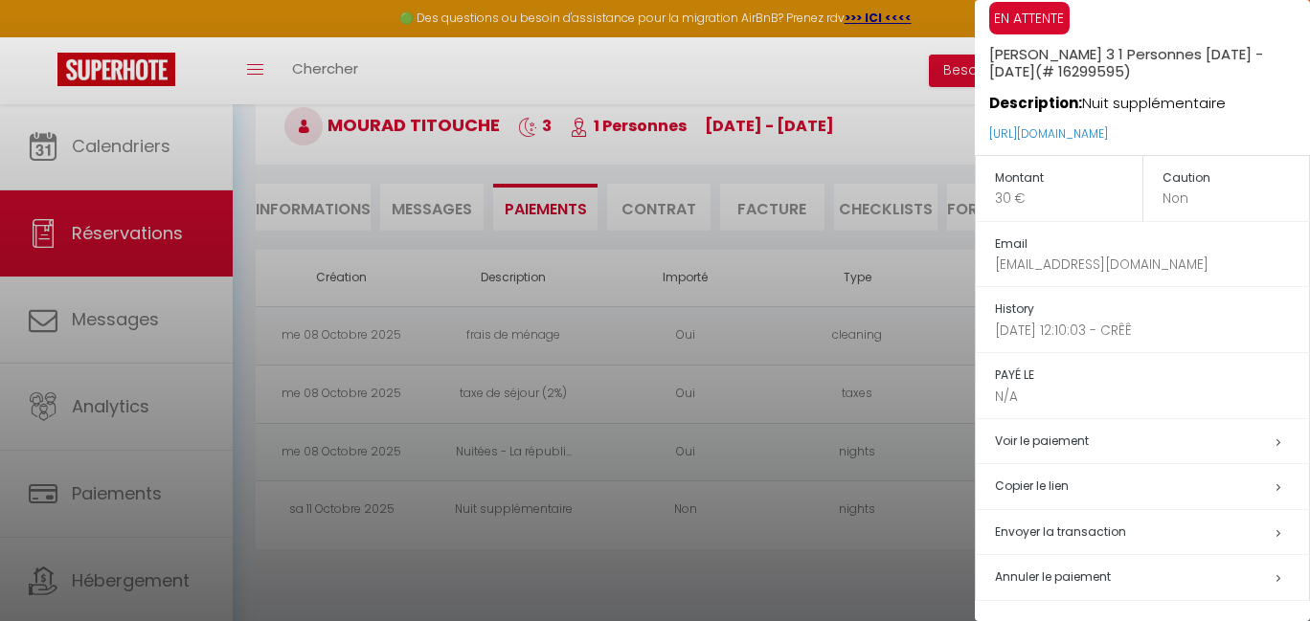
click at [1061, 526] on span "Envoyer la transaction" at bounding box center [1060, 532] width 131 height 16
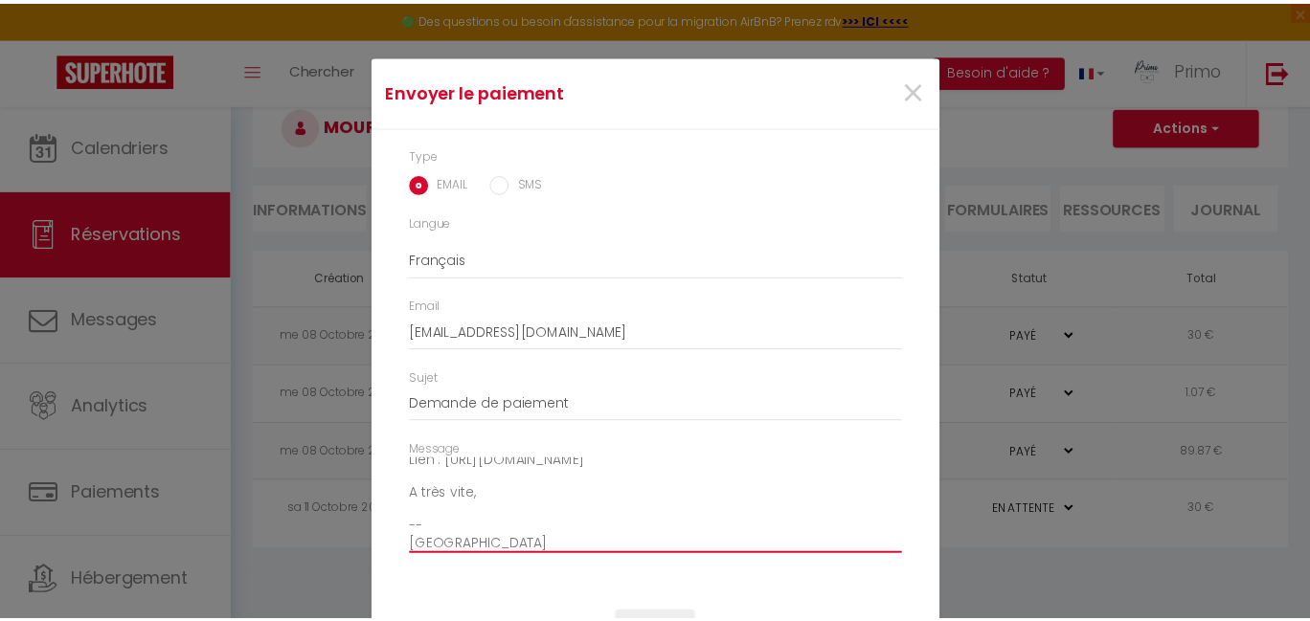
scroll to position [75, 0]
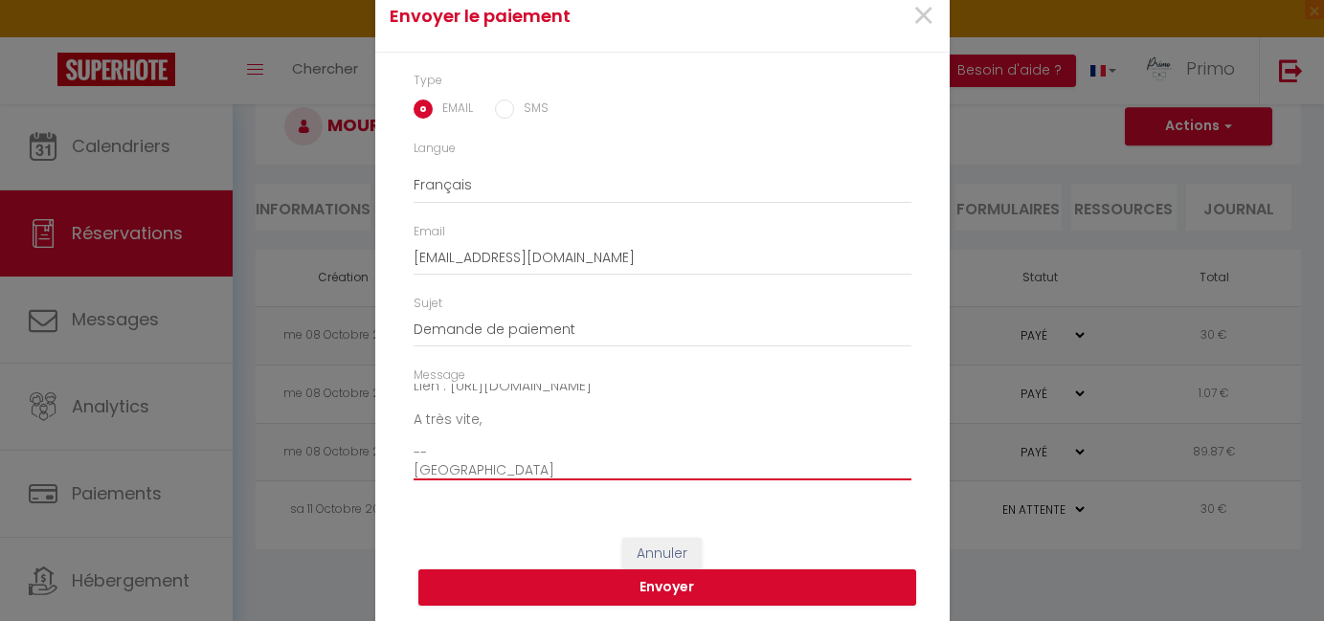
drag, startPoint x: 408, startPoint y: 470, endPoint x: 502, endPoint y: 495, distance: 97.1
click at [467, 518] on html "🟢 Des questions ou besoin d'assistance pour la migration AirBnB? Prenez rdv >>>…" at bounding box center [662, 207] width 1324 height 621
click at [916, 17] on span "×" at bounding box center [923, 16] width 24 height 57
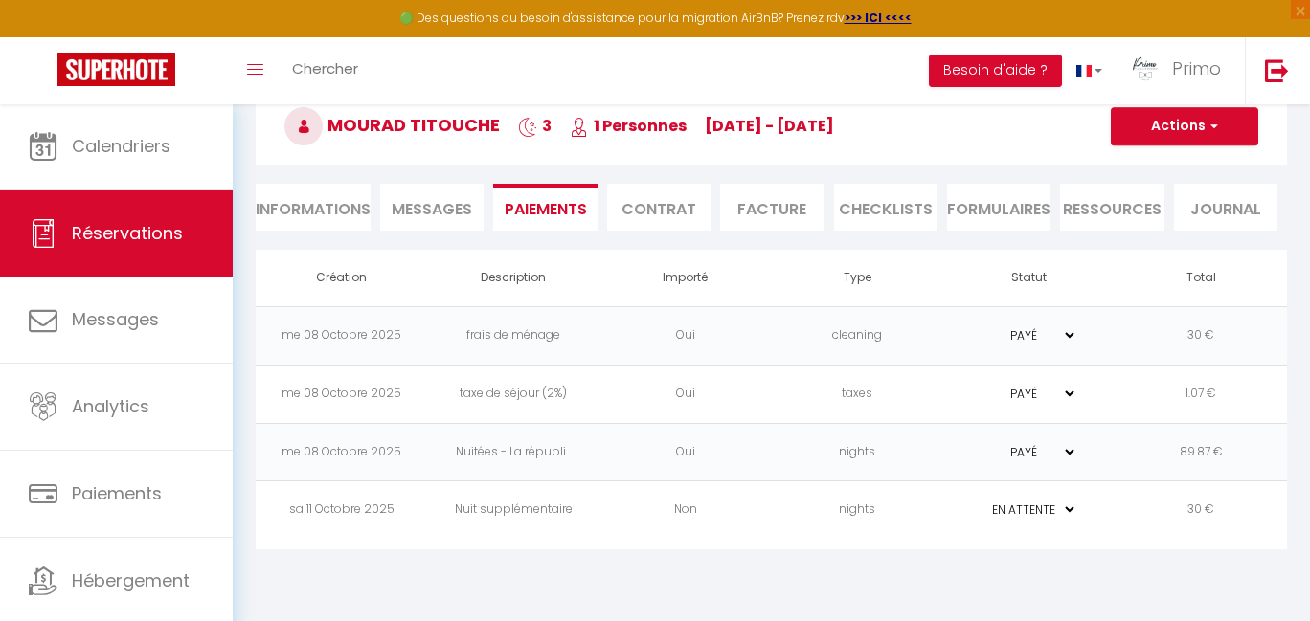
click at [286, 2] on div "🟢 Des questions ou besoin d'assistance pour la migration AirBnB? Prenez rdv >>>…" at bounding box center [655, 18] width 1310 height 37
